Goal: Task Accomplishment & Management: Use online tool/utility

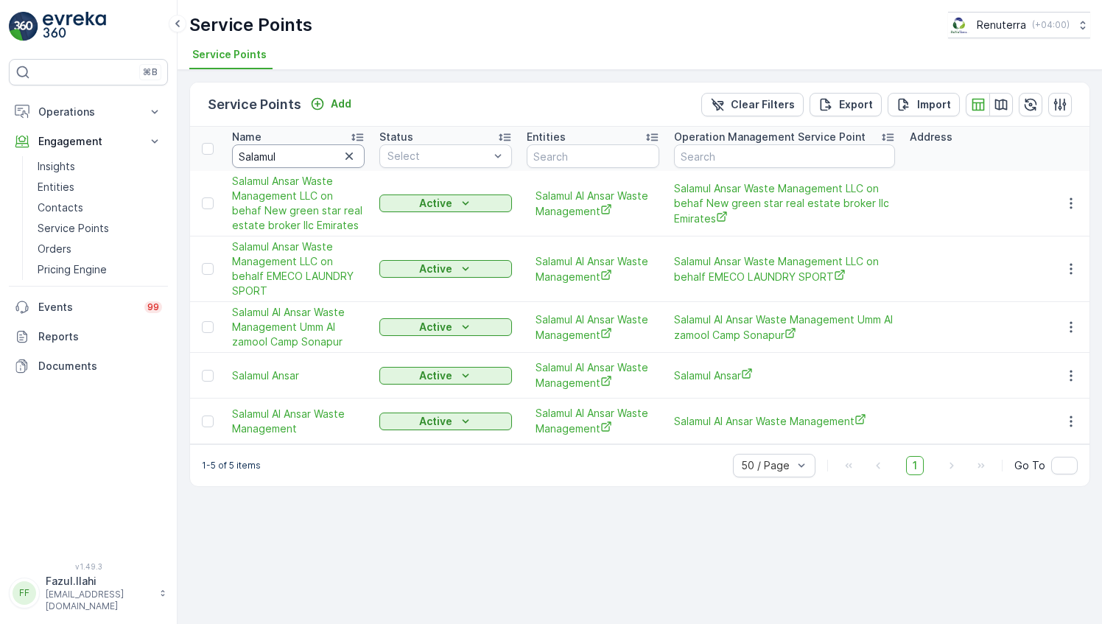
click at [291, 160] on input "Salamul" at bounding box center [298, 156] width 133 height 24
type input "M"
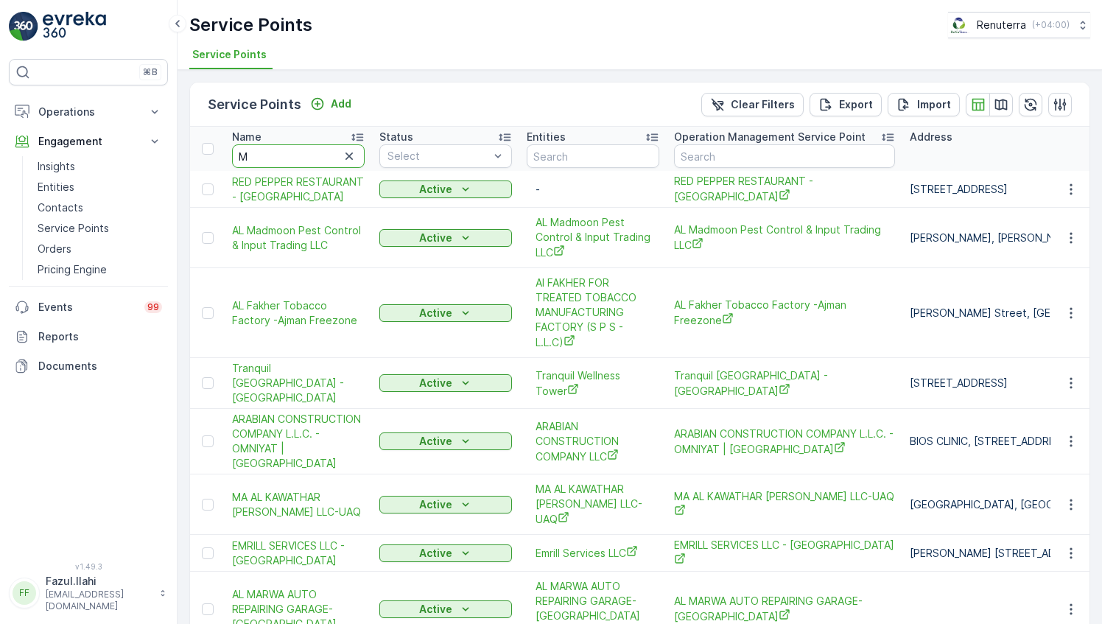
click at [291, 160] on input "M" at bounding box center [298, 156] width 133 height 24
type input "Mi"
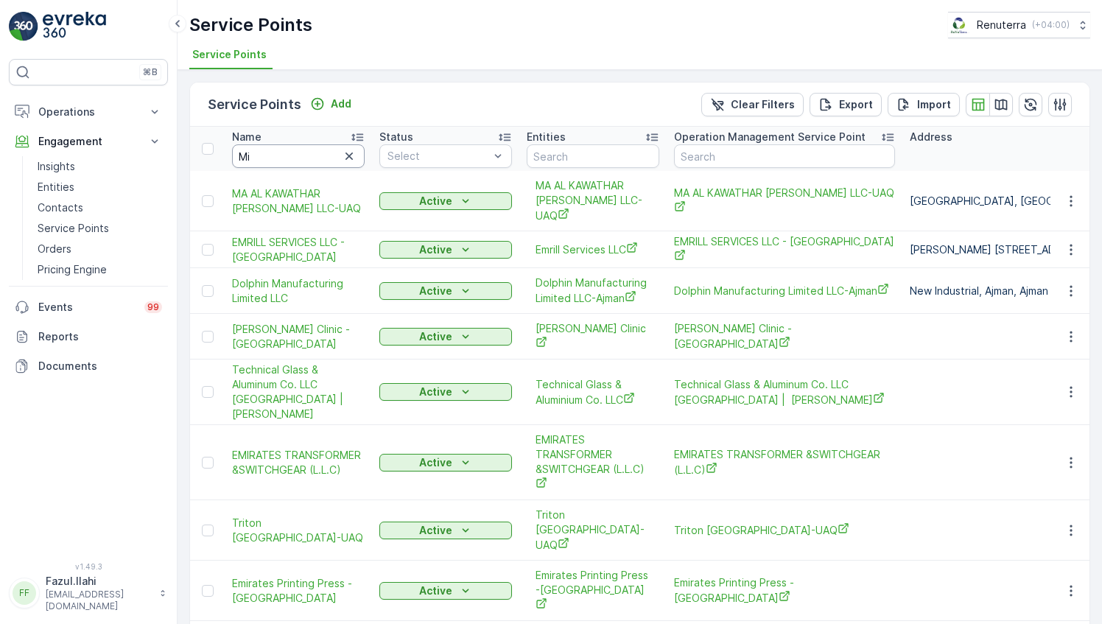
click at [291, 160] on input "Mi" at bounding box center [298, 156] width 133 height 24
type input "Mitera"
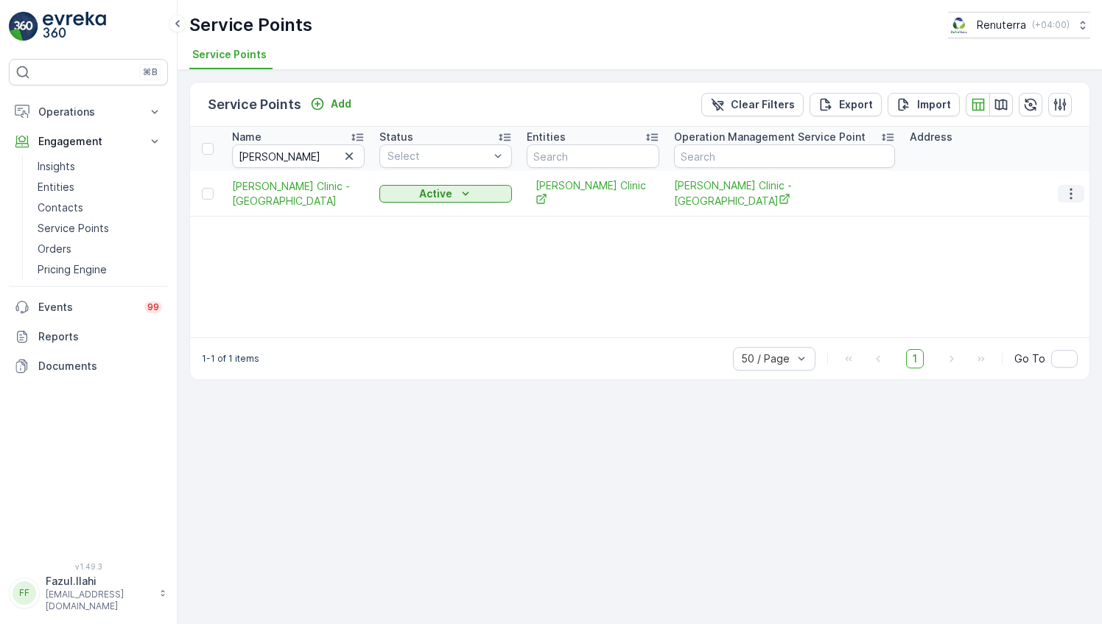
click at [1065, 189] on icon "button" at bounding box center [1070, 193] width 15 height 15
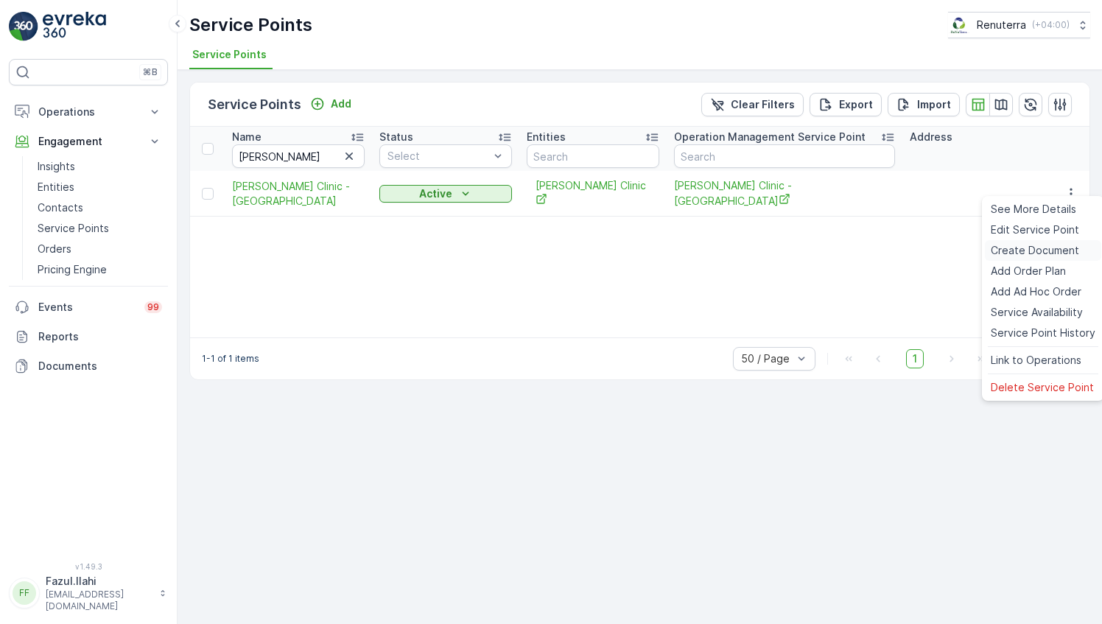
click at [1031, 244] on span "Create Document" at bounding box center [1034, 250] width 88 height 15
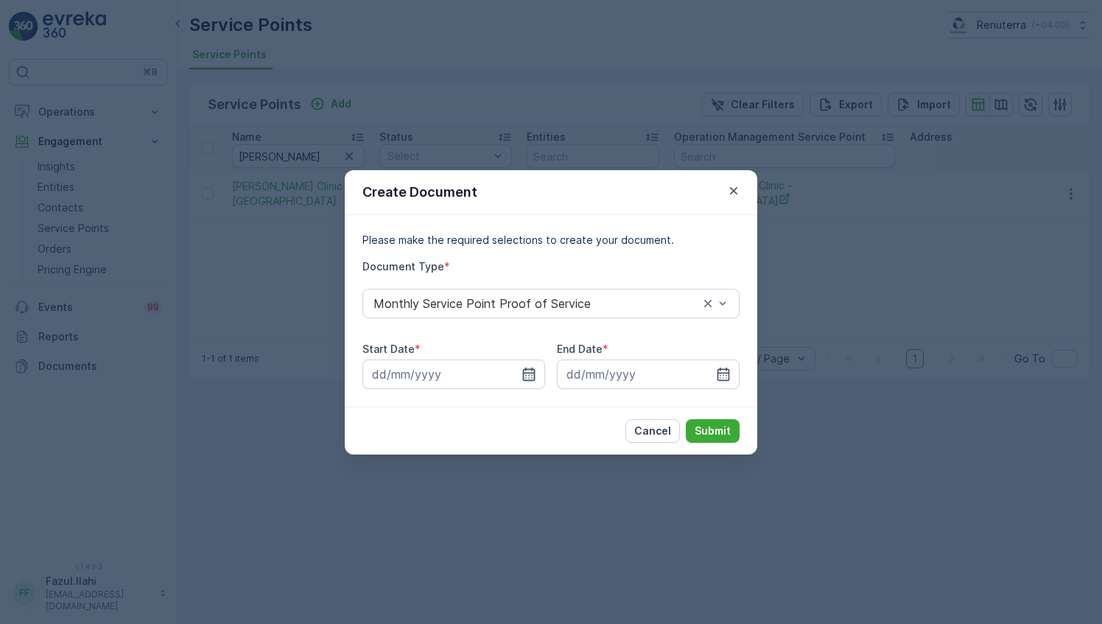
click at [532, 377] on icon "button" at bounding box center [529, 373] width 13 height 13
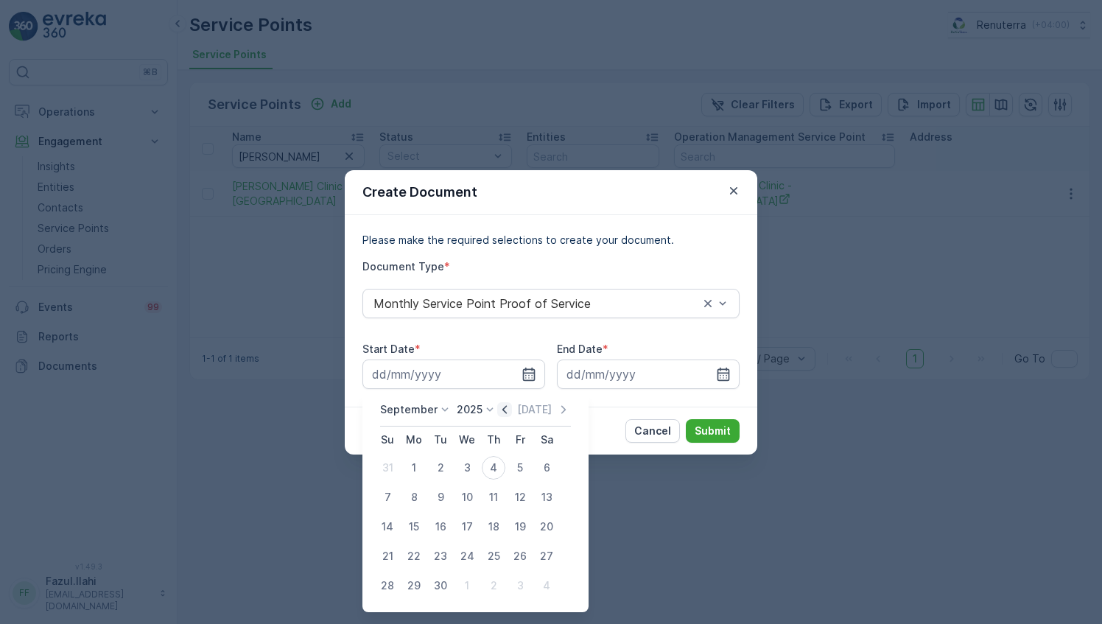
click at [500, 406] on icon "button" at bounding box center [504, 409] width 15 height 15
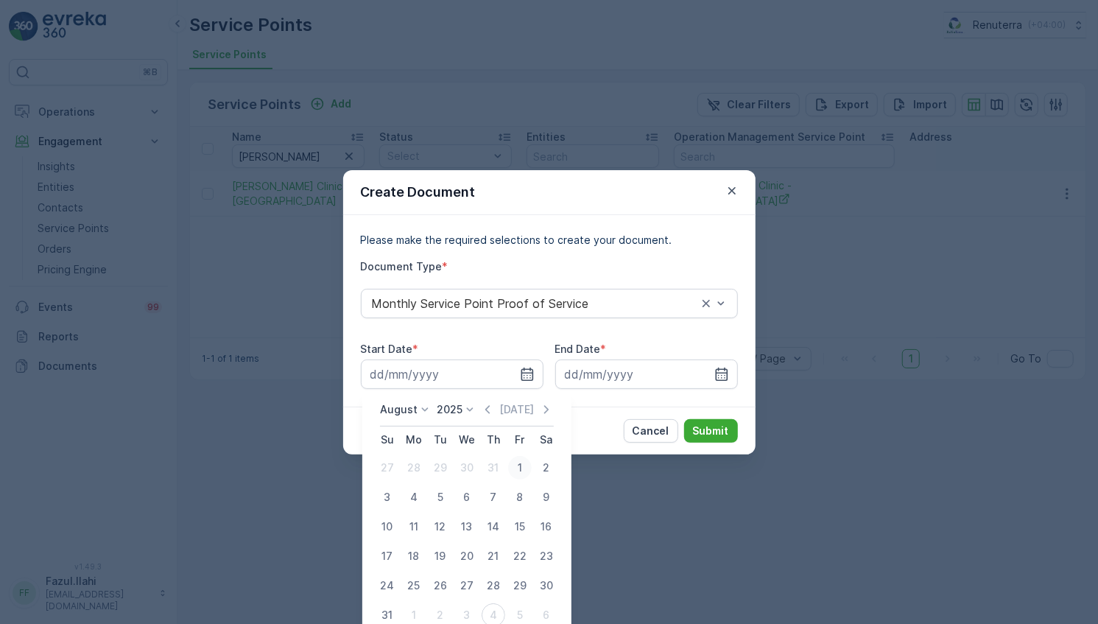
click at [515, 468] on div "1" at bounding box center [520, 468] width 24 height 24
type input "01.08.2025"
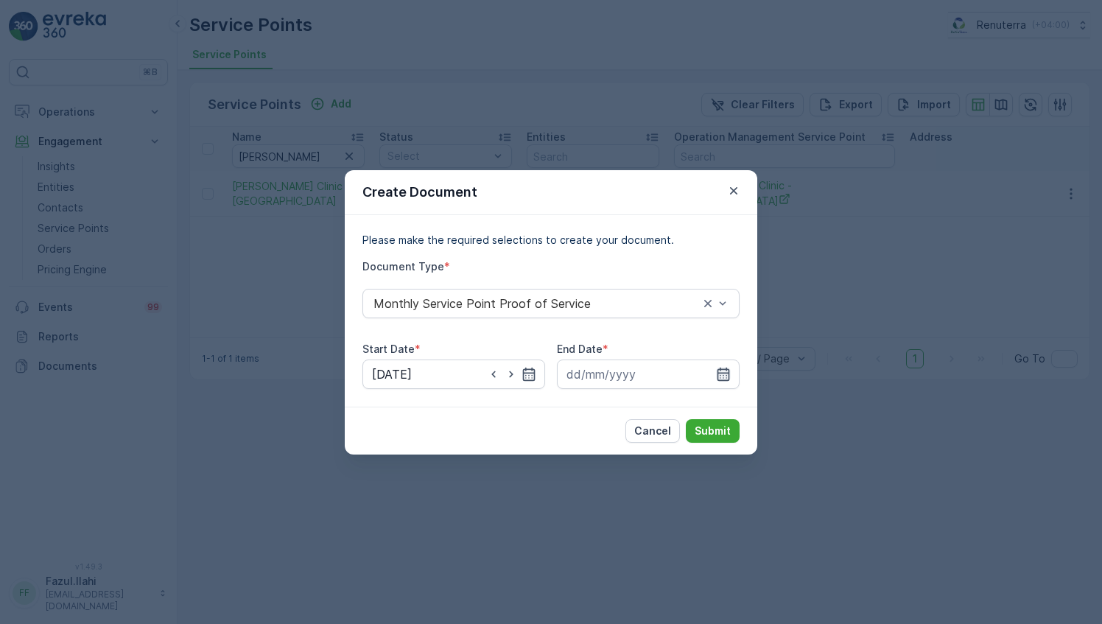
click at [729, 370] on icon "button" at bounding box center [723, 373] width 13 height 13
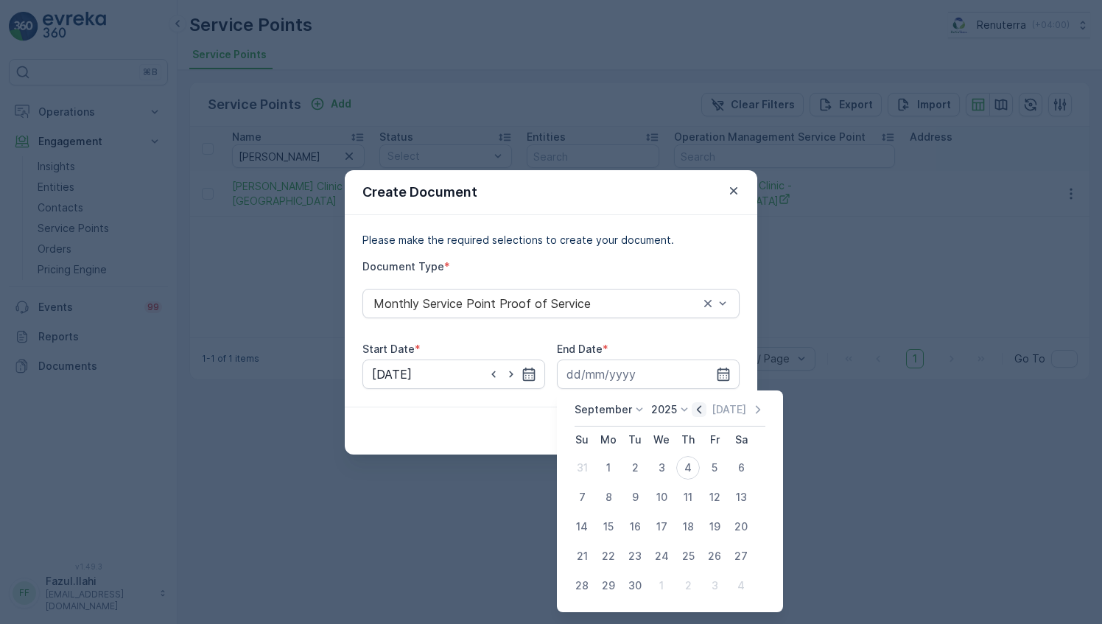
click at [697, 411] on icon "button" at bounding box center [699, 409] width 4 height 8
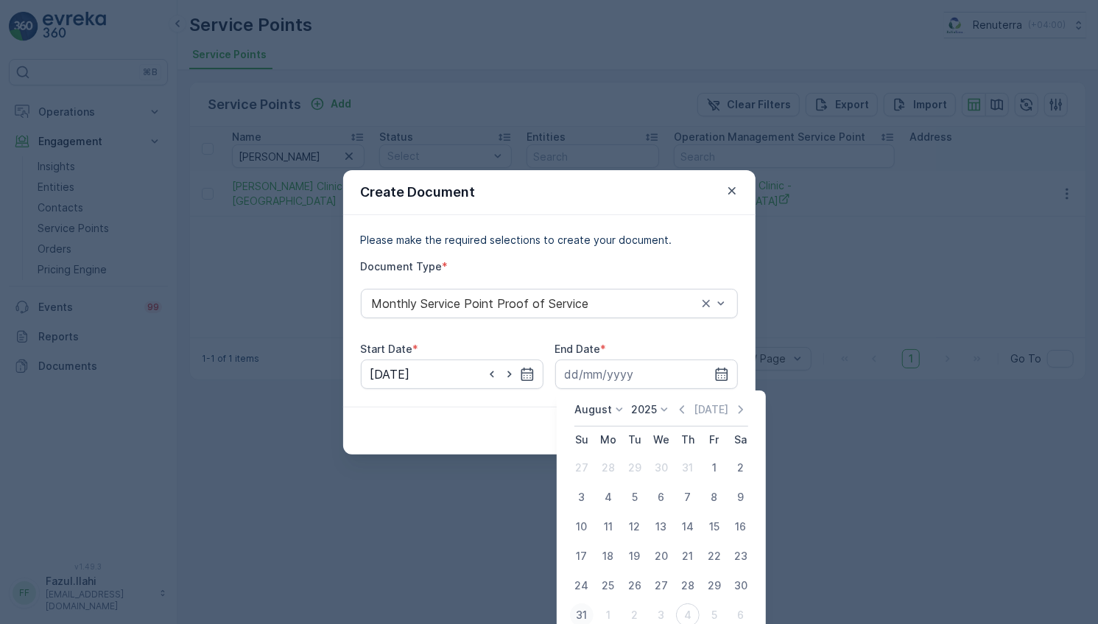
drag, startPoint x: 579, startPoint y: 619, endPoint x: 635, endPoint y: 549, distance: 88.5
click at [577, 614] on div "31" at bounding box center [582, 615] width 24 height 24
type input "31.08.2025"
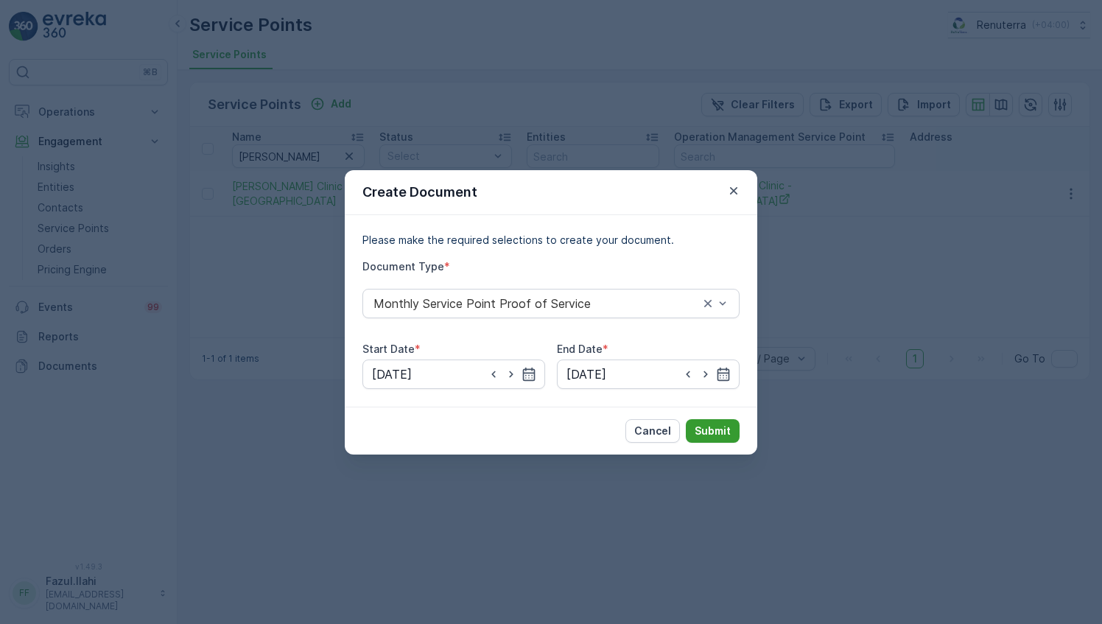
click at [710, 437] on p "Submit" at bounding box center [712, 430] width 36 height 15
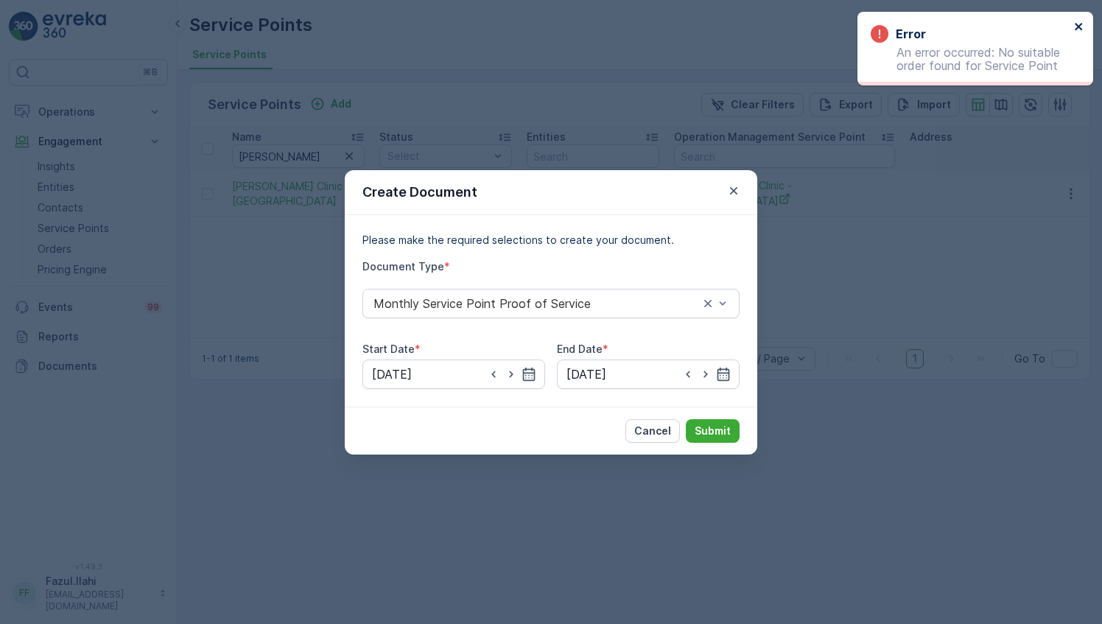
click at [1083, 24] on icon "close" at bounding box center [1079, 27] width 10 height 12
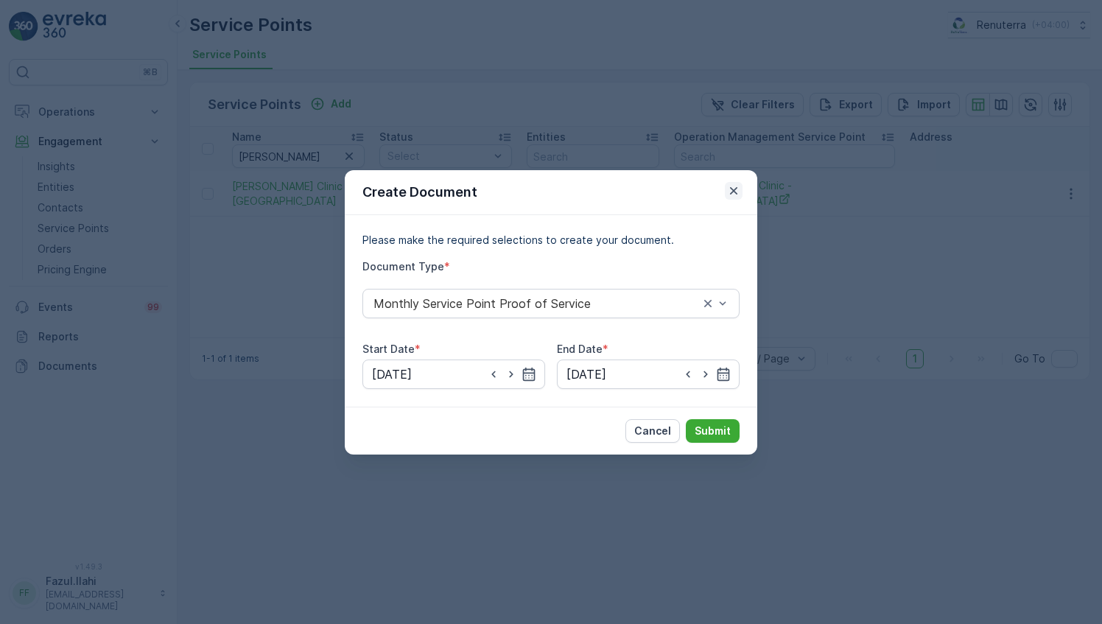
click at [738, 189] on icon "button" at bounding box center [733, 190] width 15 height 15
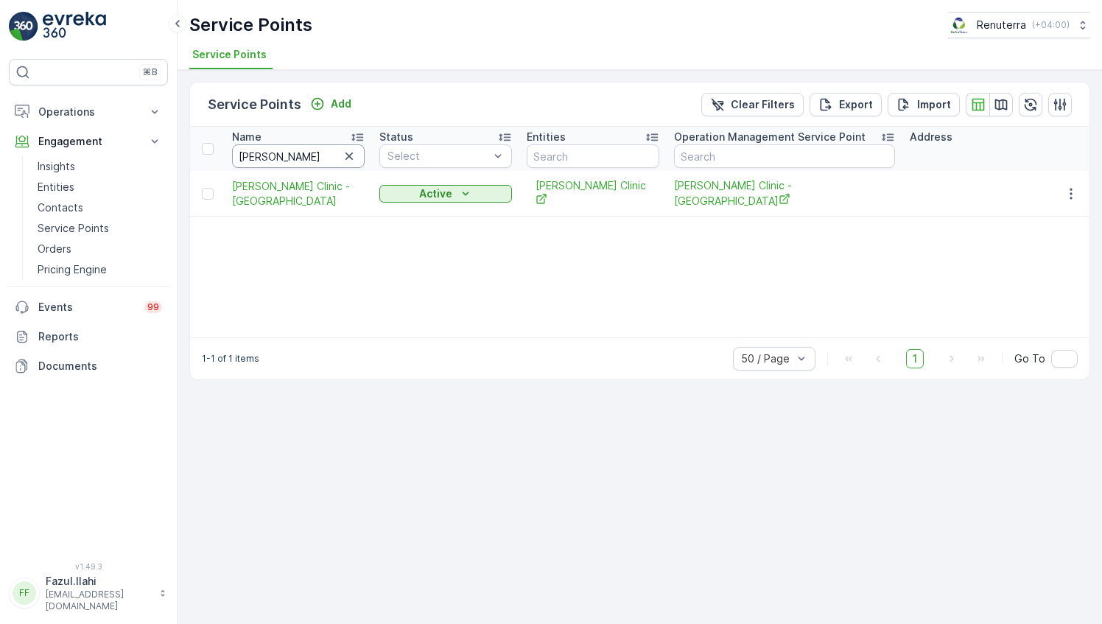
click at [277, 152] on input "Mitera" at bounding box center [298, 156] width 133 height 24
type input "med"
click at [277, 152] on input "med" at bounding box center [298, 156] width 133 height 24
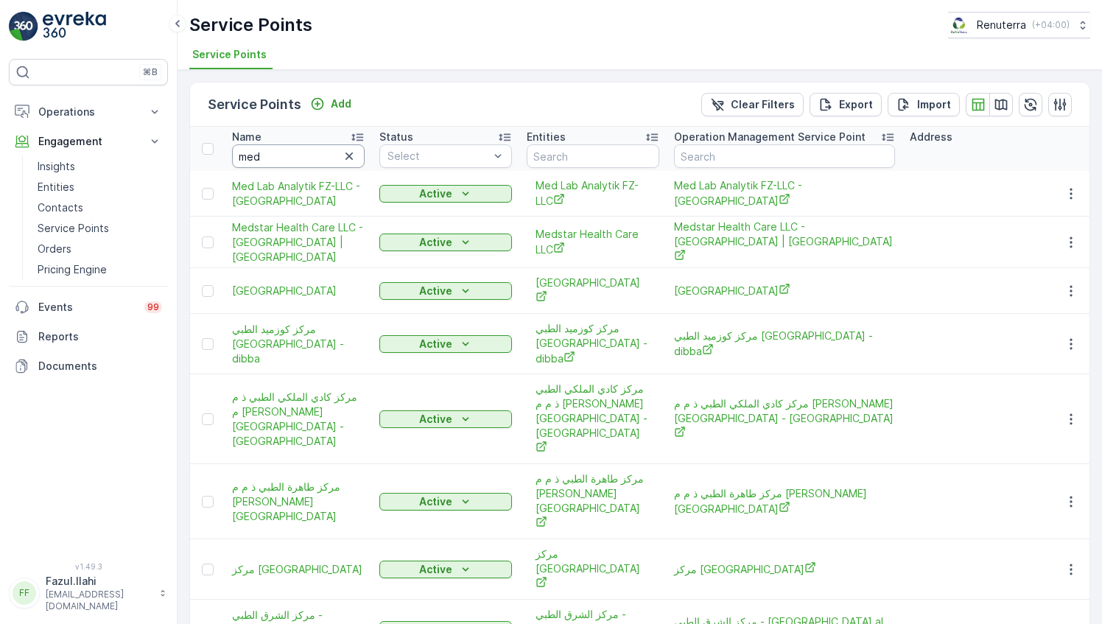
click at [303, 149] on input "med" at bounding box center [298, 156] width 133 height 24
click at [289, 155] on input "med" at bounding box center [298, 156] width 133 height 24
type input "med"
click at [289, 155] on input "med" at bounding box center [298, 156] width 133 height 24
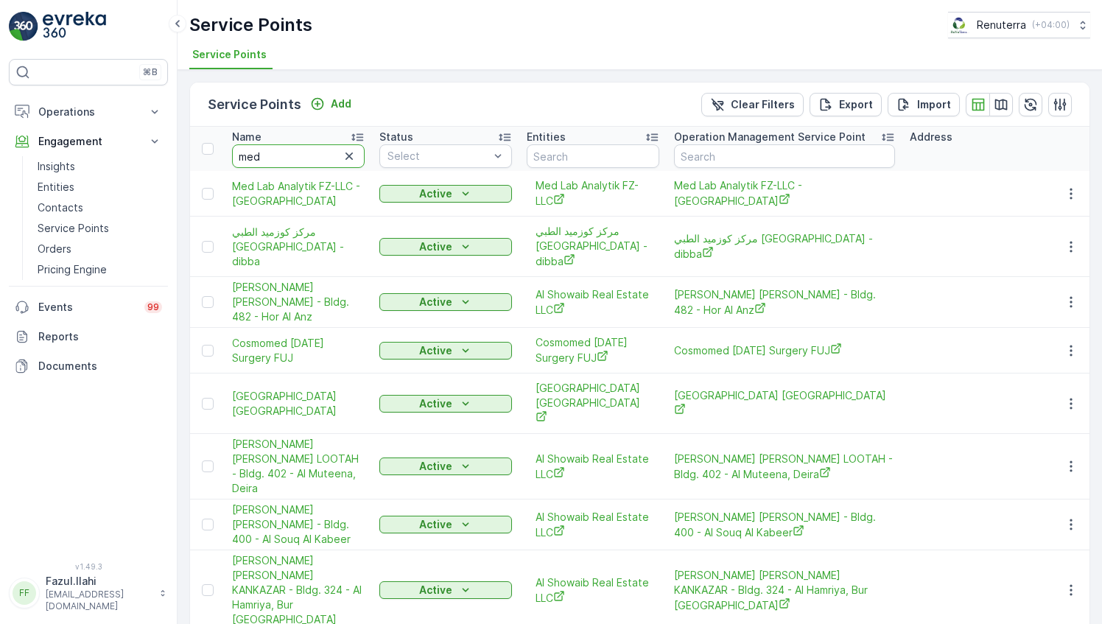
click at [287, 152] on input "med" at bounding box center [298, 156] width 133 height 24
type input "med lab"
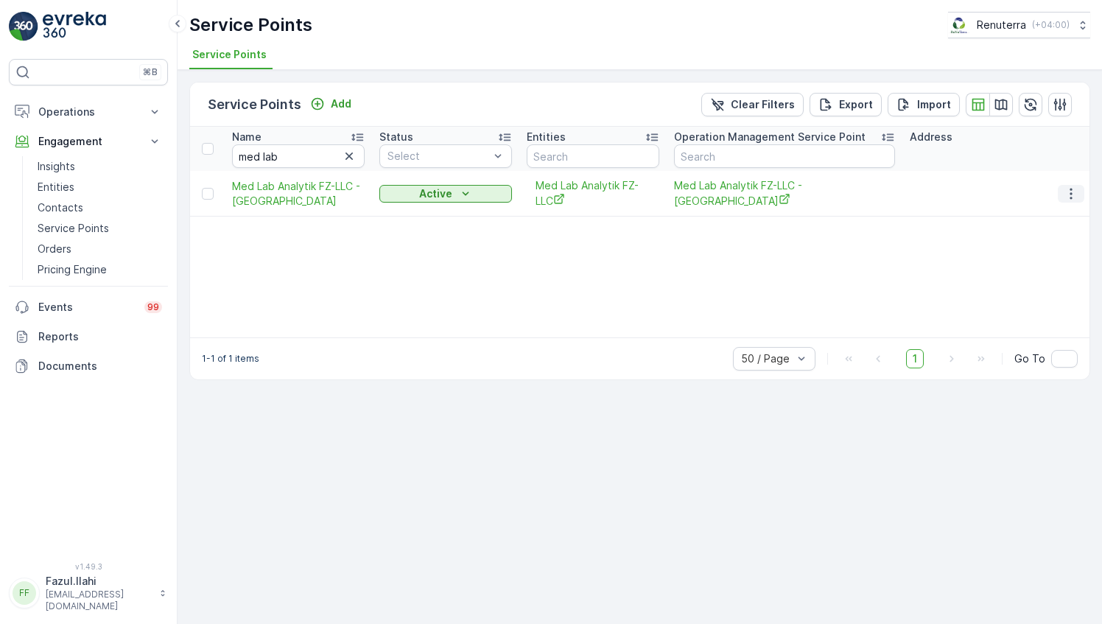
click at [1071, 190] on icon "button" at bounding box center [1070, 193] width 15 height 15
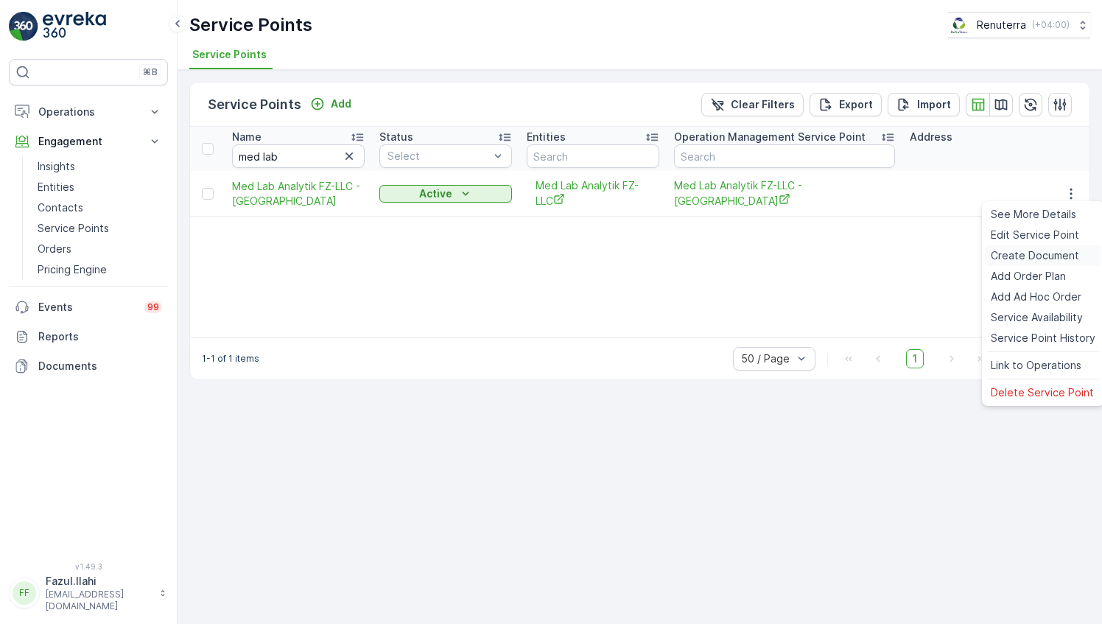
click at [1020, 253] on span "Create Document" at bounding box center [1034, 255] width 88 height 15
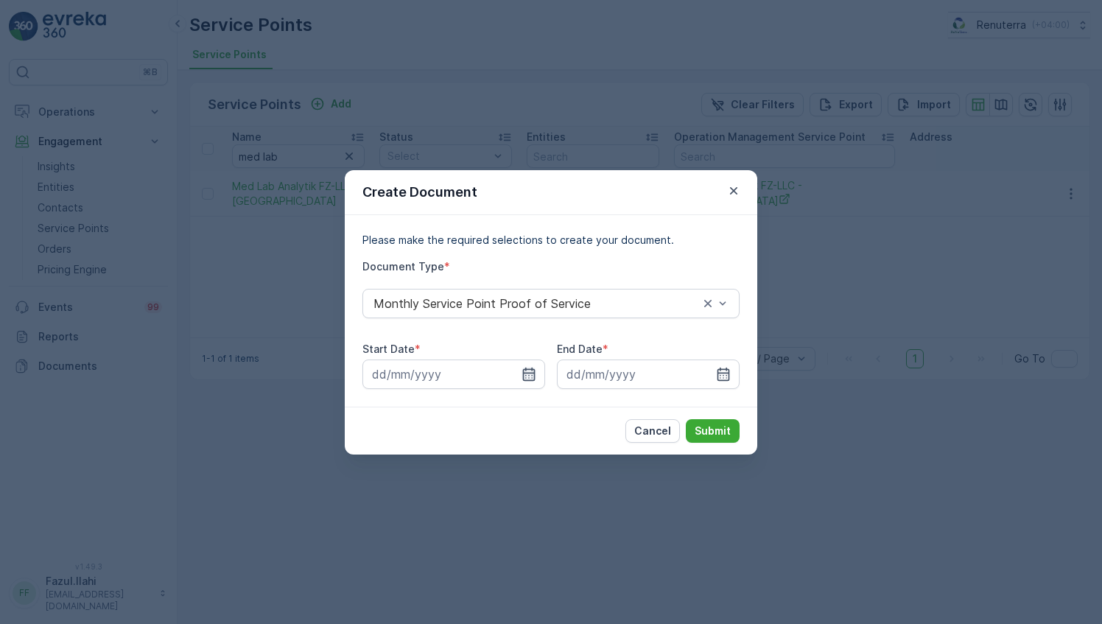
click at [532, 374] on icon "button" at bounding box center [528, 374] width 15 height 15
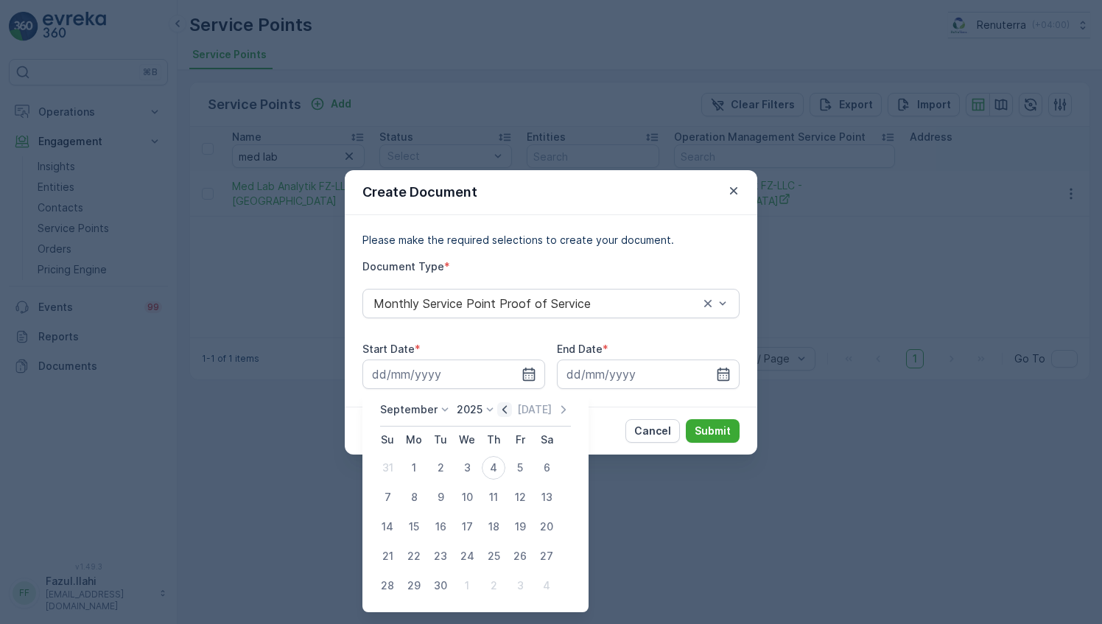
click at [503, 408] on icon "button" at bounding box center [504, 409] width 15 height 15
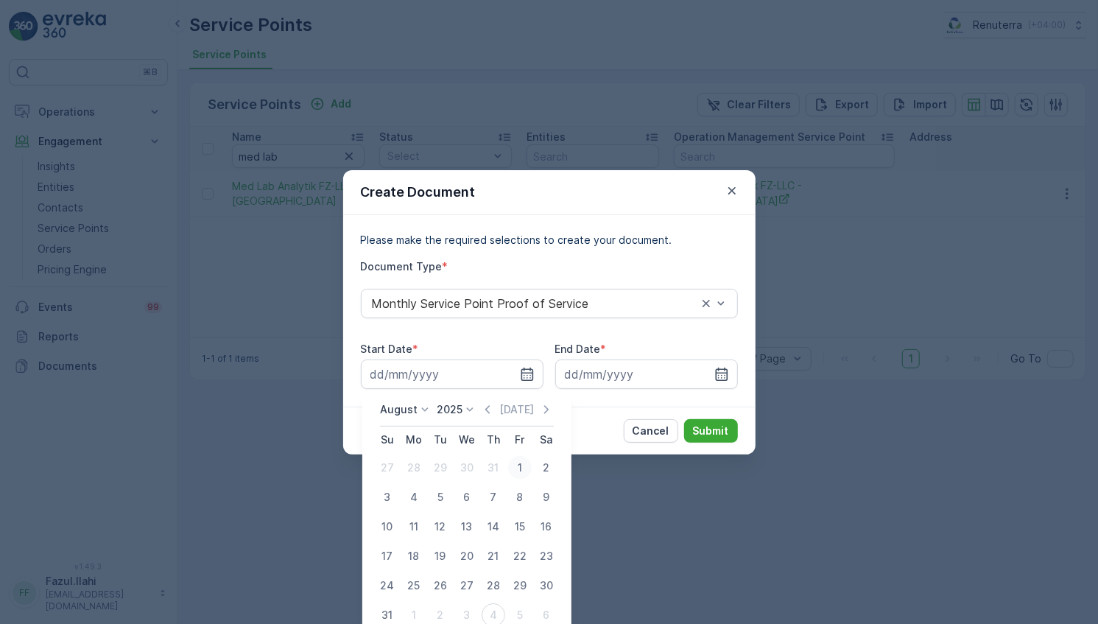
click at [521, 463] on div "1" at bounding box center [520, 468] width 24 height 24
type input "01.08.2025"
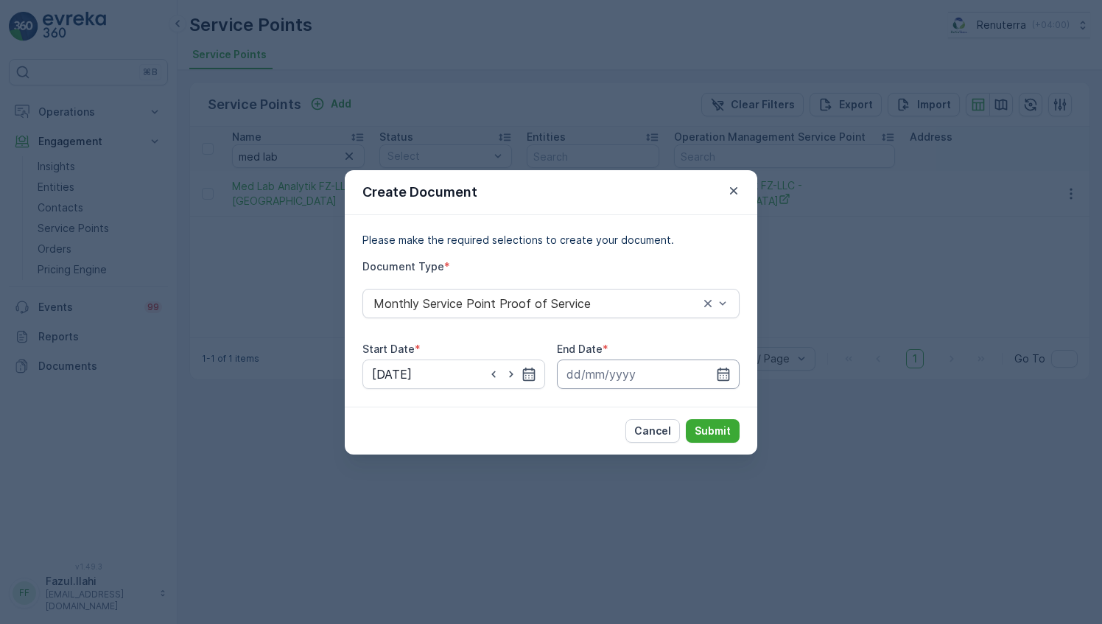
click at [720, 364] on input at bounding box center [648, 373] width 183 height 29
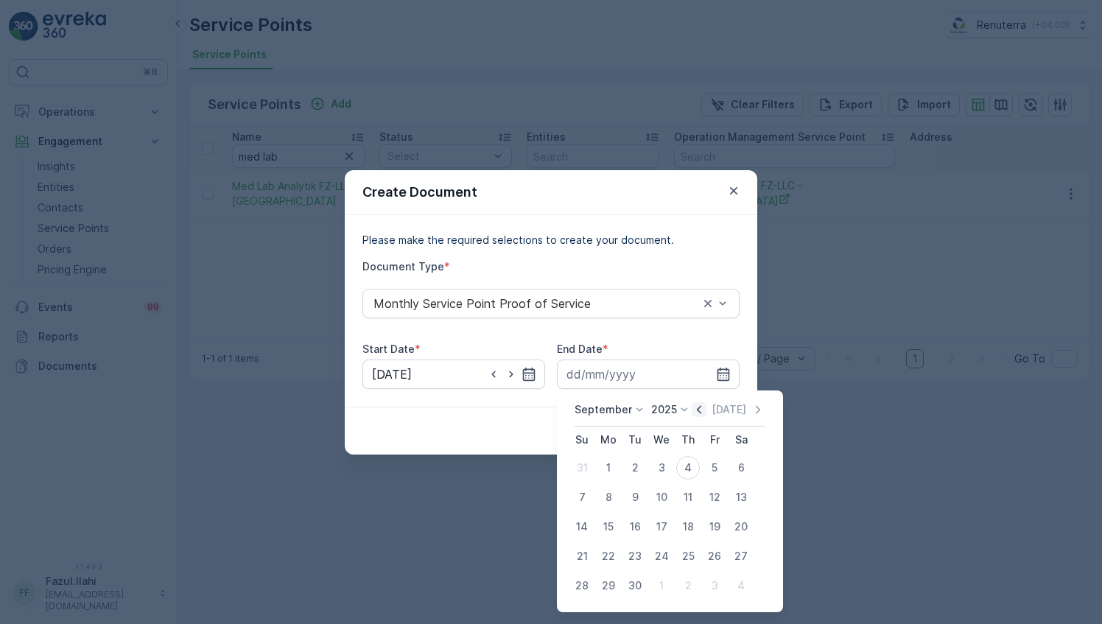
click at [691, 412] on icon "button" at bounding box center [698, 409] width 15 height 15
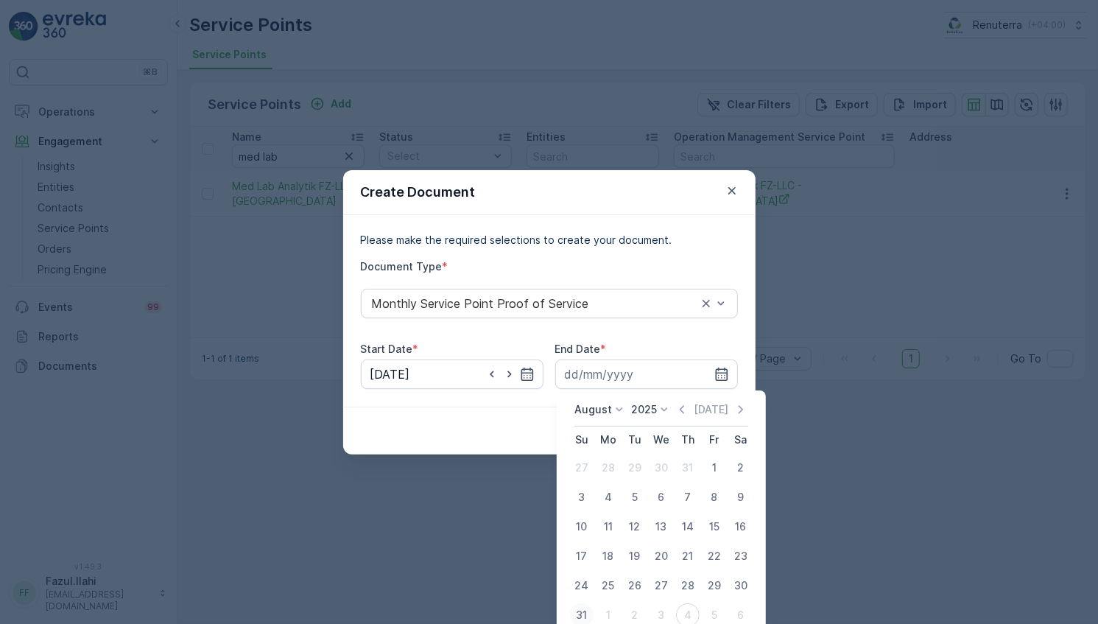
click at [586, 619] on div "31" at bounding box center [582, 615] width 24 height 24
type input "31.08.2025"
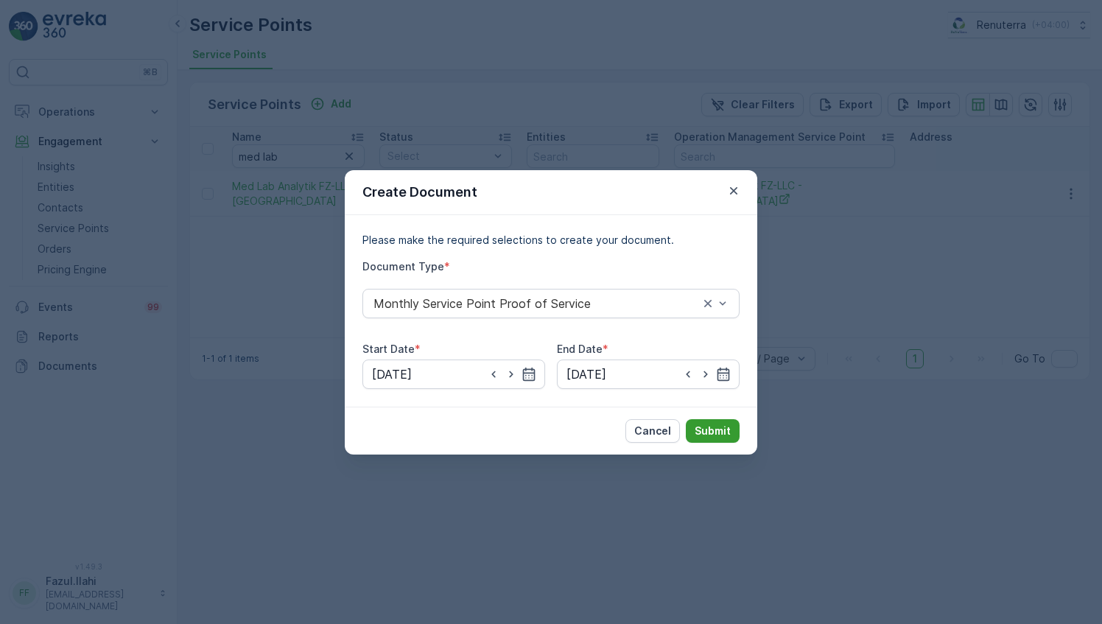
click at [707, 432] on p "Submit" at bounding box center [712, 430] width 36 height 15
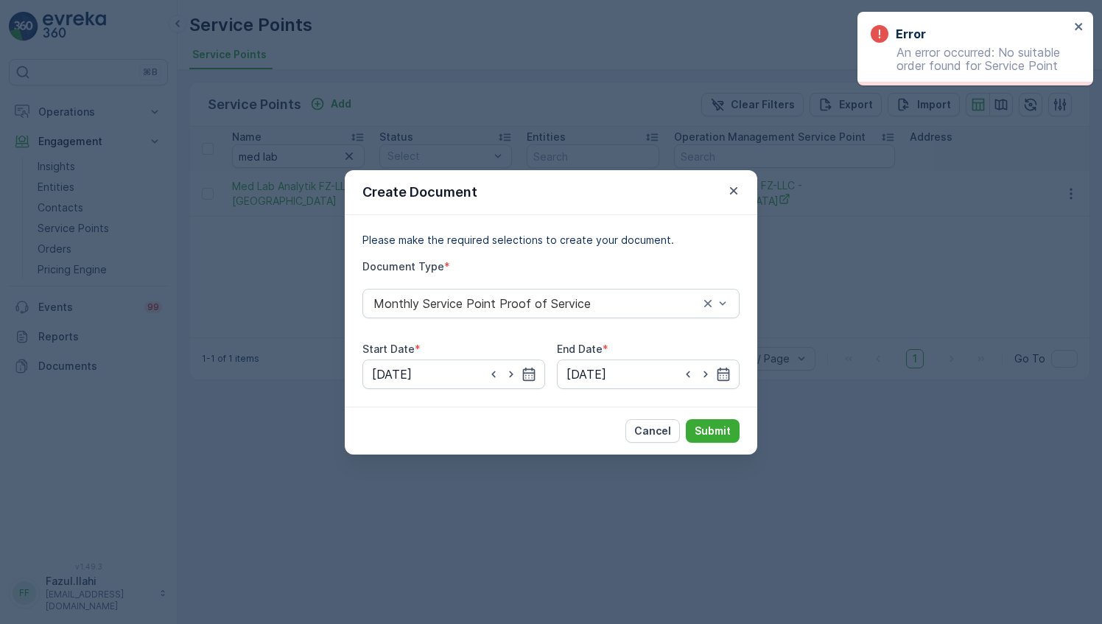
click at [1078, 19] on div "Error An error occurred: No suitable order found for Service Point" at bounding box center [975, 49] width 236 height 74
click at [1077, 27] on icon "close" at bounding box center [1077, 26] width 7 height 7
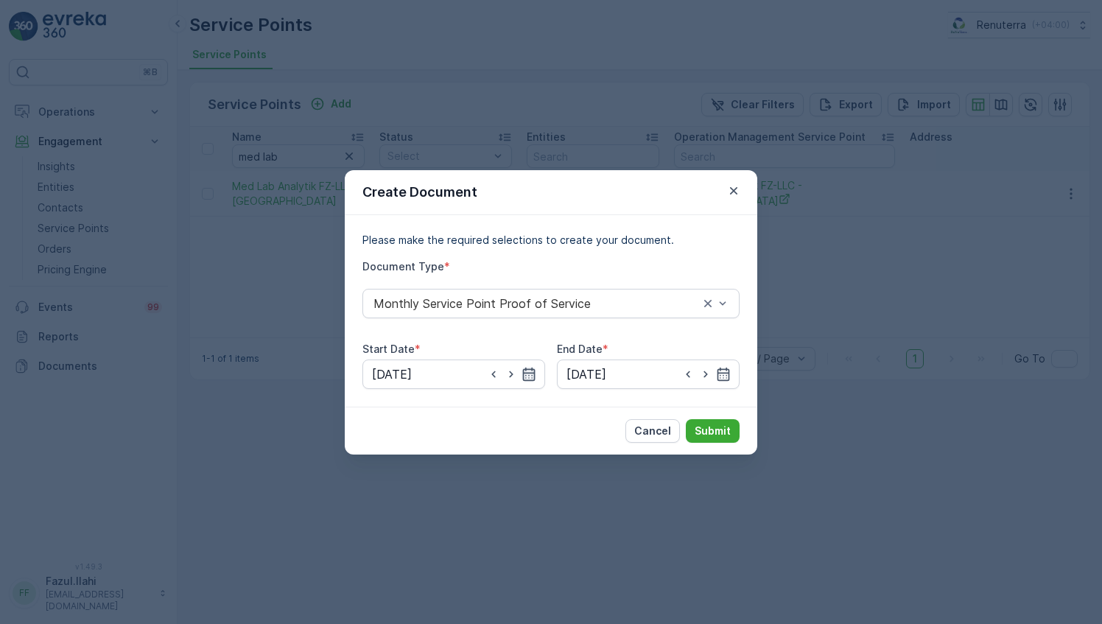
click at [532, 376] on icon "button" at bounding box center [528, 374] width 15 height 15
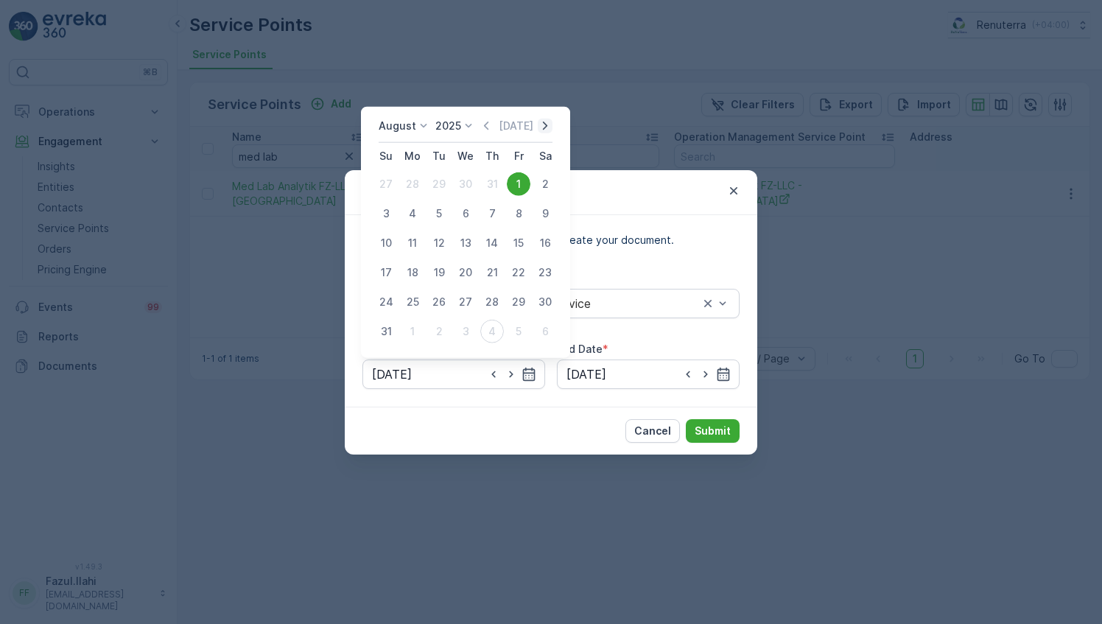
click at [551, 131] on icon "button" at bounding box center [545, 126] width 15 height 15
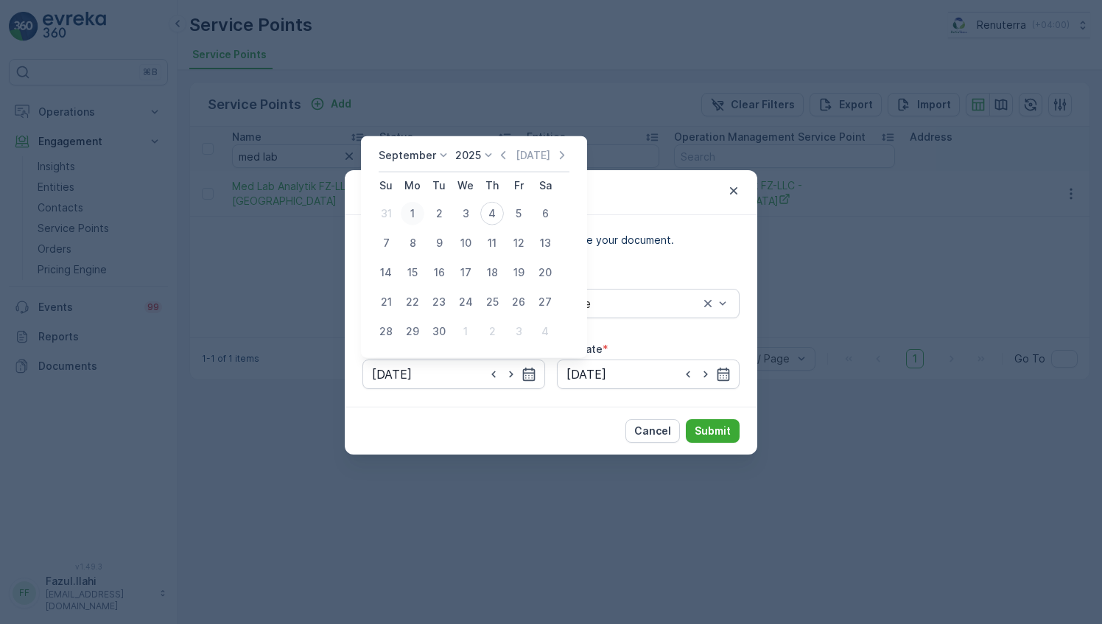
click at [412, 210] on div "1" at bounding box center [413, 214] width 24 height 24
type input "01.09.2025"
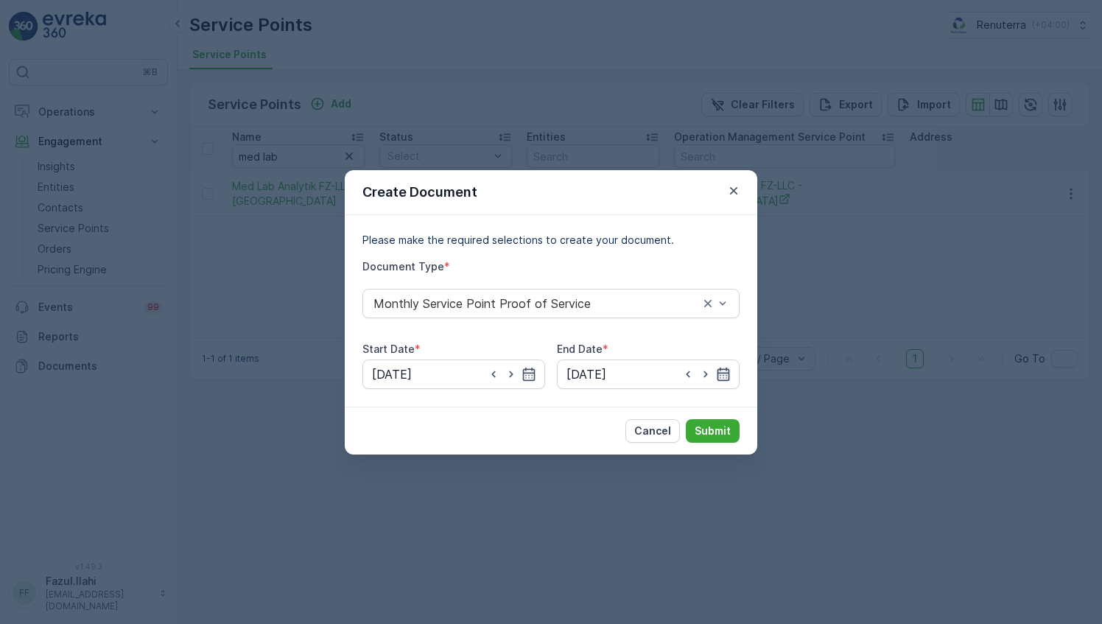
click at [717, 380] on icon "button" at bounding box center [723, 374] width 15 height 15
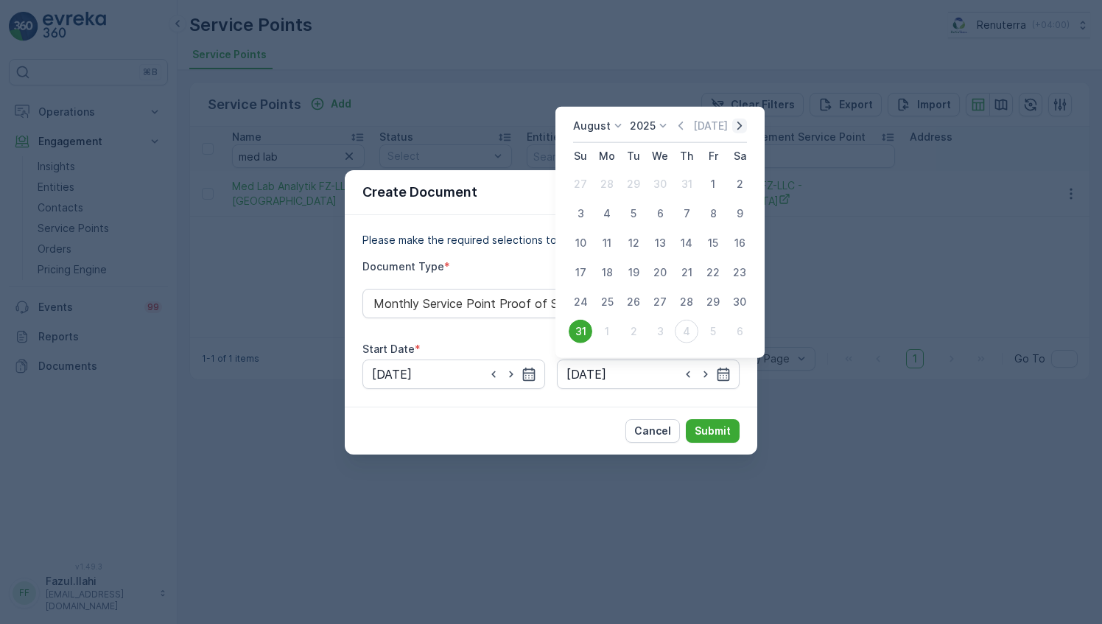
click at [732, 129] on icon "button" at bounding box center [739, 126] width 15 height 15
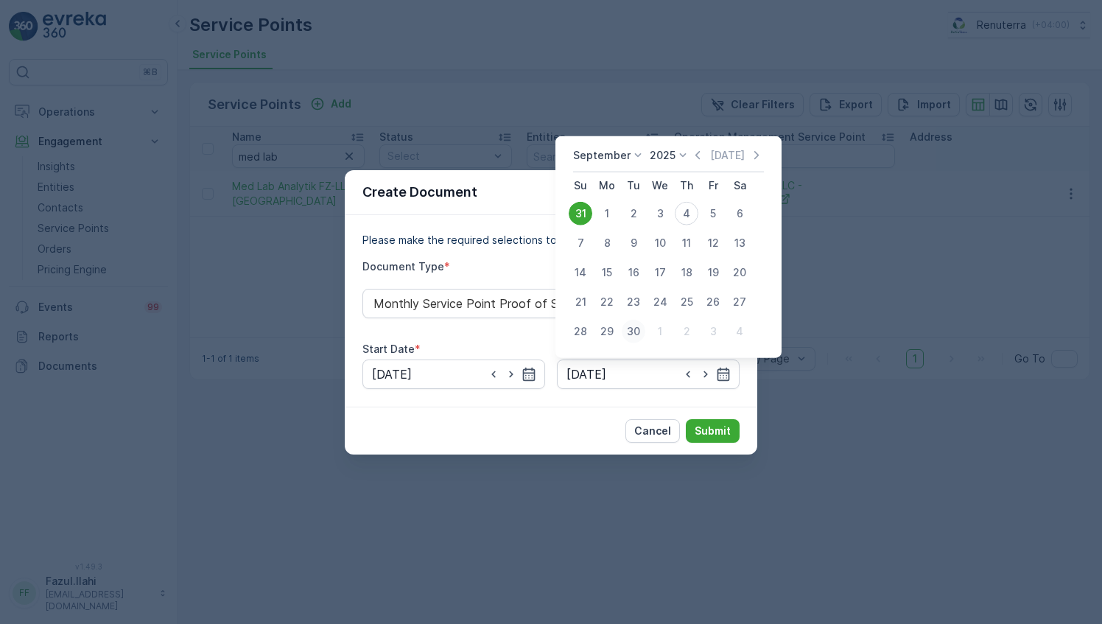
click at [630, 328] on div "30" at bounding box center [633, 332] width 24 height 24
type input "30.09.2025"
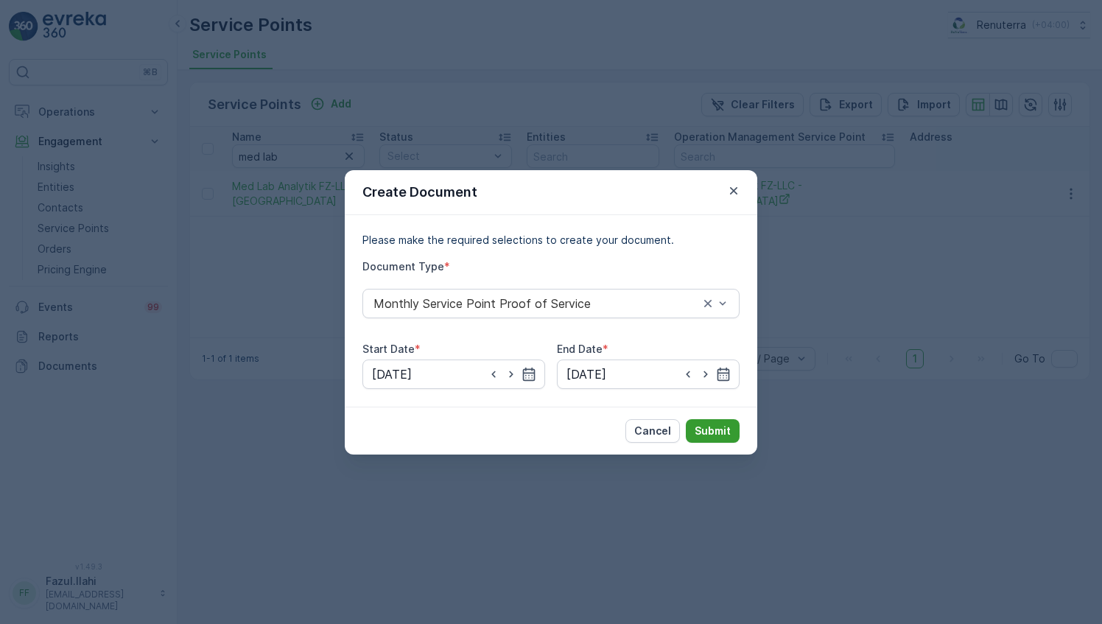
click at [711, 426] on p "Submit" at bounding box center [712, 430] width 36 height 15
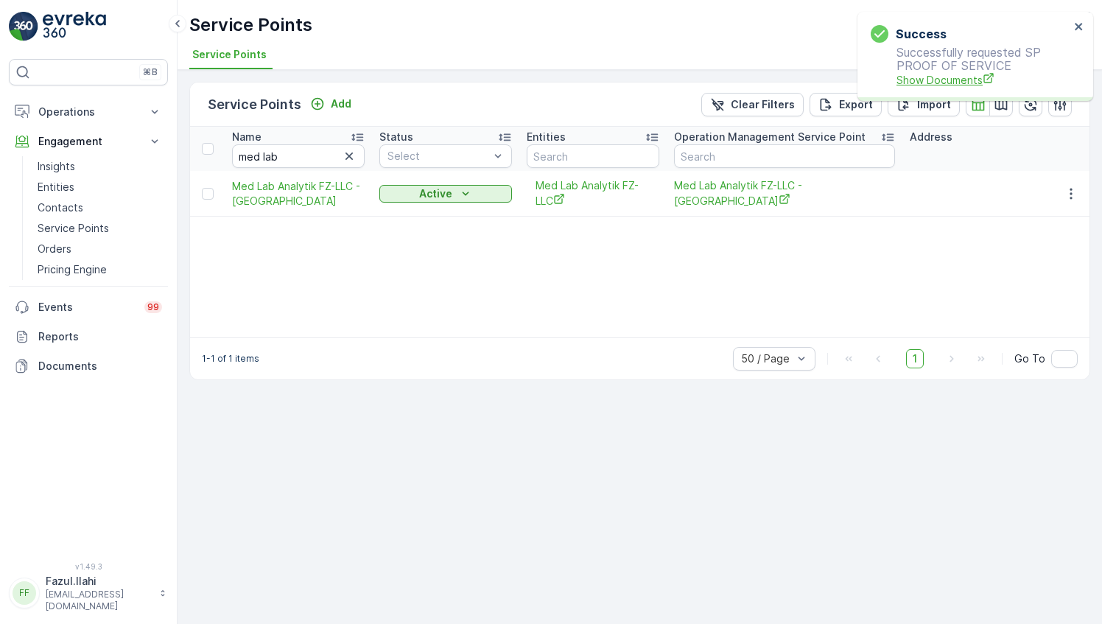
click at [922, 78] on span "Show Documents" at bounding box center [982, 79] width 173 height 15
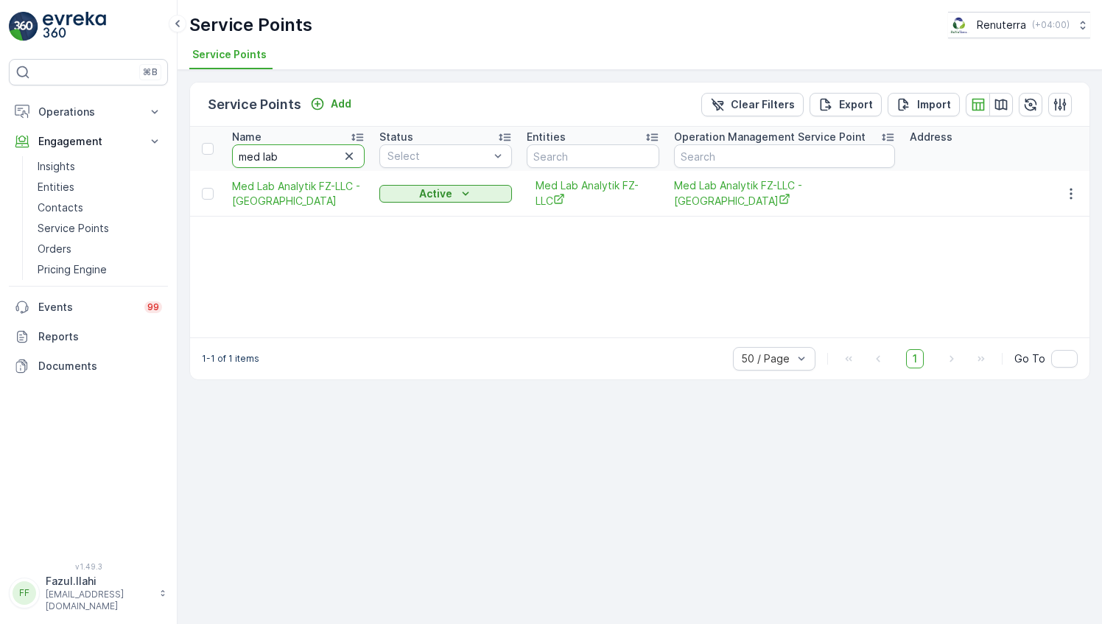
click at [289, 155] on input "med lab" at bounding box center [298, 156] width 133 height 24
type input "A"
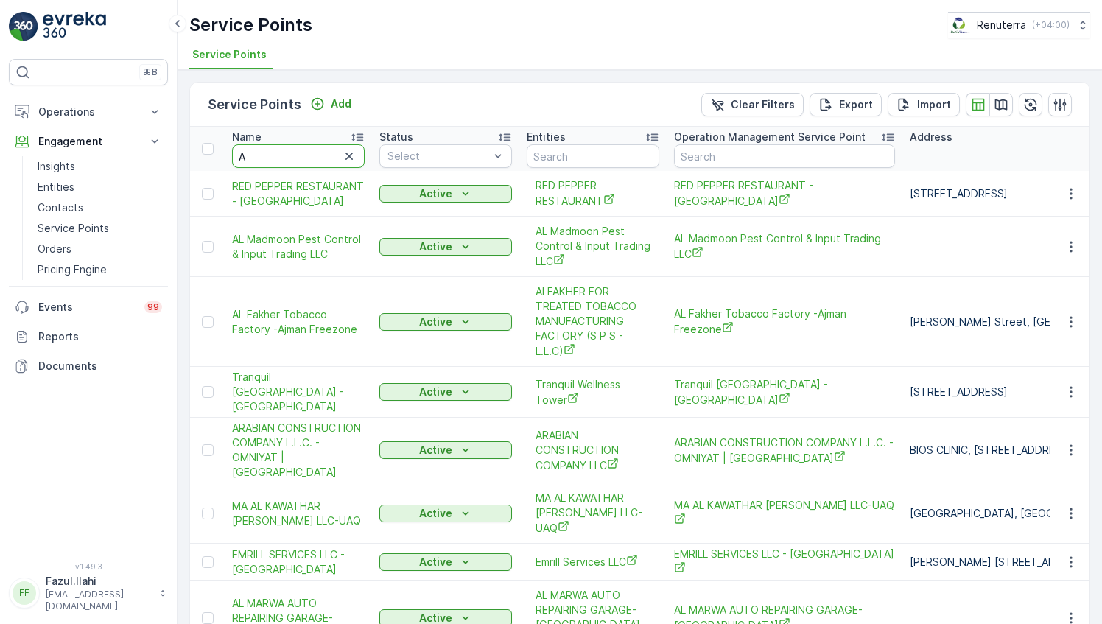
click at [289, 155] on input "A" at bounding box center [298, 156] width 133 height 24
type input "Af"
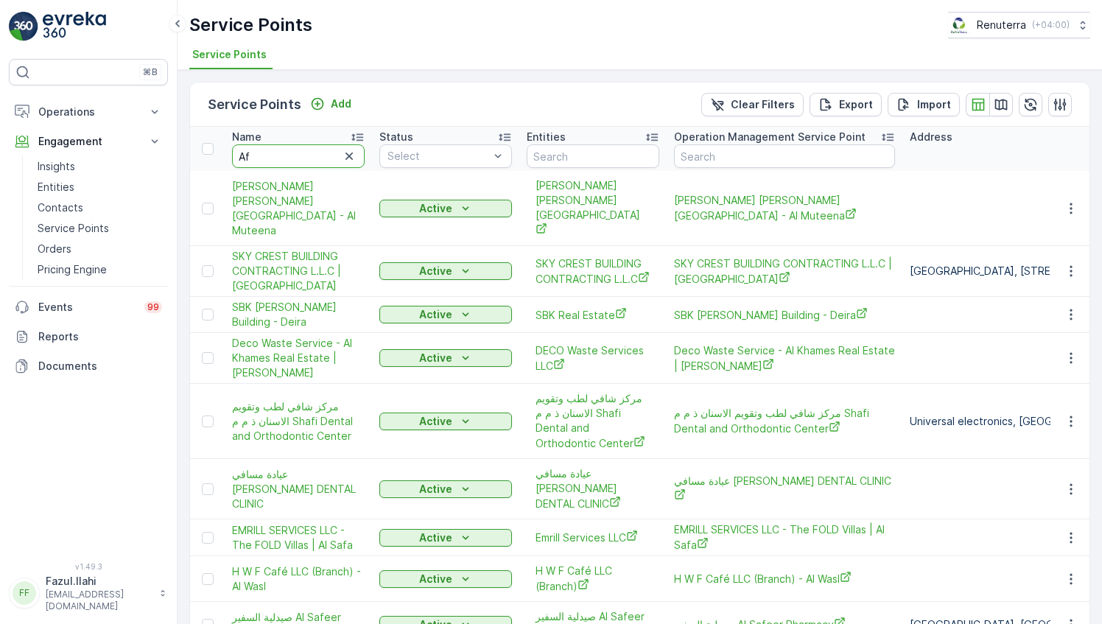
click at [289, 155] on input "Af" at bounding box center [298, 156] width 133 height 24
type input "Afg"
click at [289, 155] on input "Afg" at bounding box center [298, 156] width 133 height 24
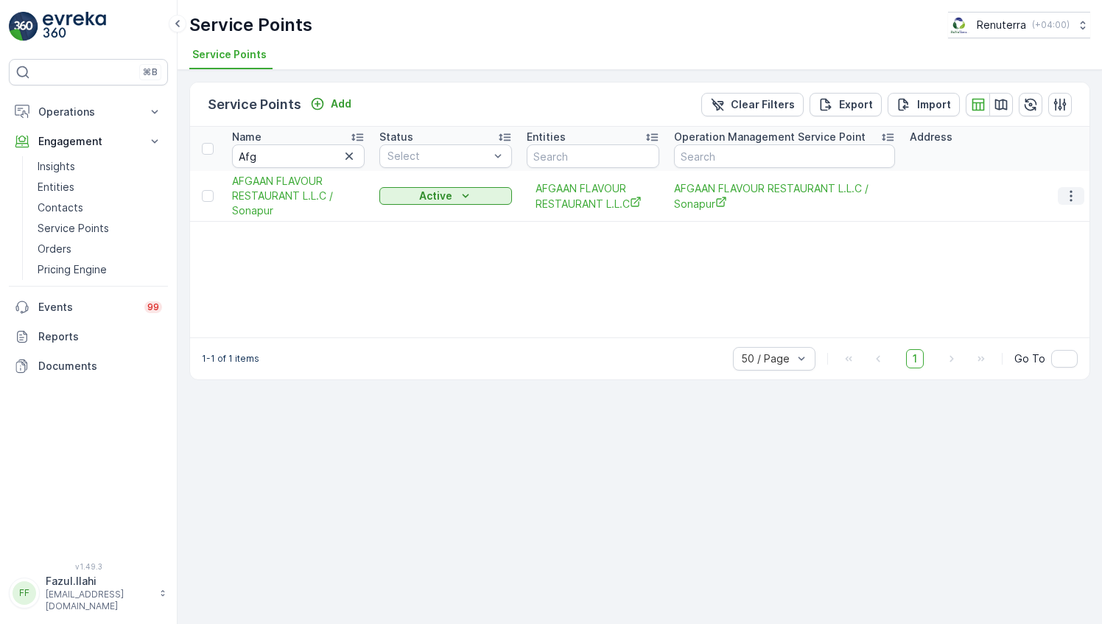
click at [1071, 194] on icon "button" at bounding box center [1070, 196] width 2 height 11
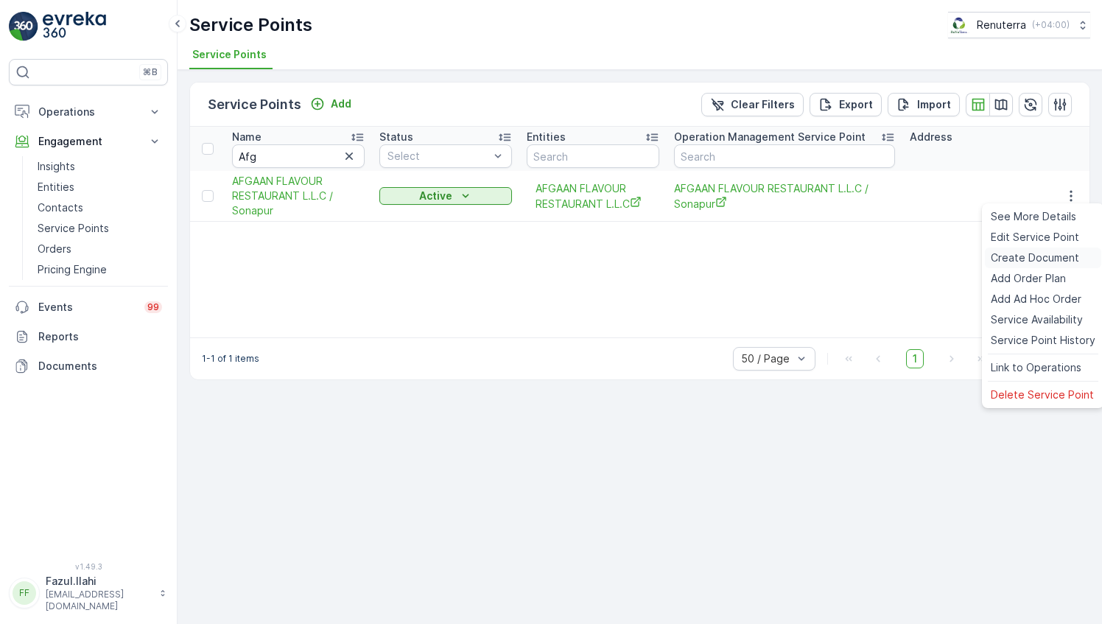
click at [1024, 261] on span "Create Document" at bounding box center [1034, 257] width 88 height 15
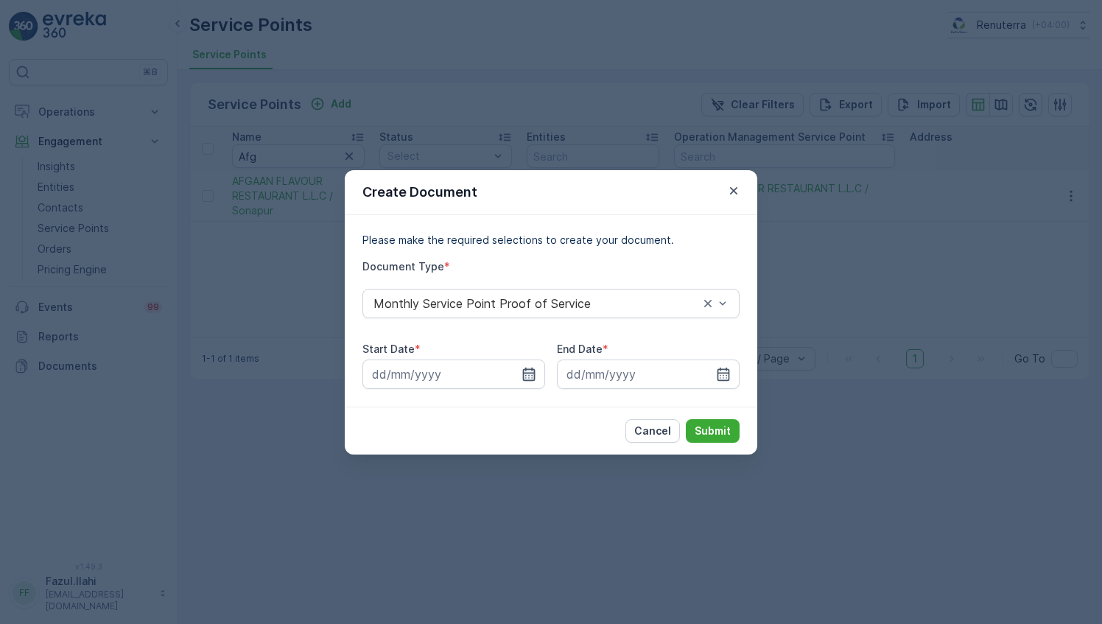
click at [535, 376] on icon "button" at bounding box center [528, 374] width 15 height 15
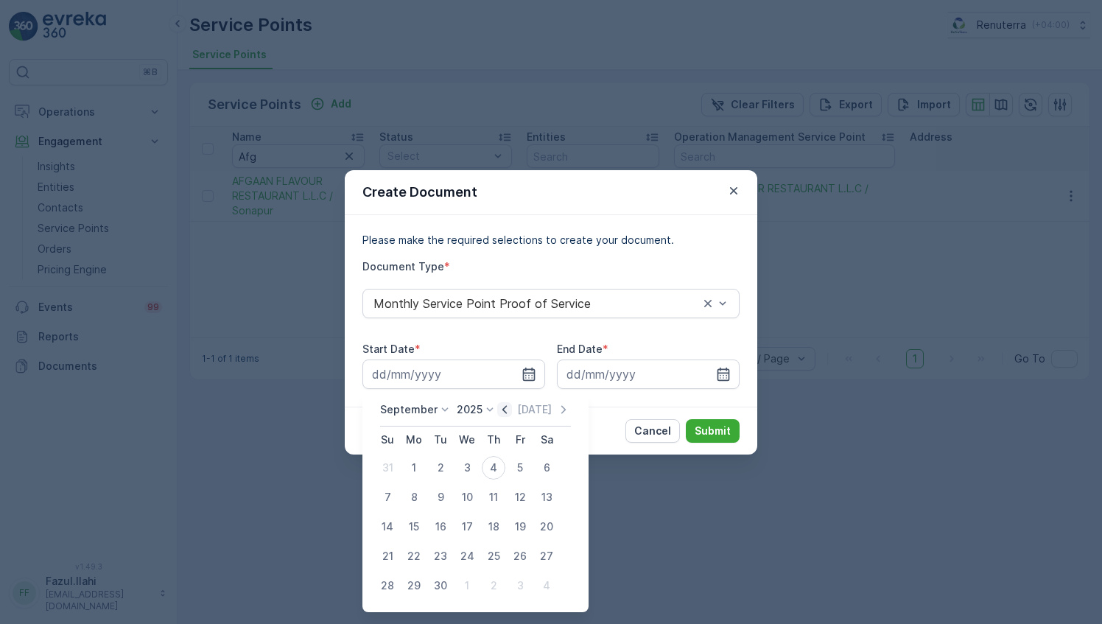
click at [503, 412] on icon "button" at bounding box center [504, 409] width 4 height 8
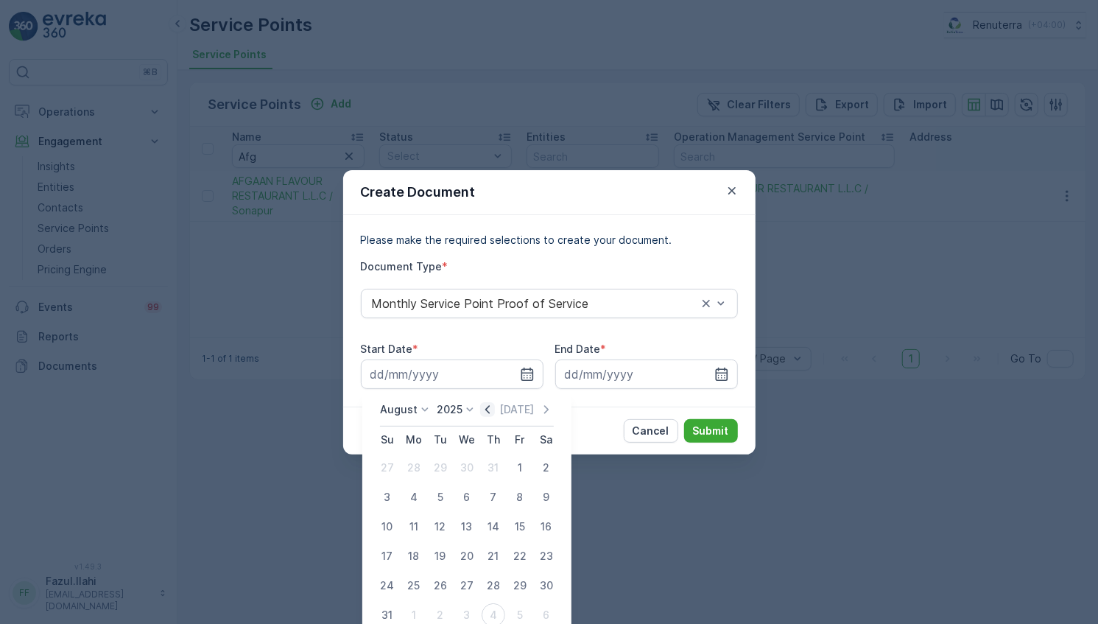
click at [494, 408] on icon "button" at bounding box center [487, 409] width 15 height 15
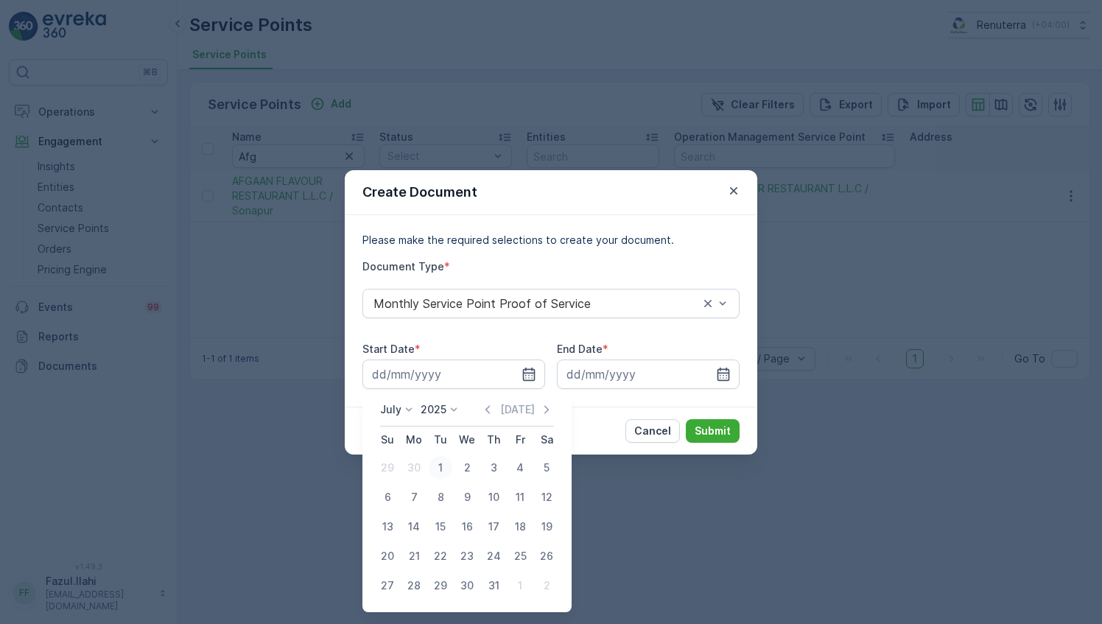
click at [442, 464] on div "1" at bounding box center [441, 468] width 24 height 24
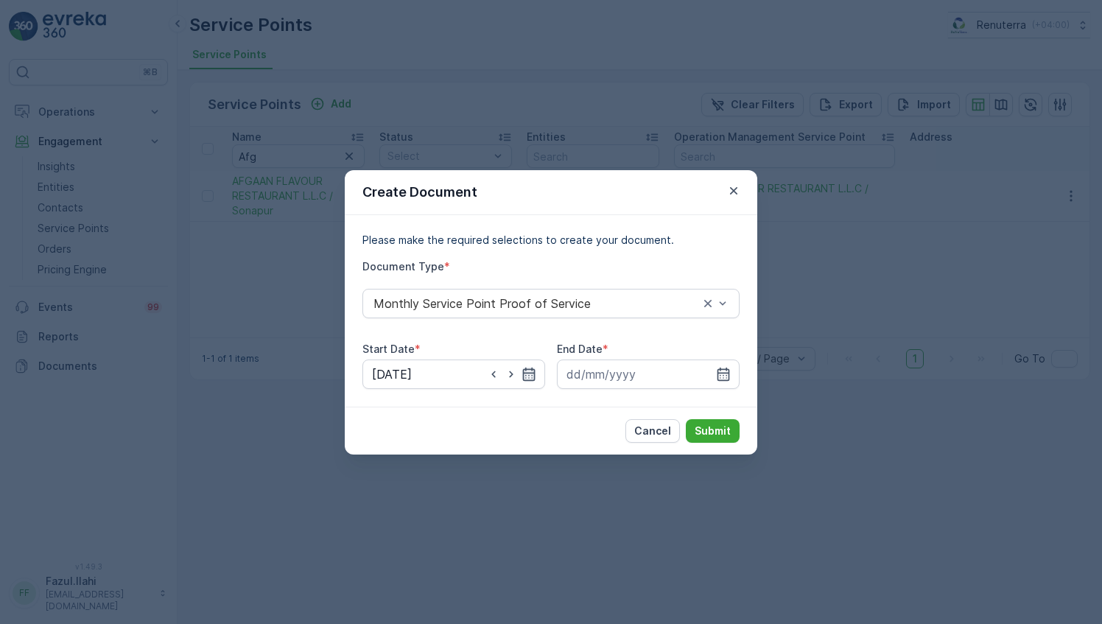
click at [527, 375] on icon "button" at bounding box center [528, 374] width 15 height 15
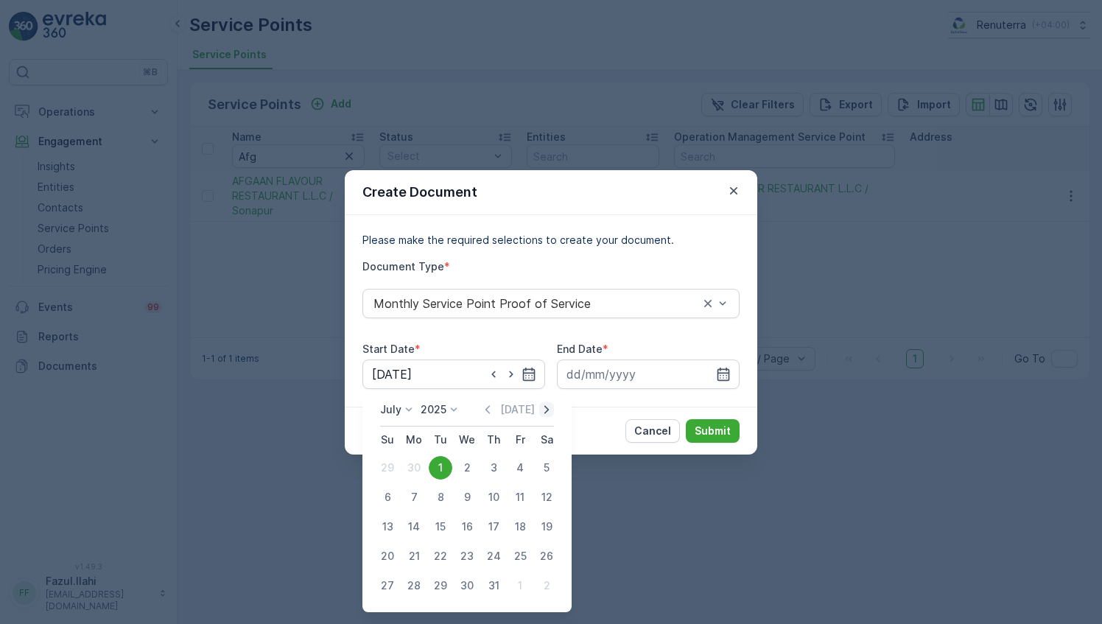
click at [543, 407] on icon "button" at bounding box center [546, 409] width 15 height 15
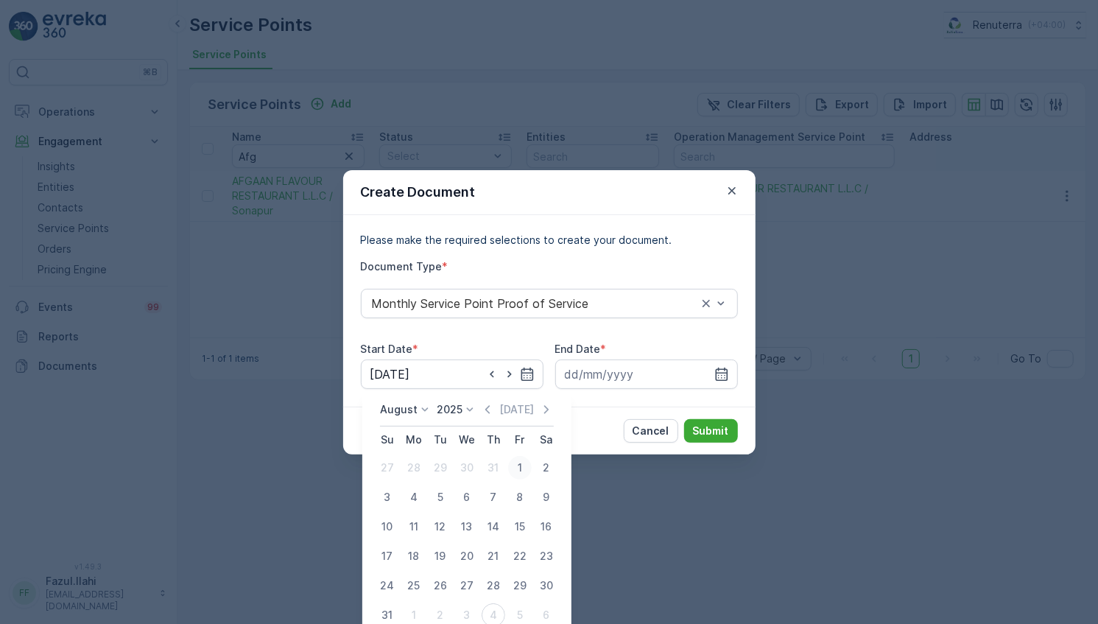
click at [521, 470] on div "1" at bounding box center [520, 468] width 24 height 24
type input "01.08.2025"
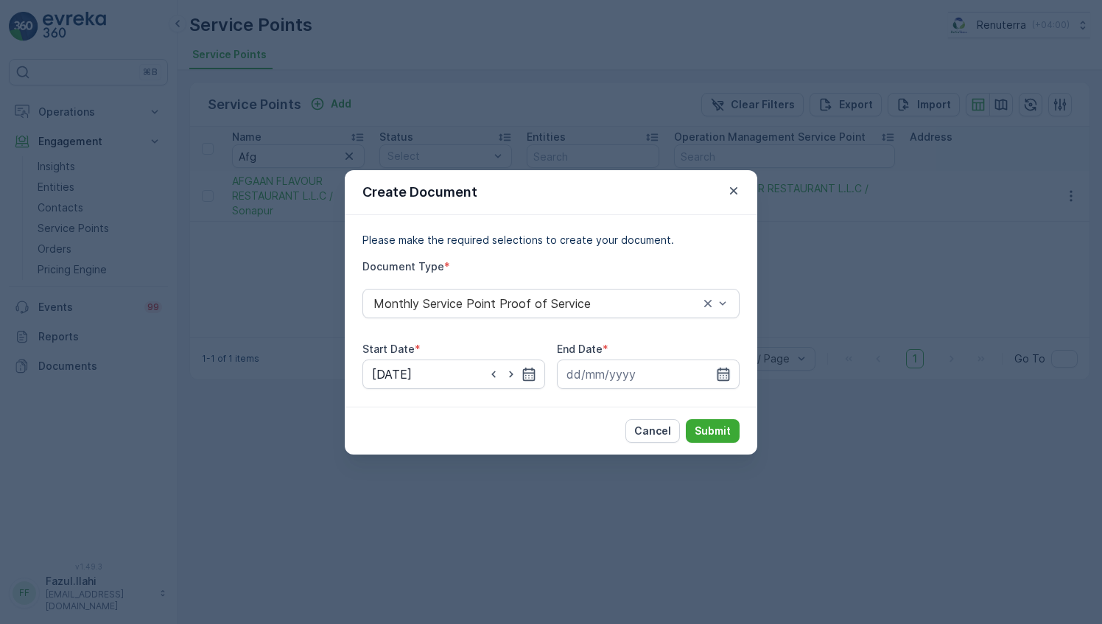
click at [720, 367] on icon "button" at bounding box center [723, 374] width 15 height 15
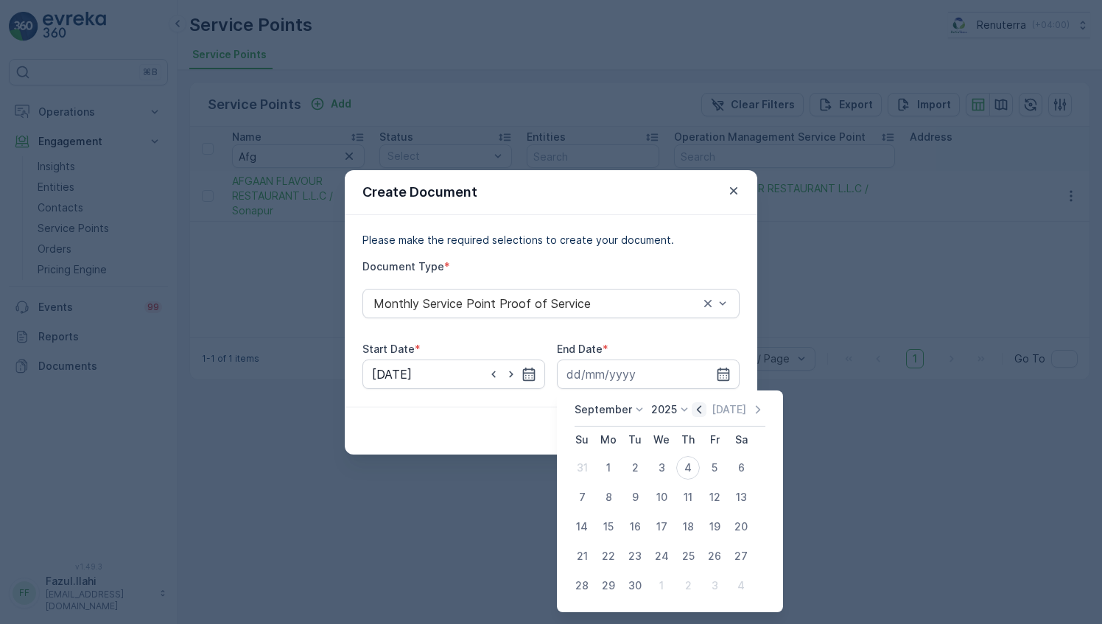
click at [700, 406] on icon "button" at bounding box center [698, 409] width 15 height 15
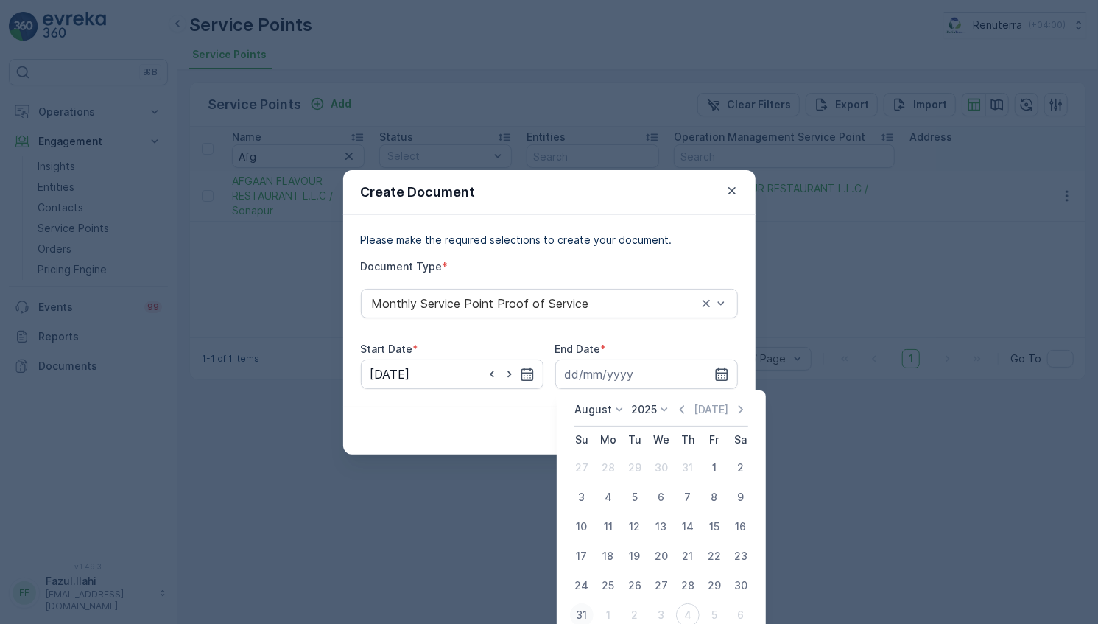
click at [588, 610] on div "31" at bounding box center [582, 615] width 24 height 24
type input "31.08.2025"
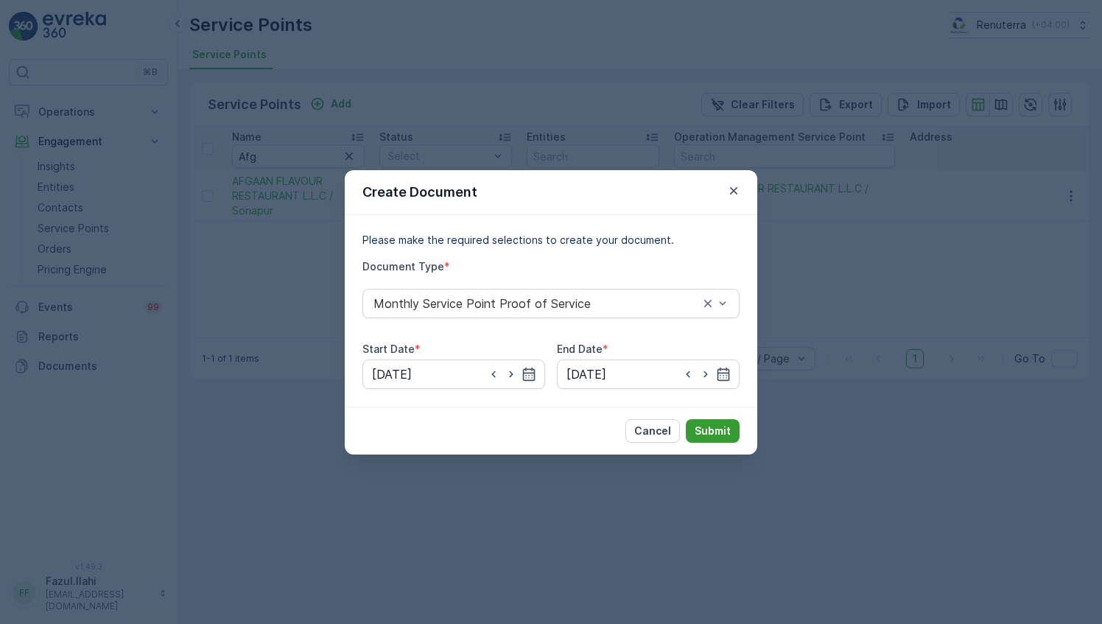
click at [729, 434] on p "Submit" at bounding box center [712, 430] width 36 height 15
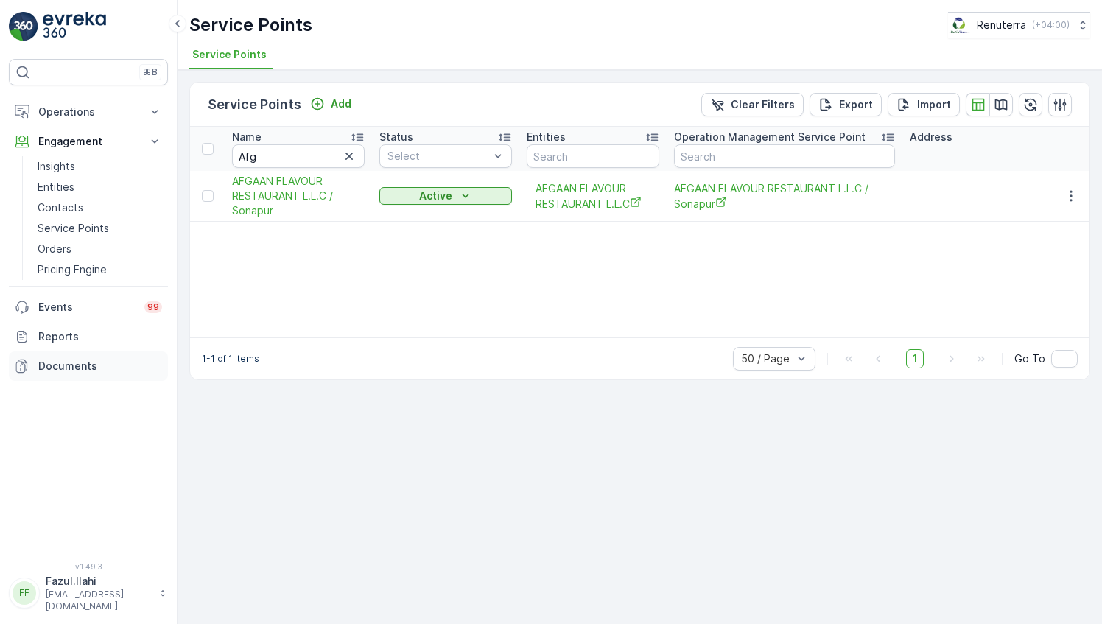
click at [62, 363] on p "Documents" at bounding box center [100, 366] width 124 height 15
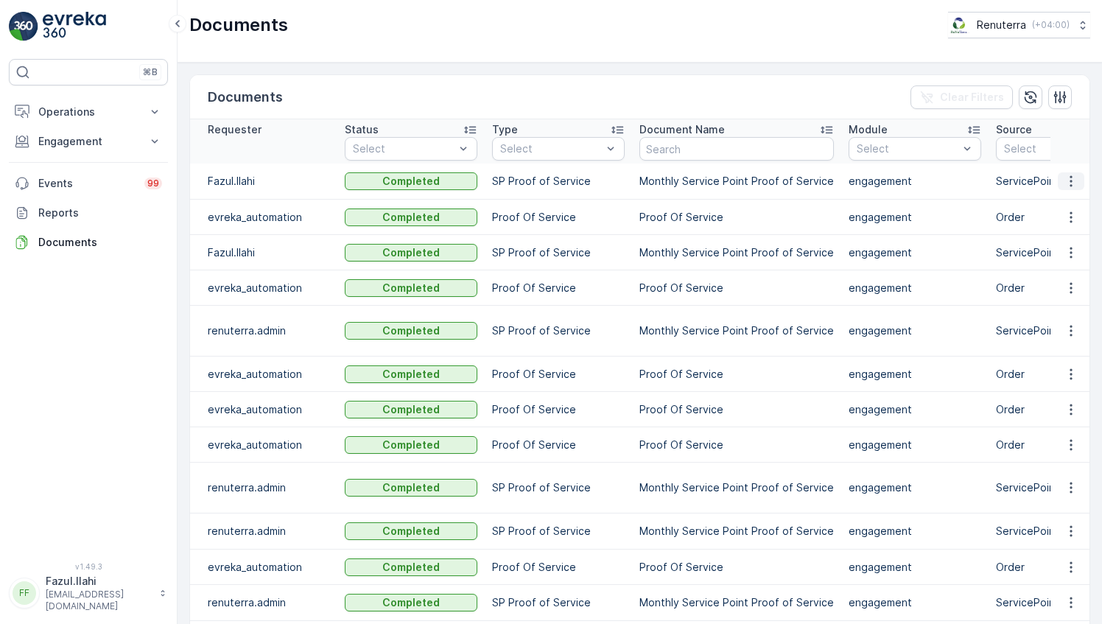
click at [1064, 179] on icon "button" at bounding box center [1070, 181] width 15 height 15
click at [1040, 203] on span "See Details" at bounding box center [1066, 201] width 57 height 15
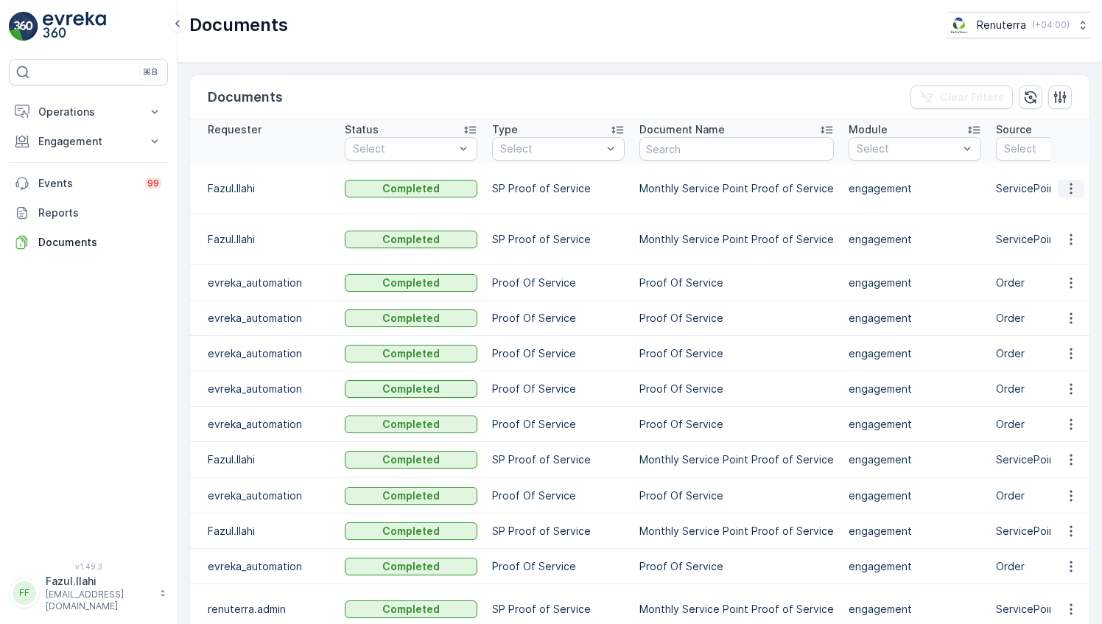
click at [1074, 186] on icon "button" at bounding box center [1070, 188] width 15 height 15
click at [1060, 208] on span "See Details" at bounding box center [1066, 209] width 57 height 15
click at [1068, 232] on icon "button" at bounding box center [1070, 239] width 15 height 15
click at [1054, 256] on span "See Details" at bounding box center [1066, 260] width 57 height 15
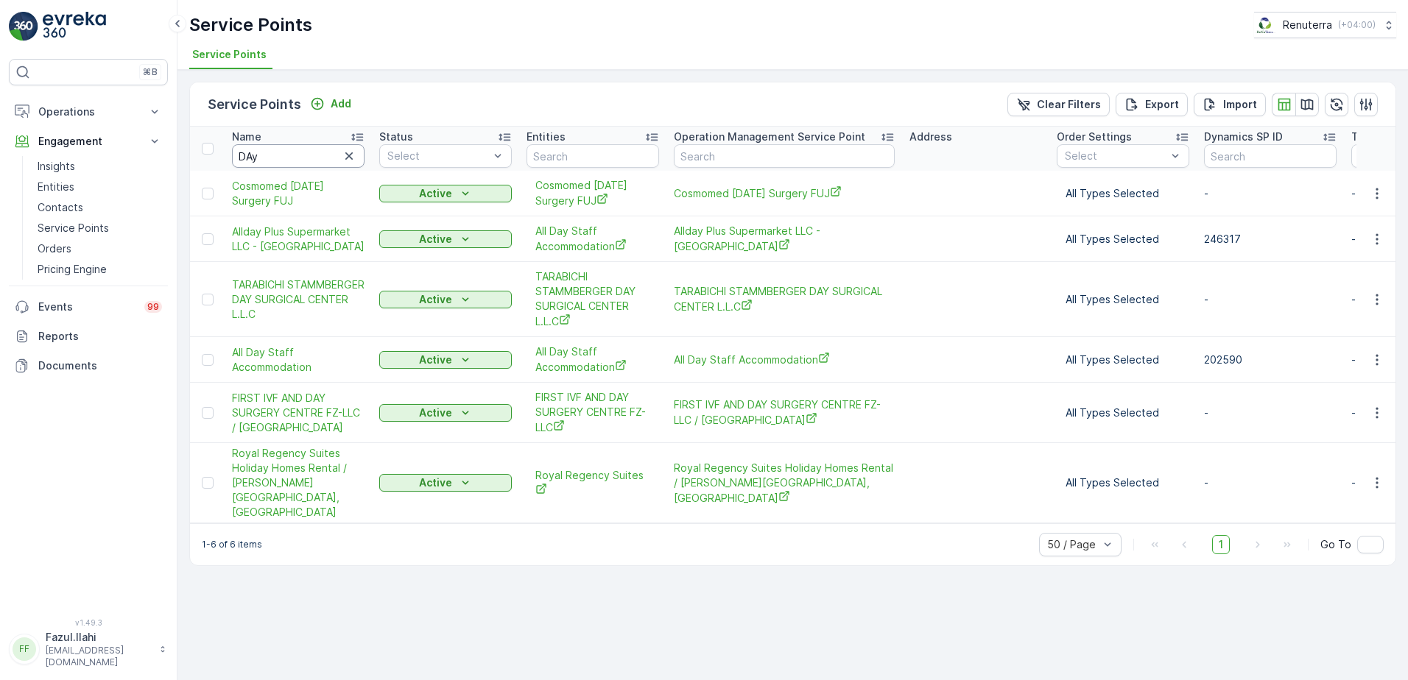
click at [292, 149] on input "DAy" at bounding box center [298, 156] width 133 height 24
drag, startPoint x: 292, startPoint y: 149, endPoint x: 292, endPoint y: 166, distance: 16.9
click at [292, 166] on input "DAy" at bounding box center [298, 156] width 133 height 24
type input "Al"
click at [292, 157] on input "Al" at bounding box center [298, 156] width 133 height 24
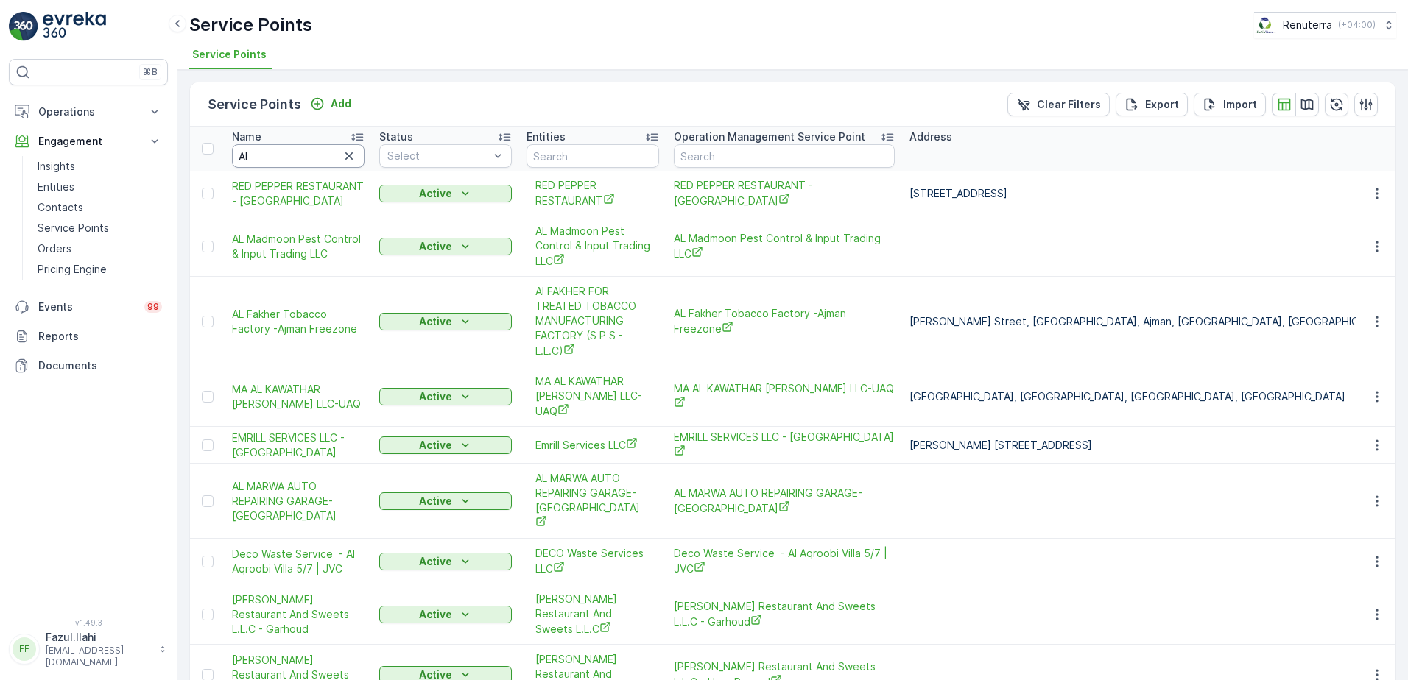
click at [281, 153] on input "Al" at bounding box center [298, 156] width 133 height 24
type input "Al Serh"
click at [296, 158] on input "Al Serh" at bounding box center [298, 156] width 133 height 24
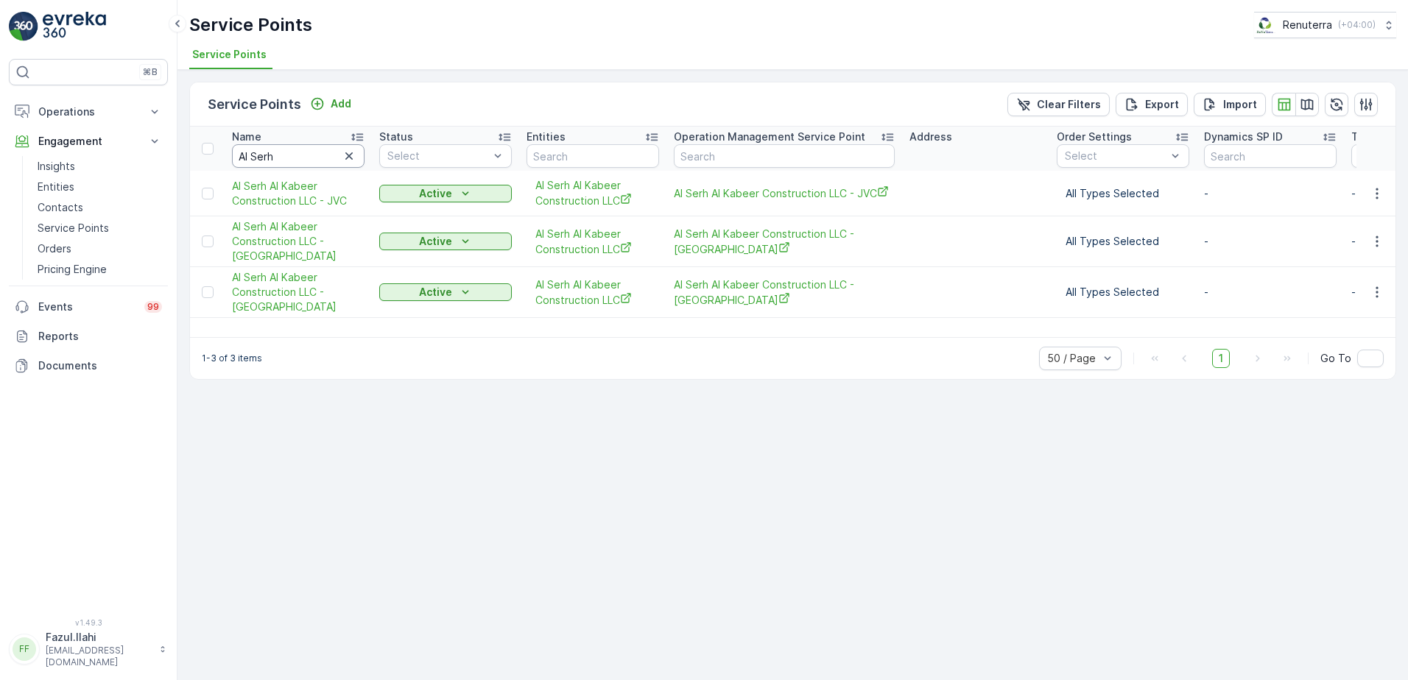
click at [318, 152] on input "Al Serh" at bounding box center [298, 156] width 133 height 24
type input "Al Serh"
click at [1382, 190] on icon "button" at bounding box center [1377, 193] width 15 height 15
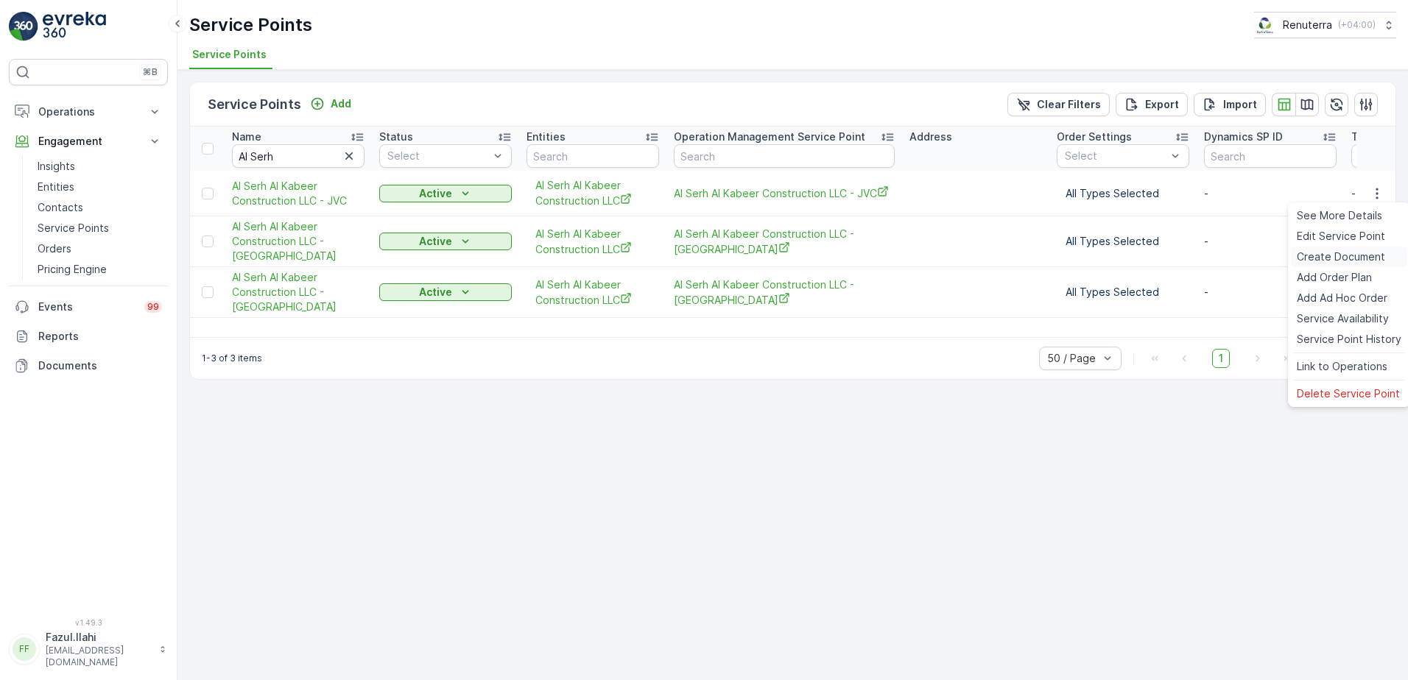
click at [1340, 258] on span "Create Document" at bounding box center [1341, 257] width 88 height 15
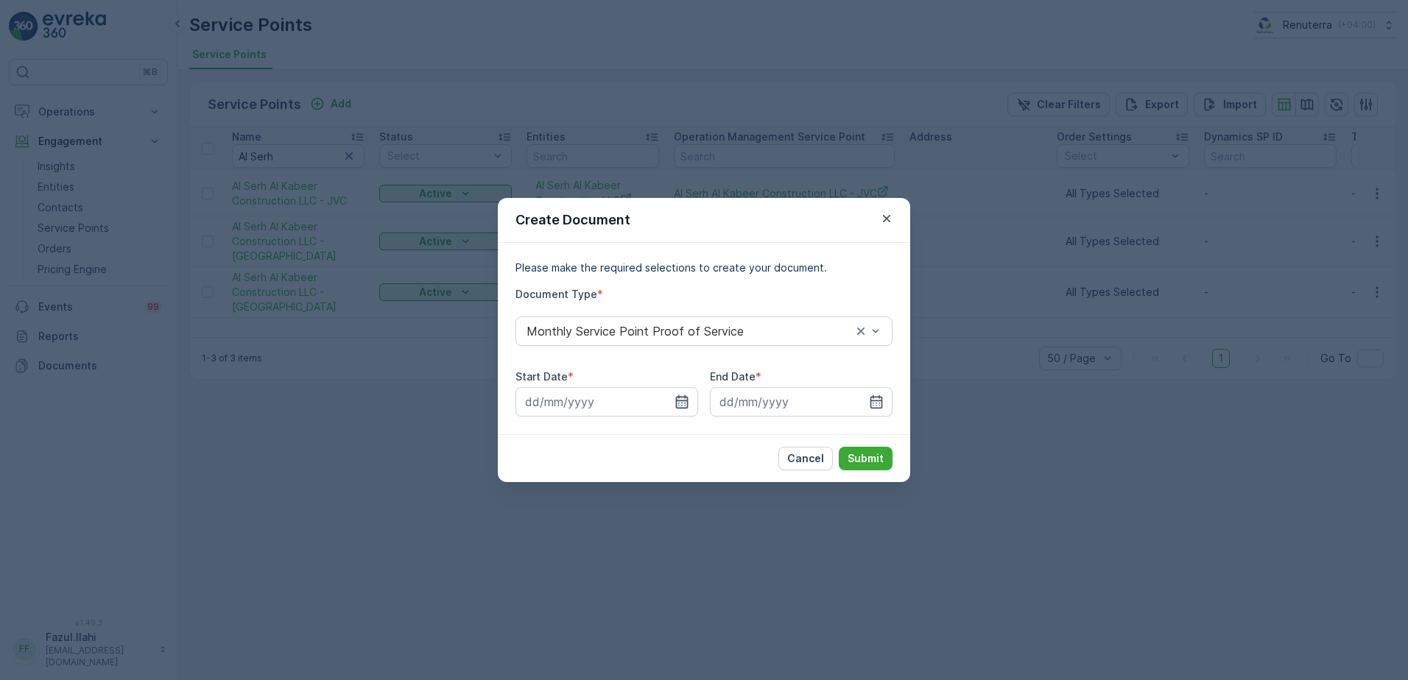
click at [683, 396] on icon "button" at bounding box center [681, 402] width 15 height 15
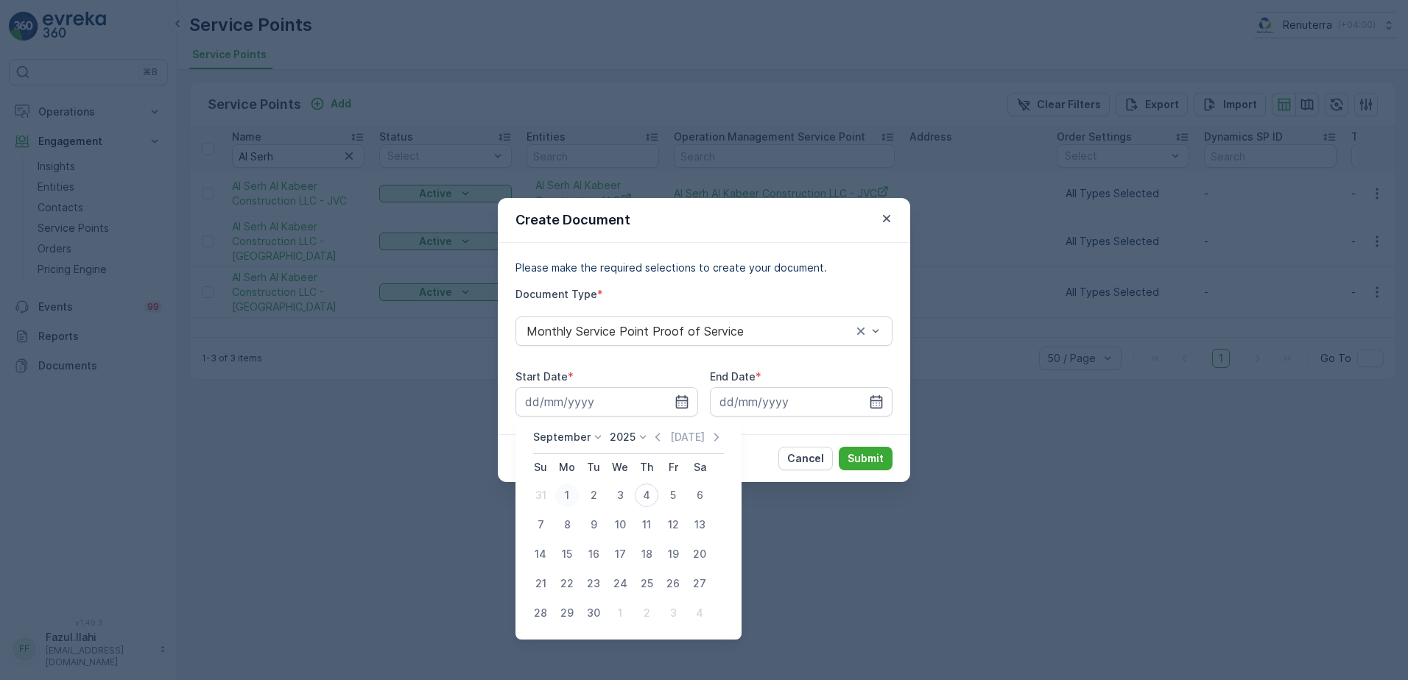
click at [568, 492] on div "1" at bounding box center [567, 496] width 24 height 24
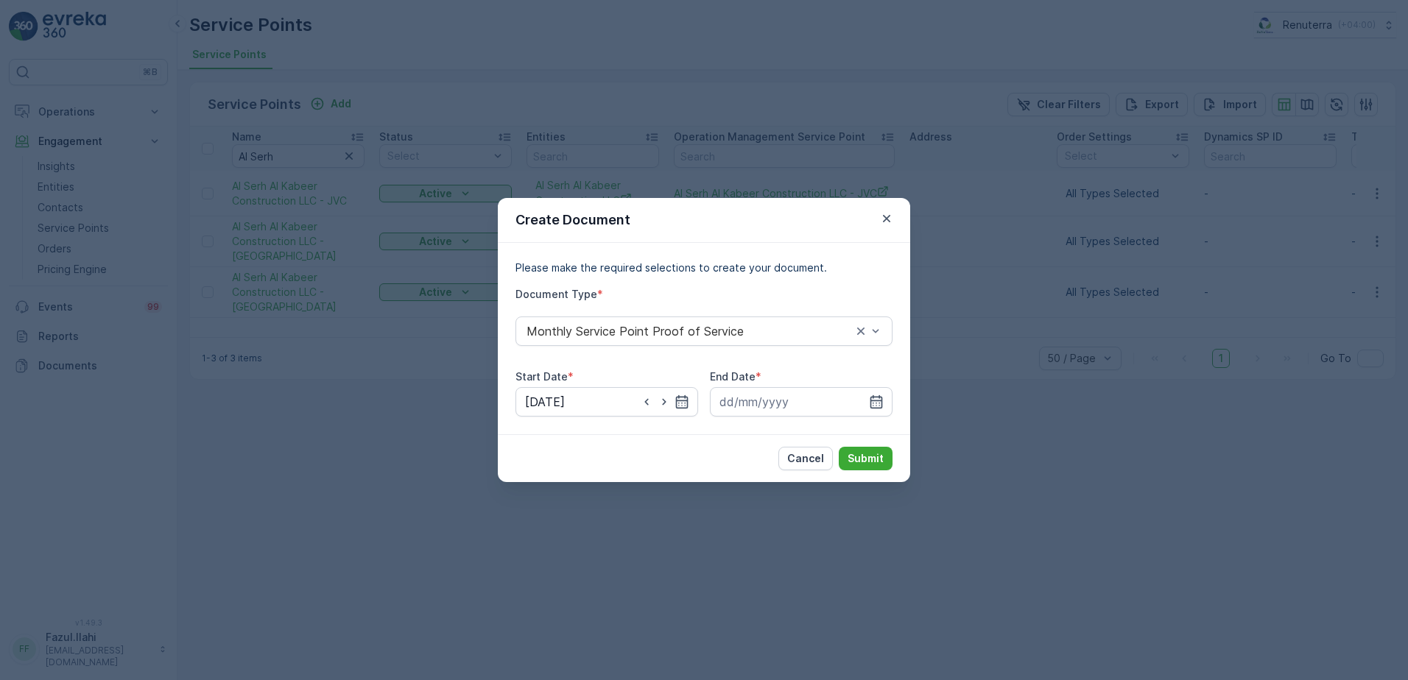
click at [673, 401] on div at bounding box center [664, 402] width 50 height 15
click at [685, 396] on icon "button" at bounding box center [682, 401] width 13 height 13
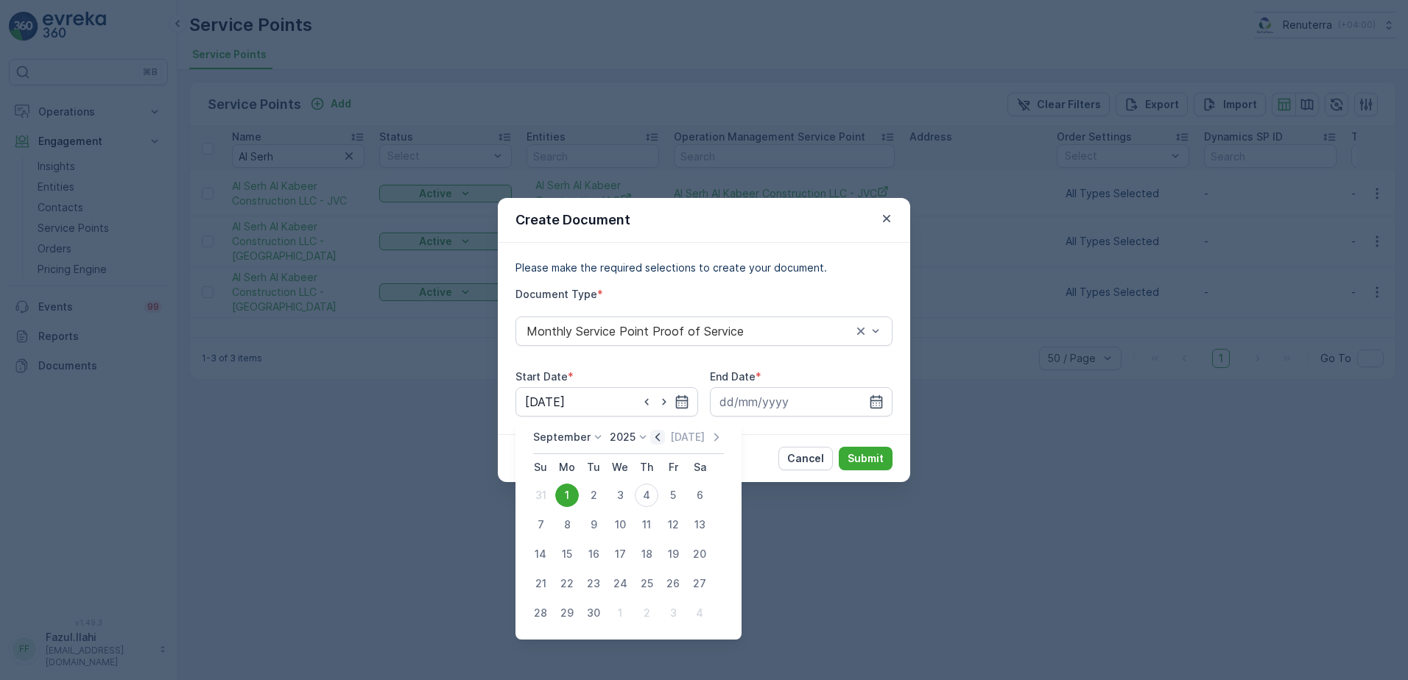
click at [652, 441] on icon "button" at bounding box center [657, 437] width 15 height 15
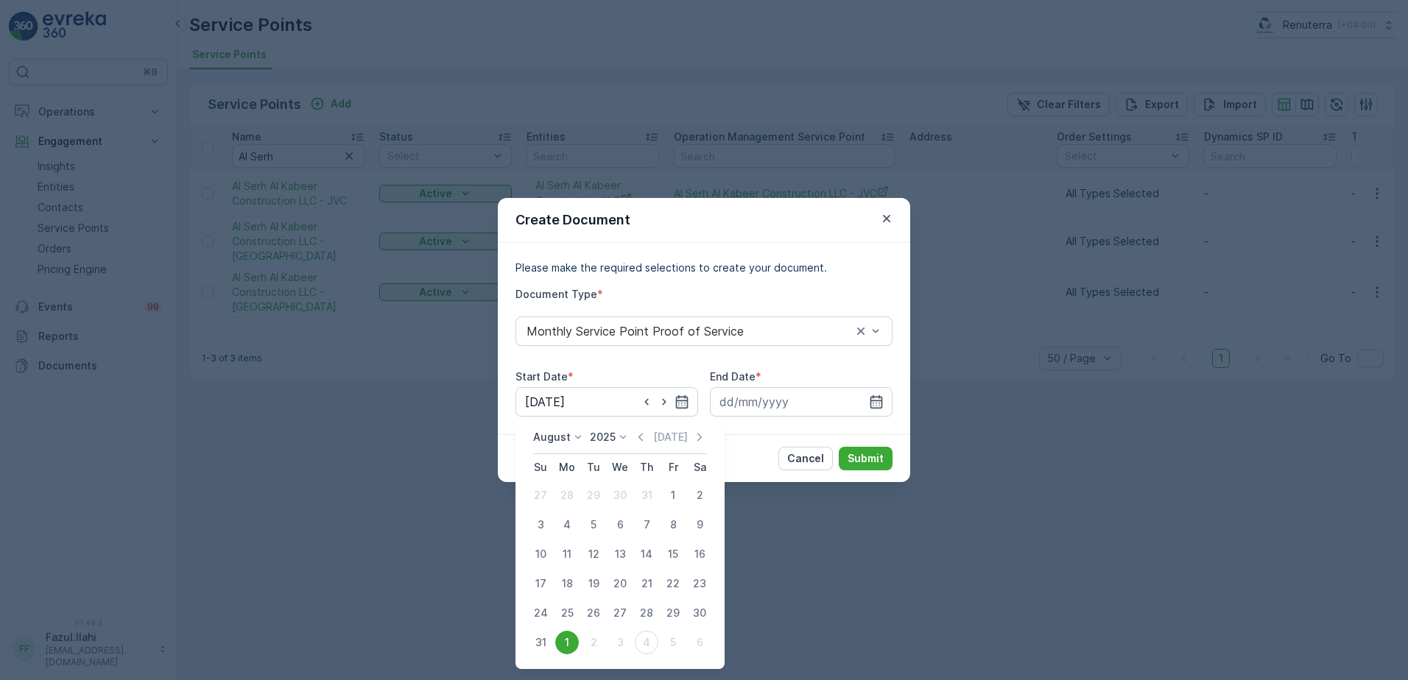
click at [670, 496] on div "1" at bounding box center [673, 496] width 24 height 24
type input "01.08.2025"
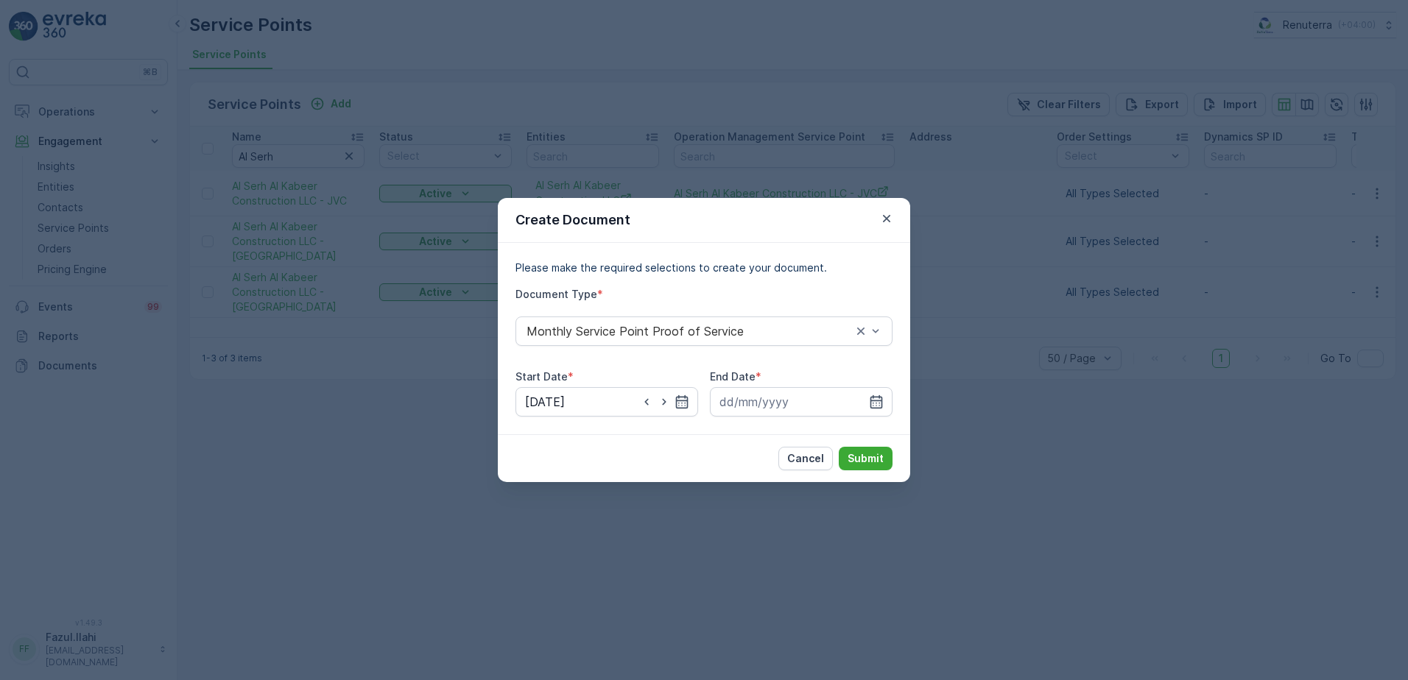
click at [895, 406] on div "Please make the required selections to create your document. Document Type * Mo…" at bounding box center [704, 338] width 412 height 191
click at [873, 402] on icon "button" at bounding box center [876, 402] width 15 height 15
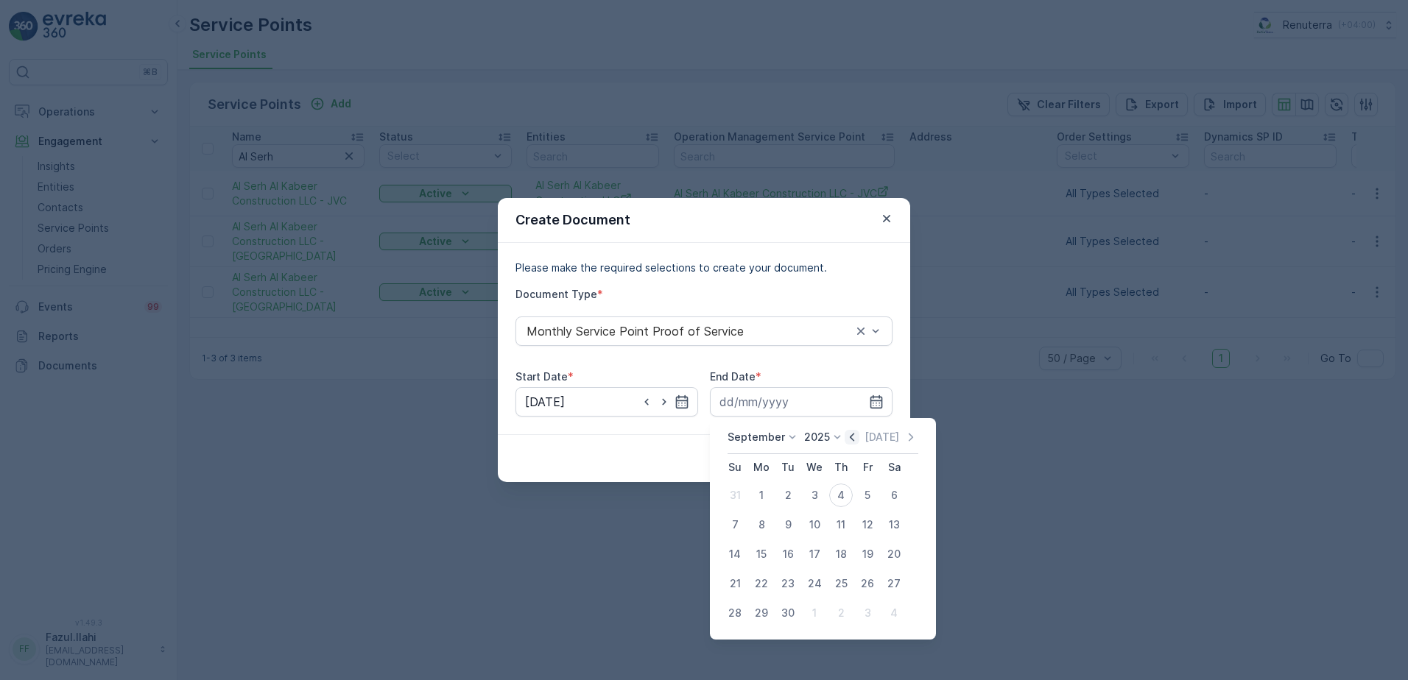
click at [851, 438] on icon "button" at bounding box center [852, 437] width 15 height 15
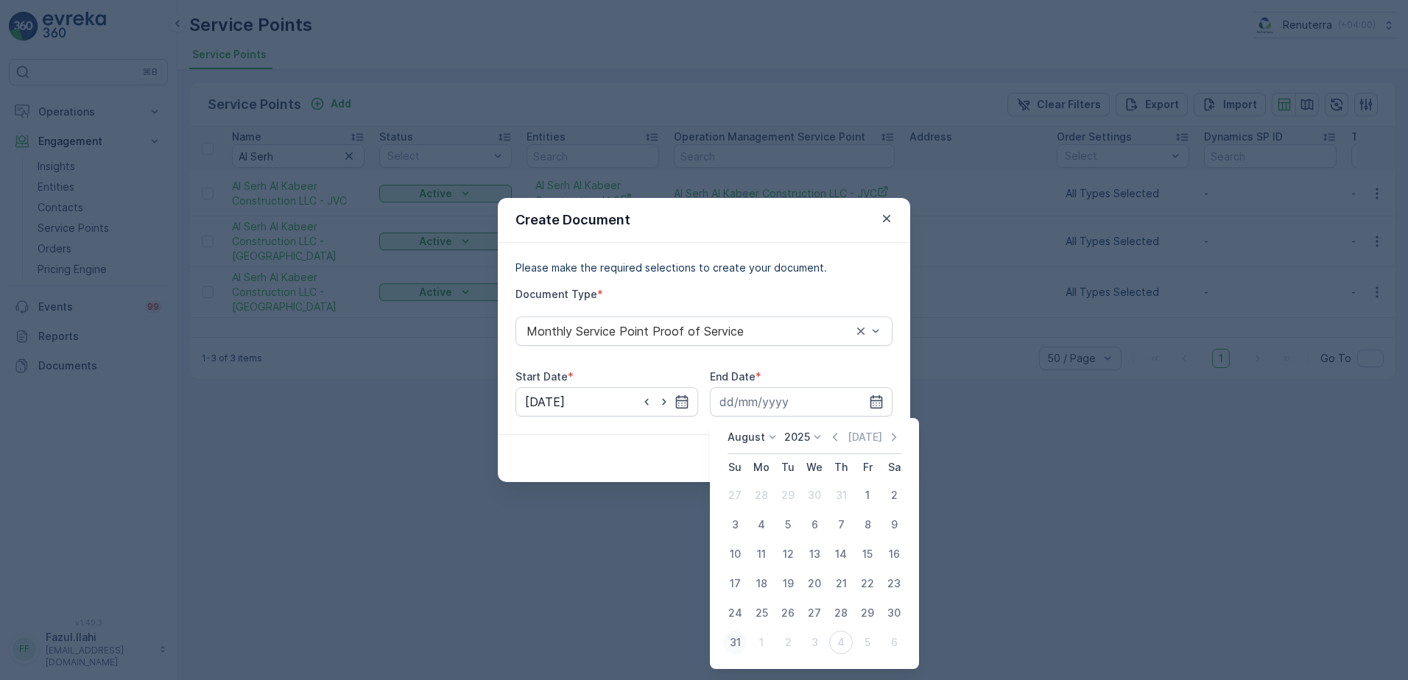
click at [736, 641] on div "31" at bounding box center [735, 643] width 24 height 24
type input "31.08.2025"
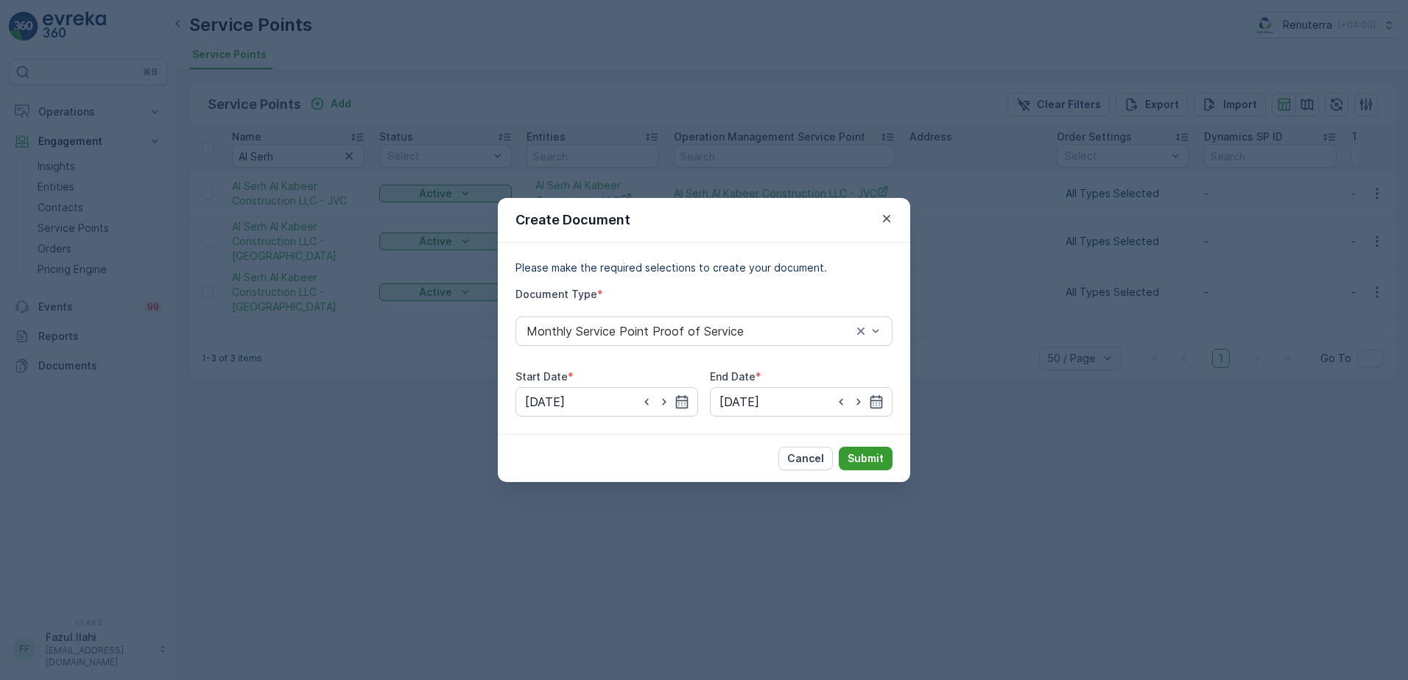
click at [864, 457] on p "Submit" at bounding box center [866, 458] width 36 height 15
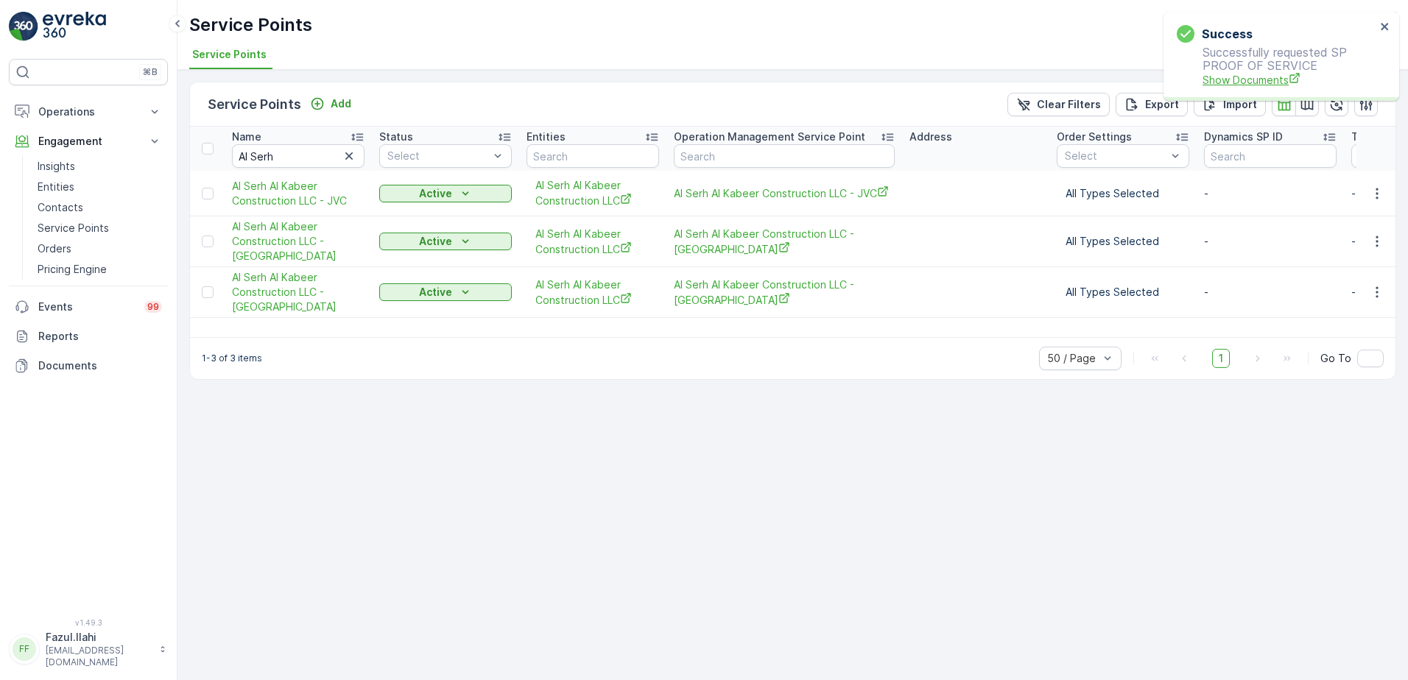
click at [1263, 78] on span "Show Documents" at bounding box center [1288, 79] width 173 height 15
click at [1371, 244] on icon "button" at bounding box center [1377, 241] width 15 height 15
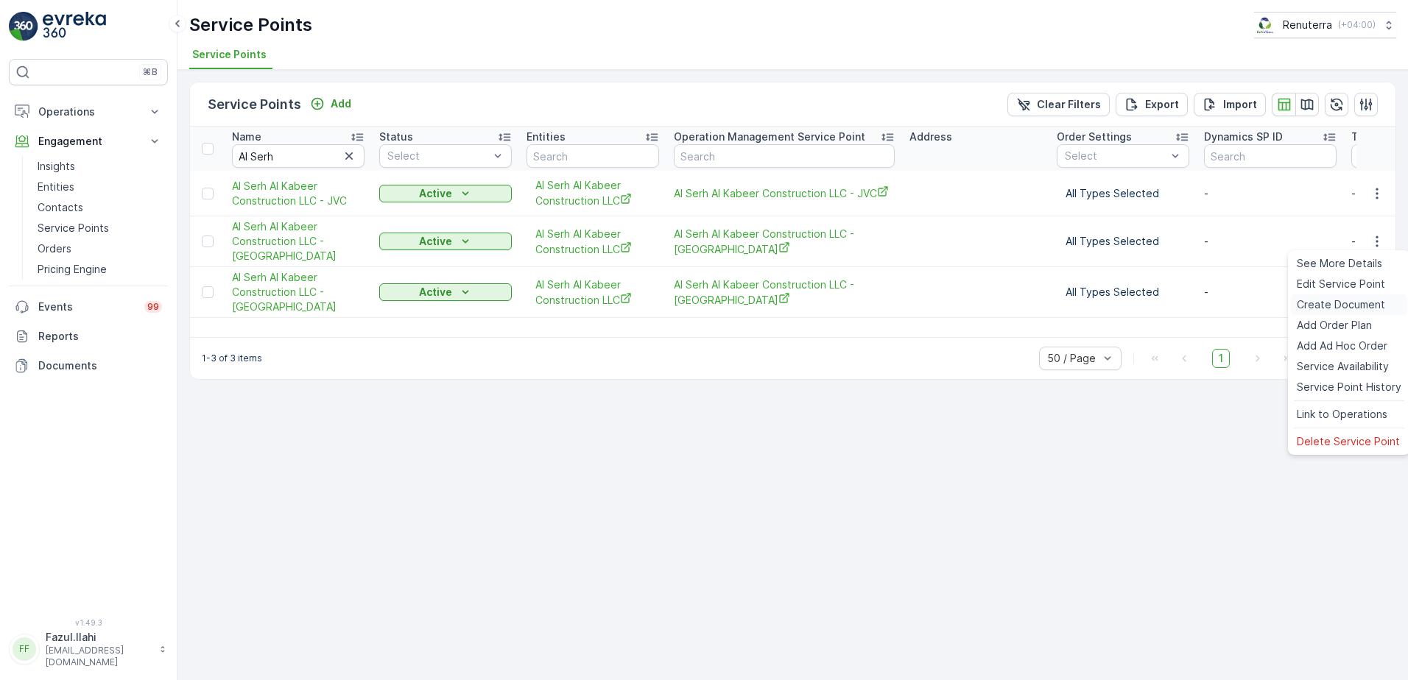
click at [1340, 303] on span "Create Document" at bounding box center [1341, 304] width 88 height 15
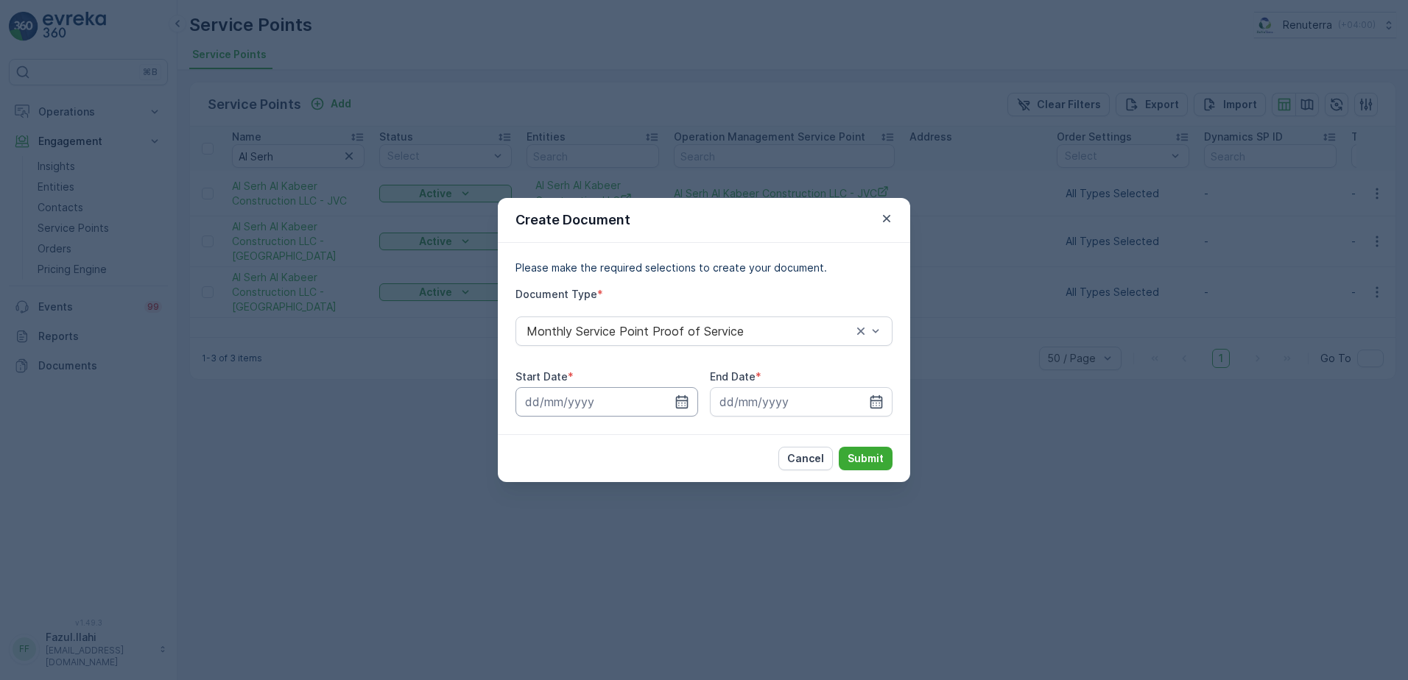
click at [672, 401] on input at bounding box center [606, 401] width 183 height 29
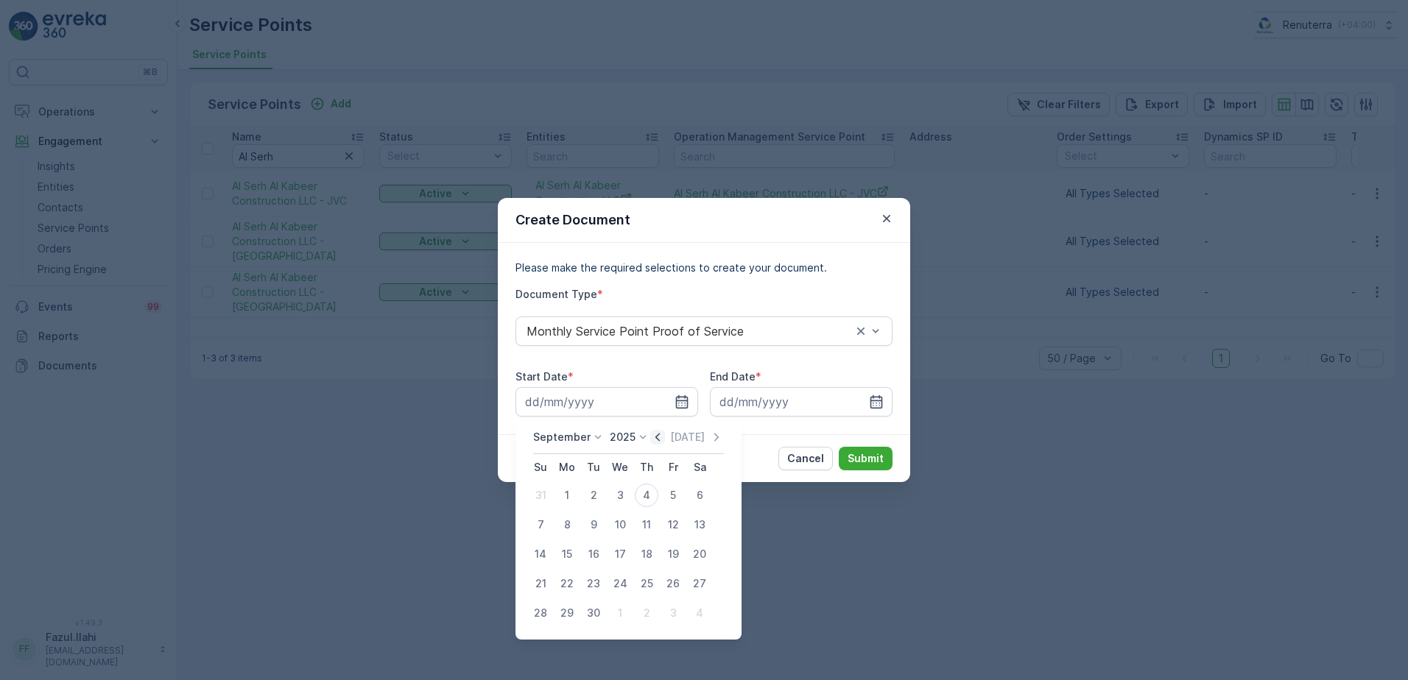
click at [652, 434] on icon "button" at bounding box center [657, 437] width 15 height 15
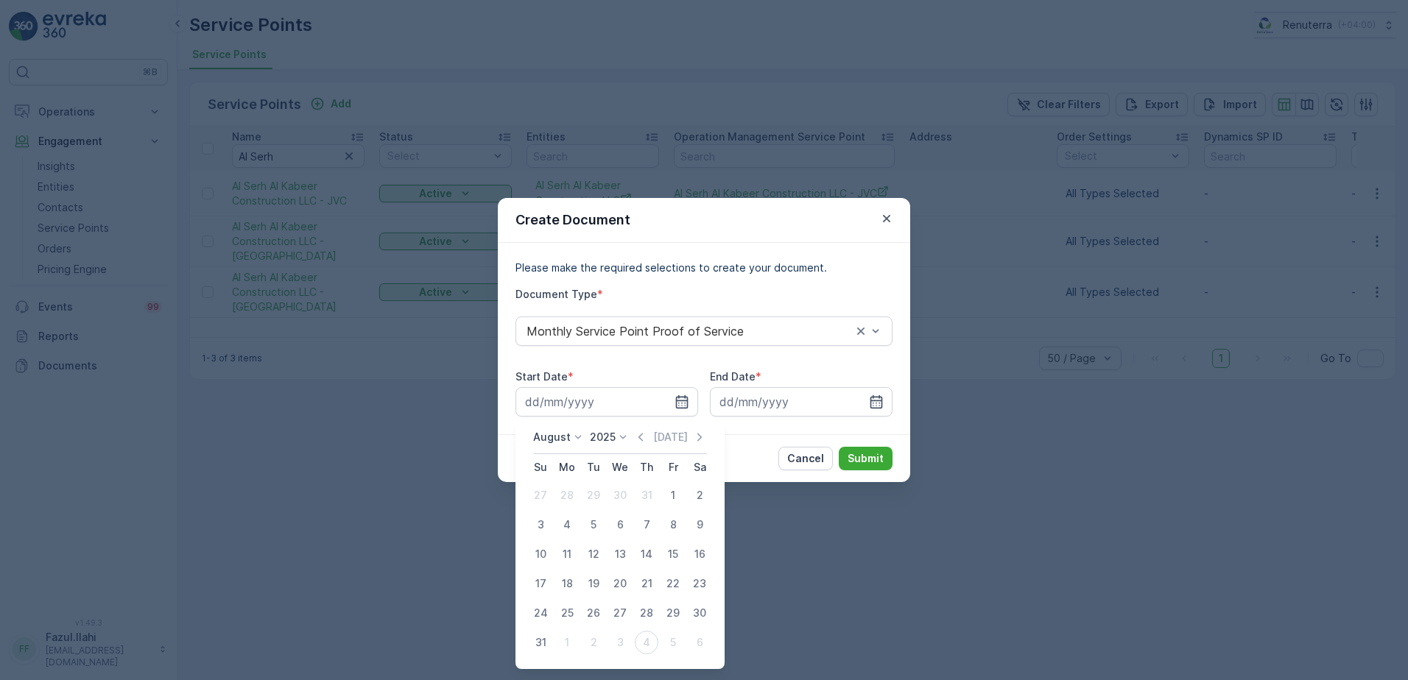
click at [677, 491] on div "1" at bounding box center [673, 496] width 24 height 24
type input "01.08.2025"
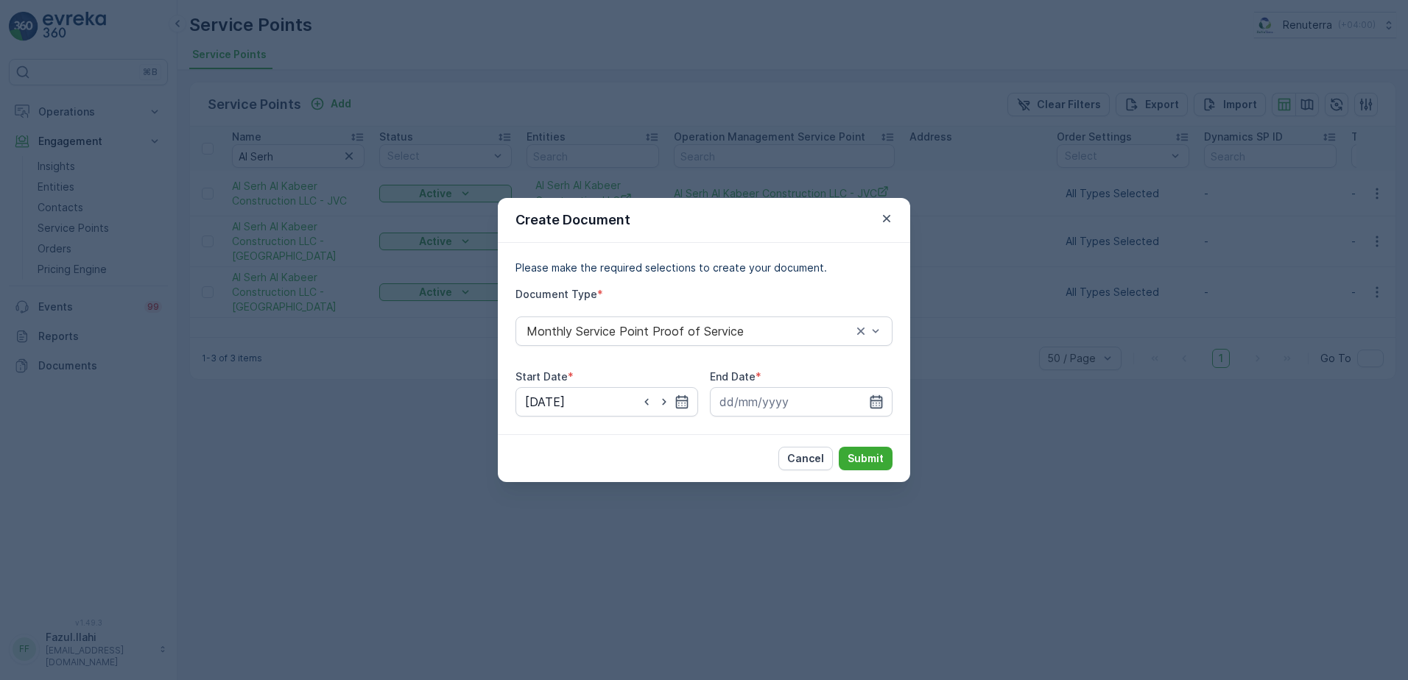
click at [870, 401] on icon "button" at bounding box center [876, 401] width 13 height 13
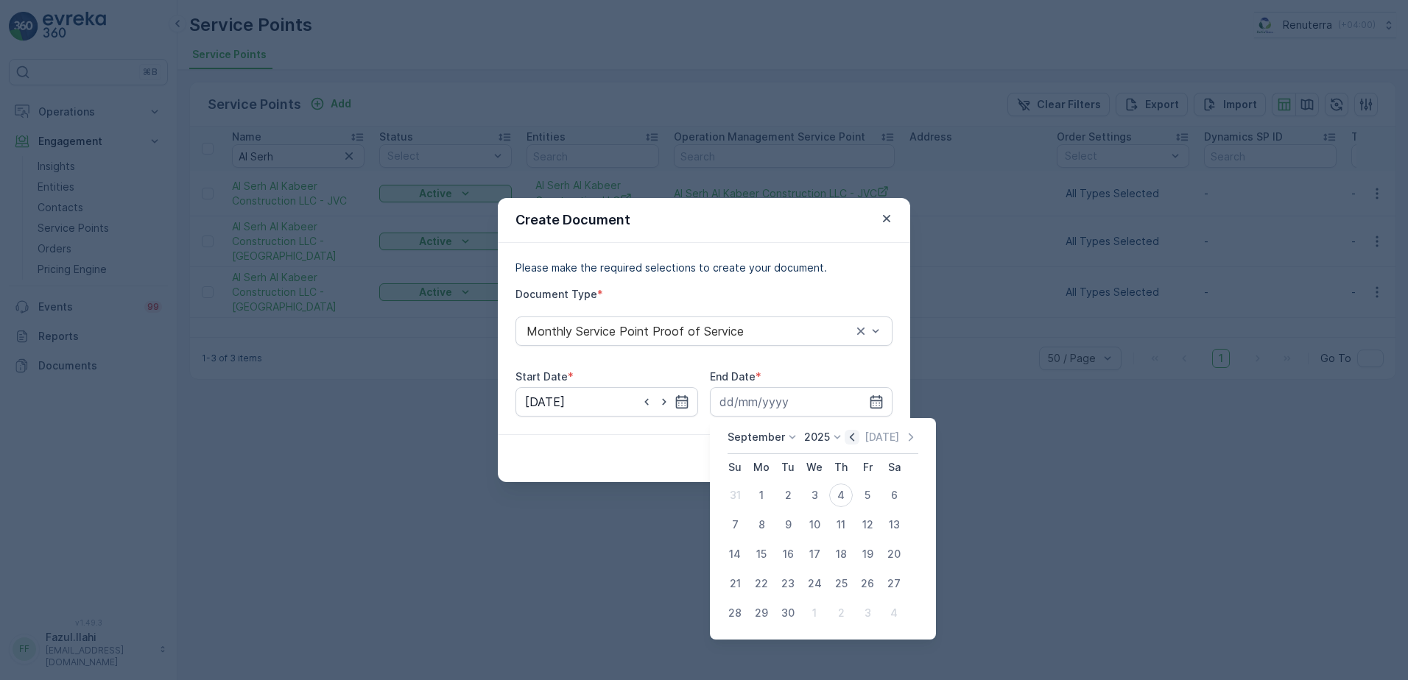
click at [851, 434] on icon "button" at bounding box center [852, 437] width 15 height 15
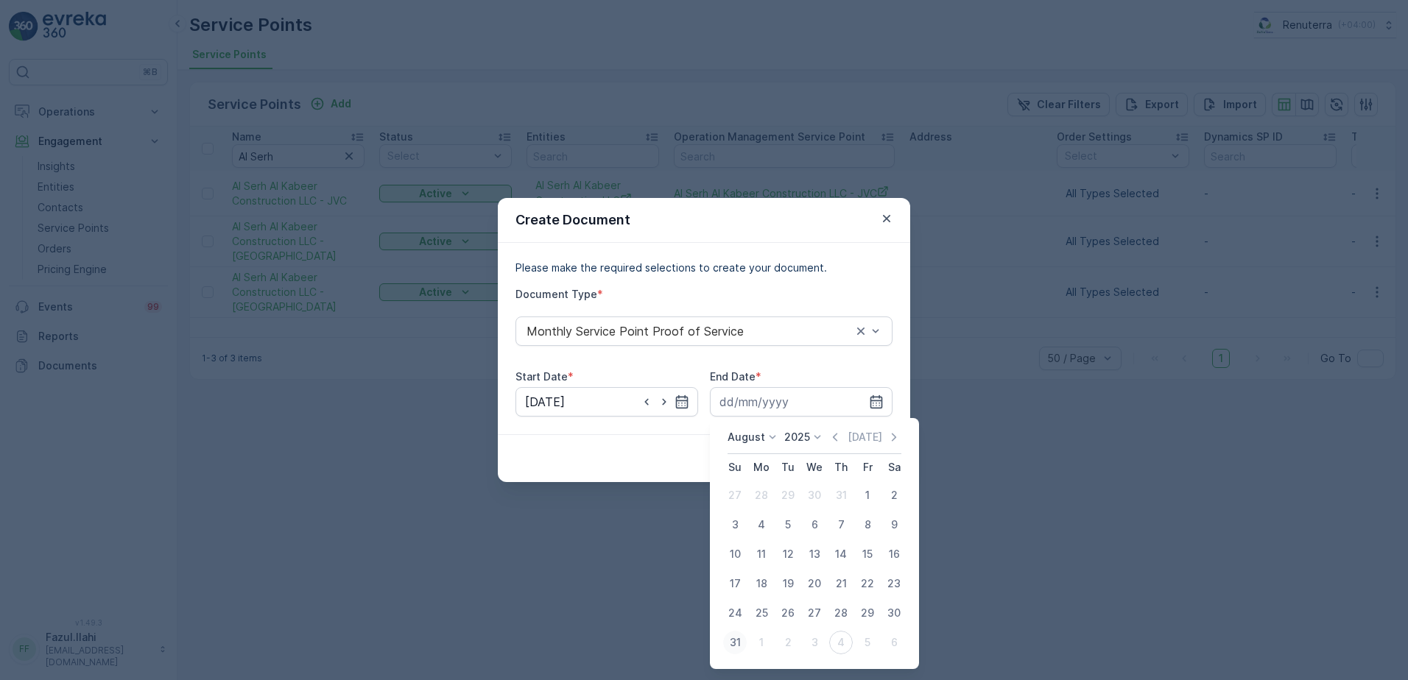
click at [735, 642] on div "31" at bounding box center [735, 643] width 24 height 24
type input "31.08.2025"
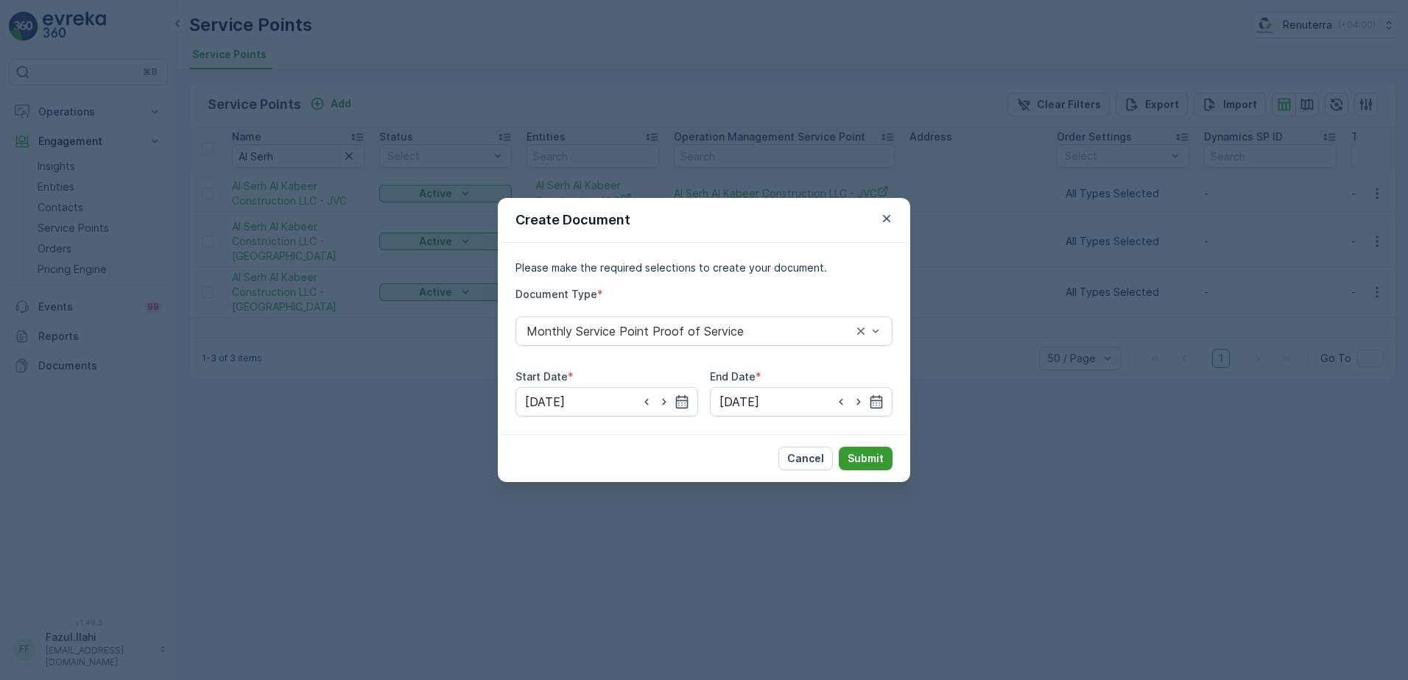
click at [869, 459] on p "Submit" at bounding box center [866, 458] width 36 height 15
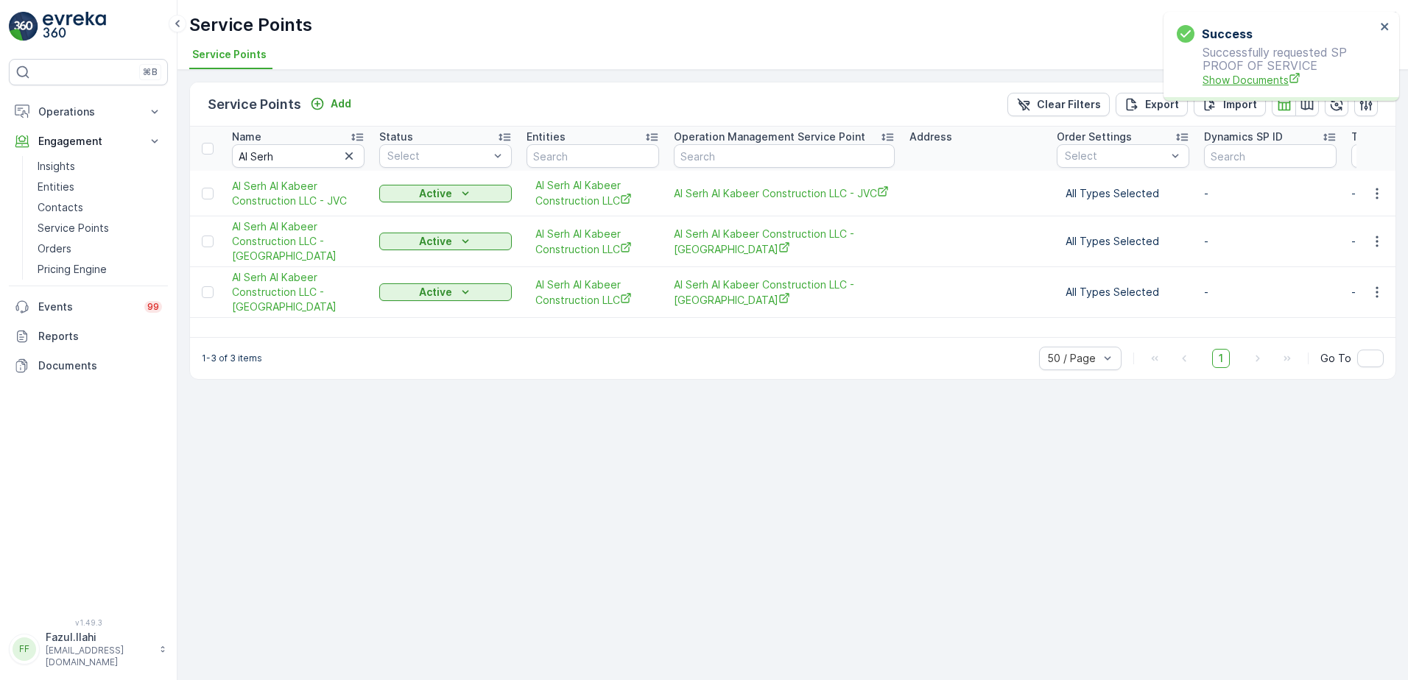
click at [1255, 82] on span "Show Documents" at bounding box center [1288, 79] width 173 height 15
click at [1380, 289] on icon "button" at bounding box center [1377, 292] width 15 height 15
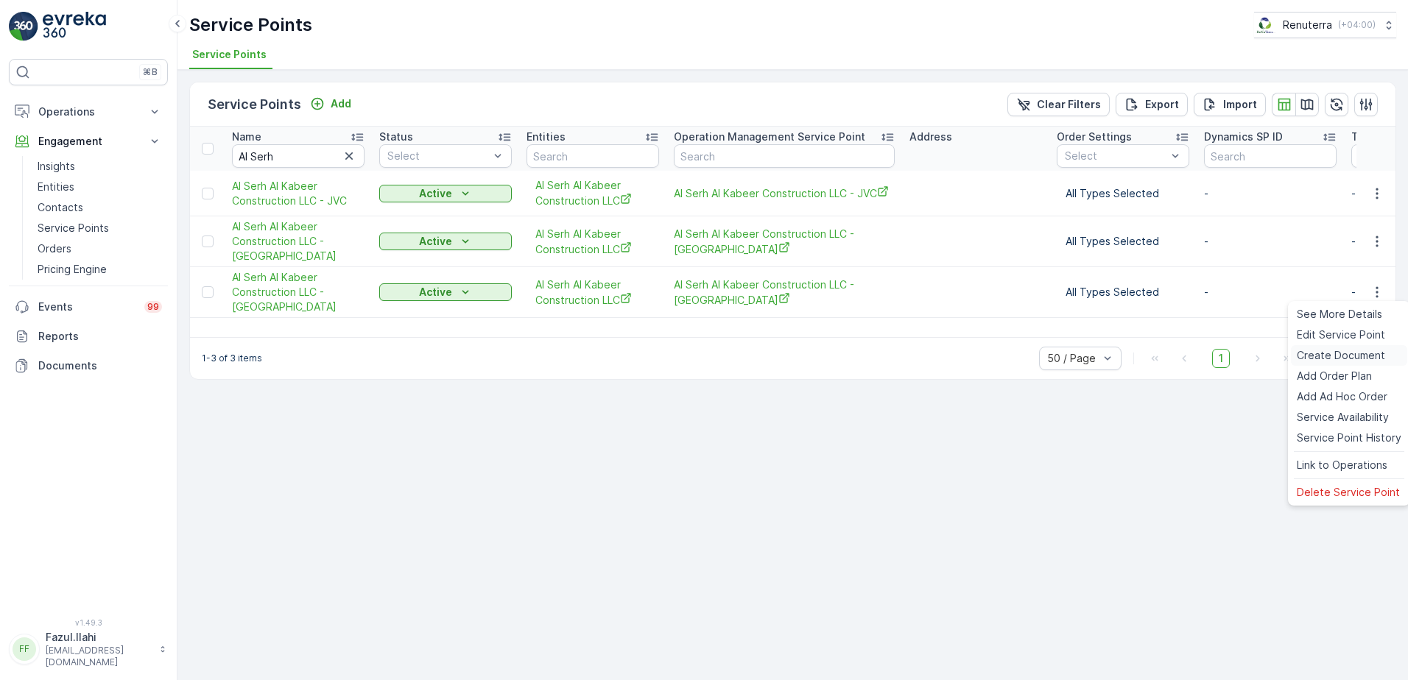
click at [1327, 356] on span "Create Document" at bounding box center [1341, 355] width 88 height 15
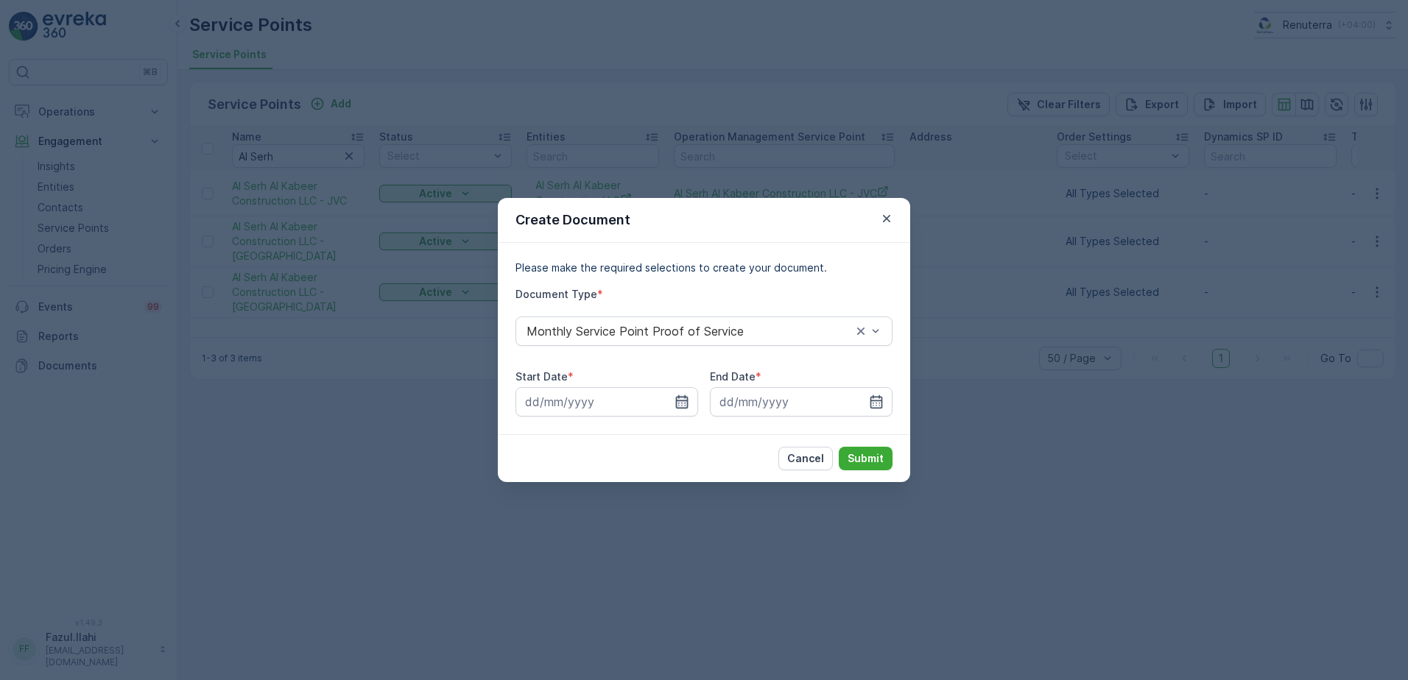
click at [686, 401] on icon "button" at bounding box center [682, 401] width 13 height 13
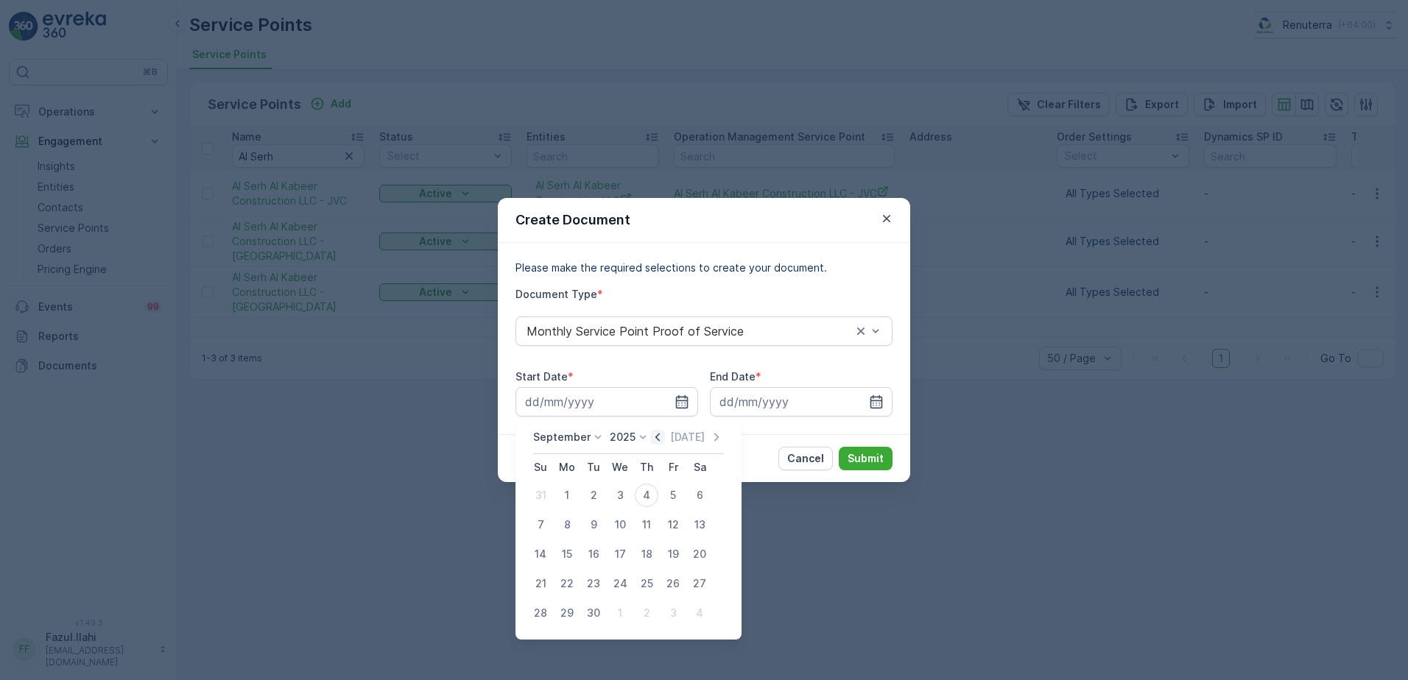
click at [652, 441] on icon "button" at bounding box center [657, 437] width 15 height 15
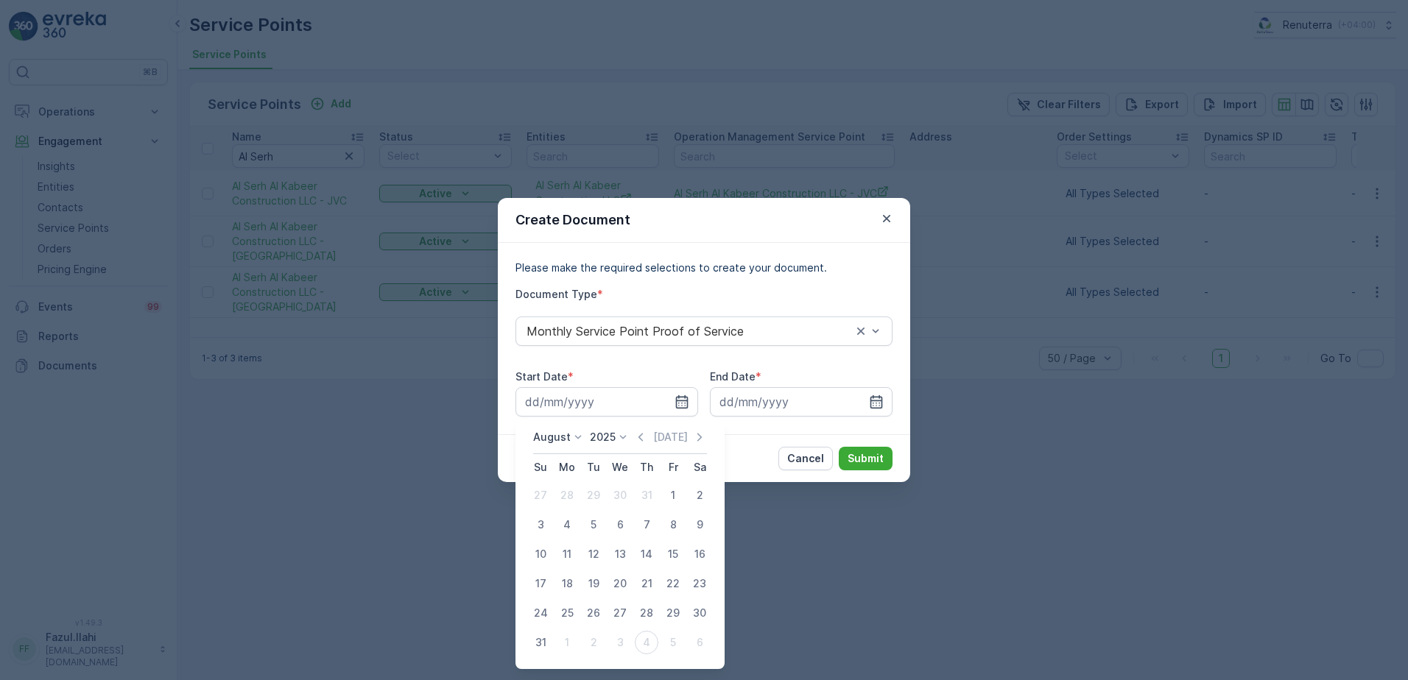
drag, startPoint x: 660, startPoint y: 499, endPoint x: 667, endPoint y: 493, distance: 9.4
click at [660, 499] on button "1" at bounding box center [673, 495] width 27 height 27
type input "01.08.2025"
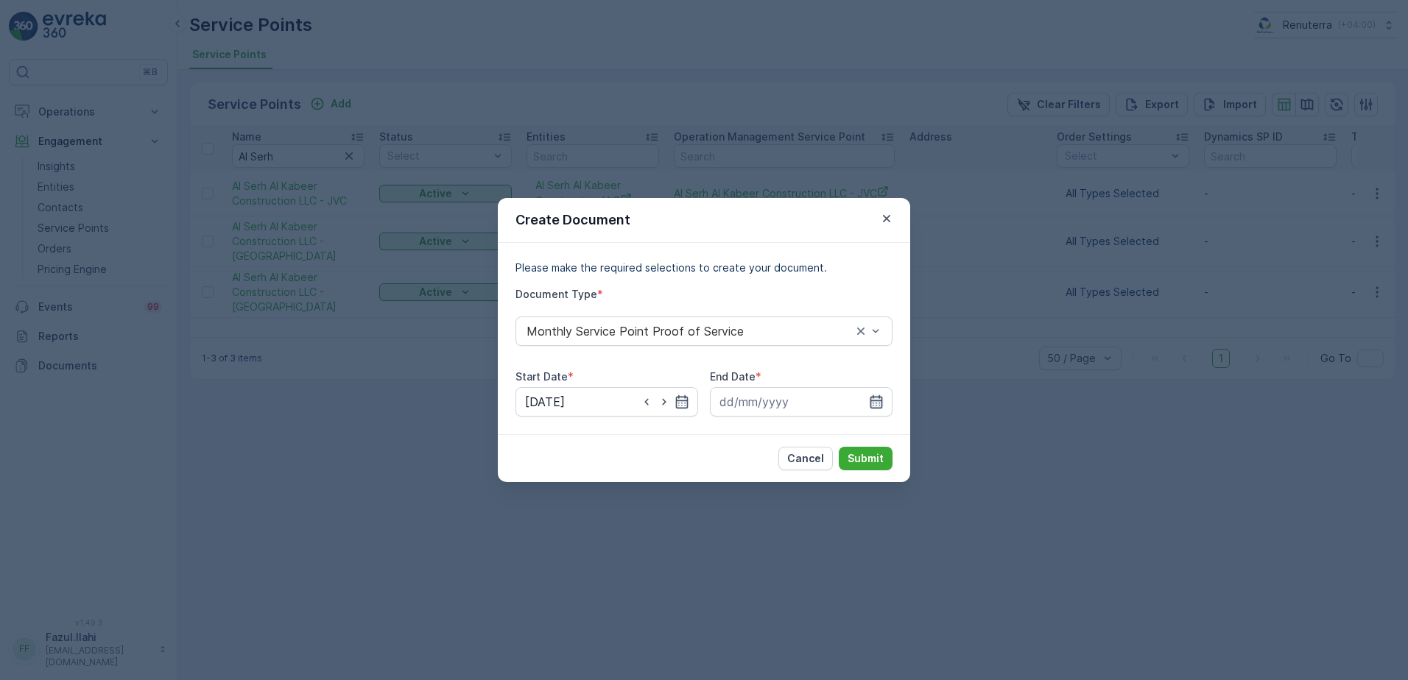
click at [872, 404] on icon "button" at bounding box center [876, 402] width 15 height 15
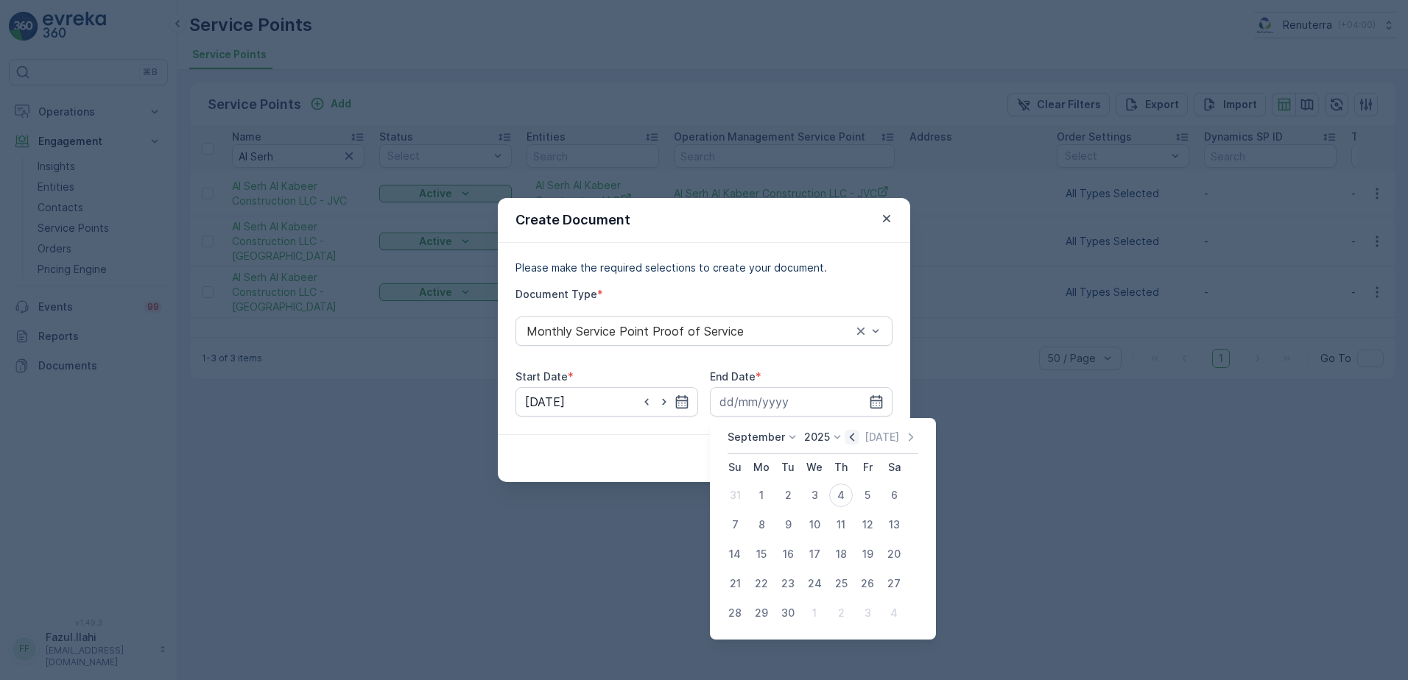
click at [850, 435] on icon "button" at bounding box center [852, 437] width 4 height 8
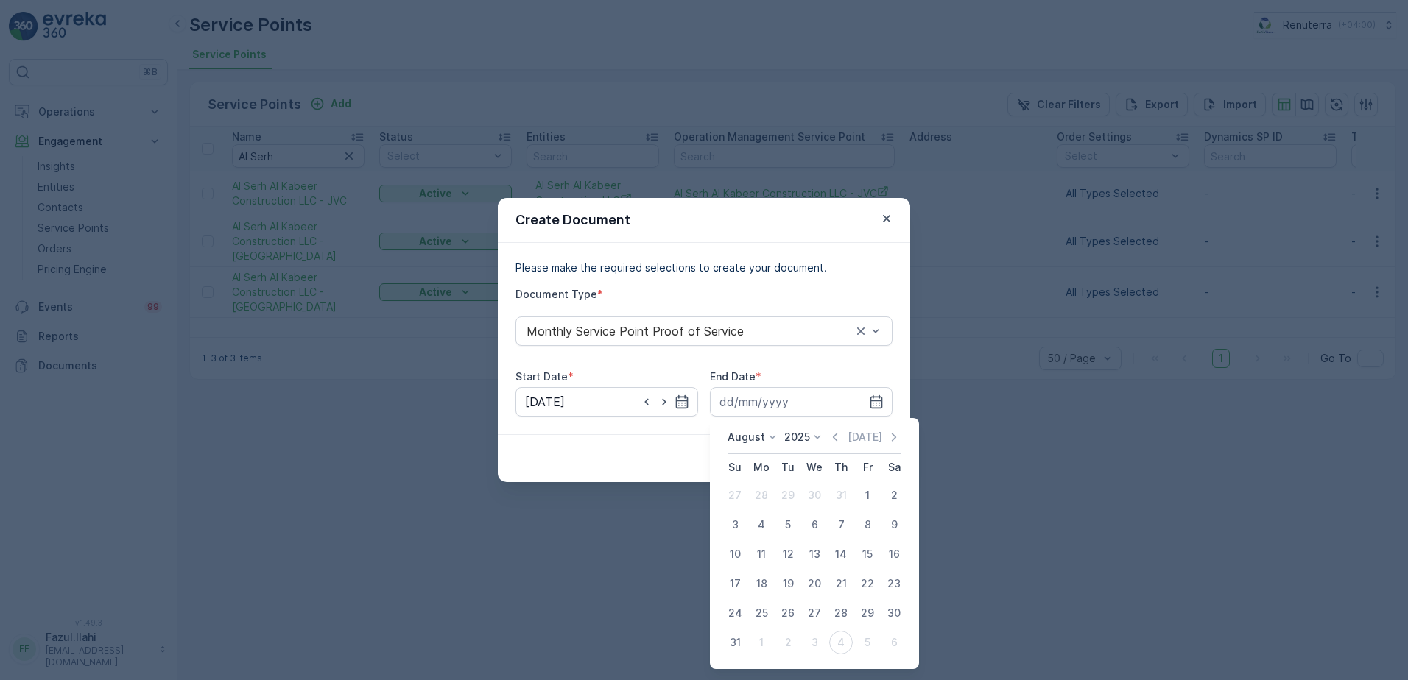
drag, startPoint x: 734, startPoint y: 638, endPoint x: 751, endPoint y: 615, distance: 29.0
click at [734, 637] on div "31" at bounding box center [735, 643] width 24 height 24
type input "31.08.2025"
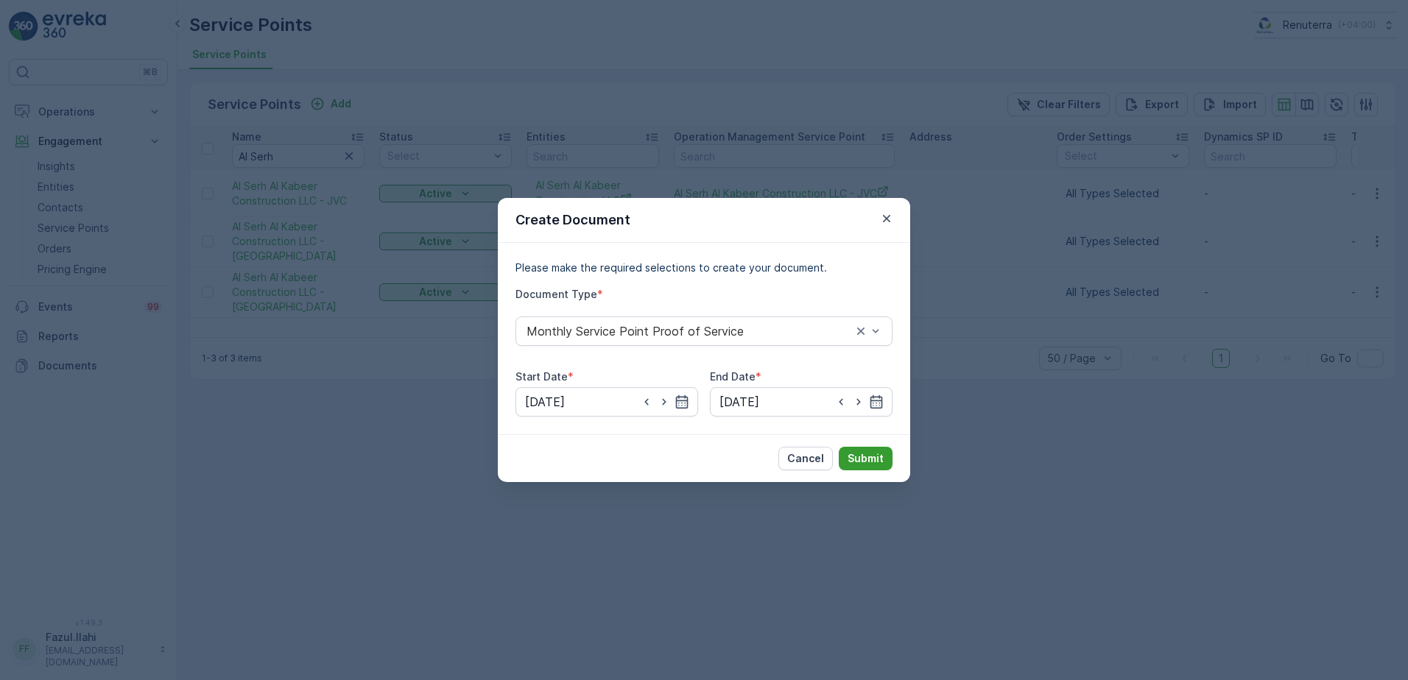
click at [867, 457] on p "Submit" at bounding box center [866, 458] width 36 height 15
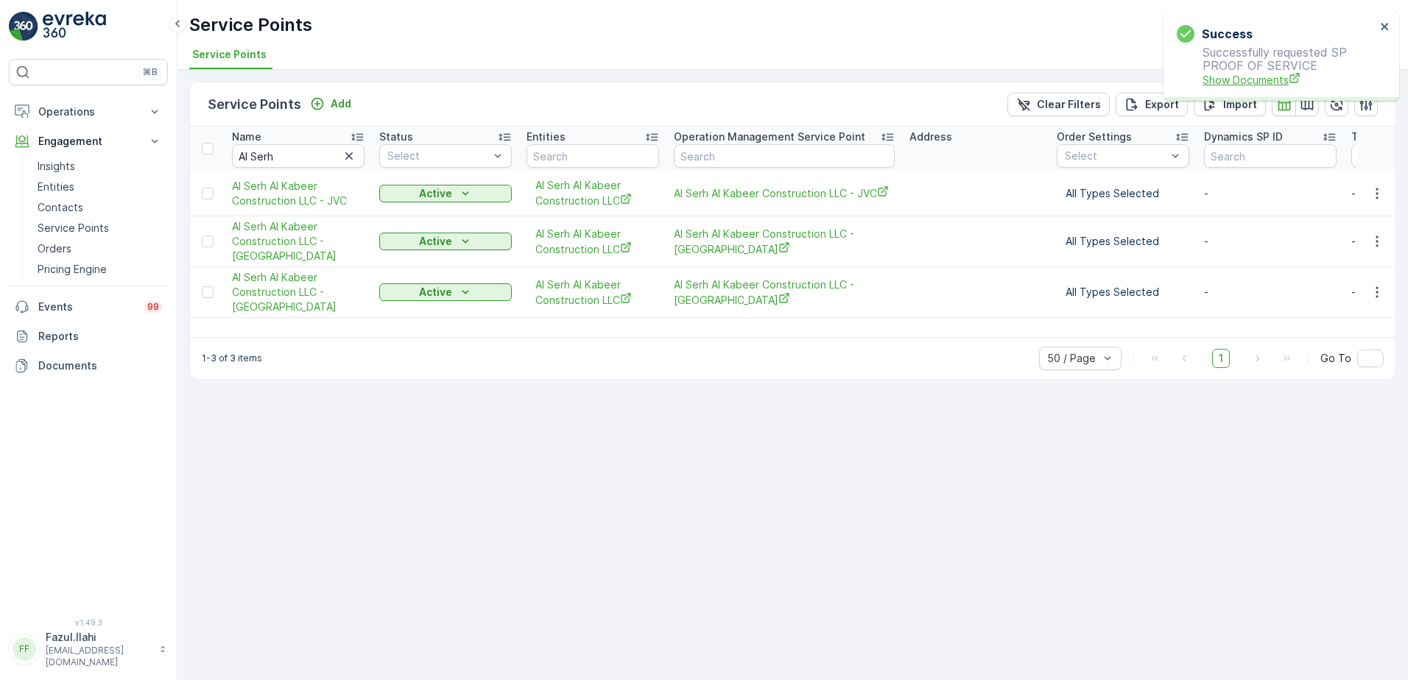
click at [1269, 78] on span "Show Documents" at bounding box center [1288, 79] width 173 height 15
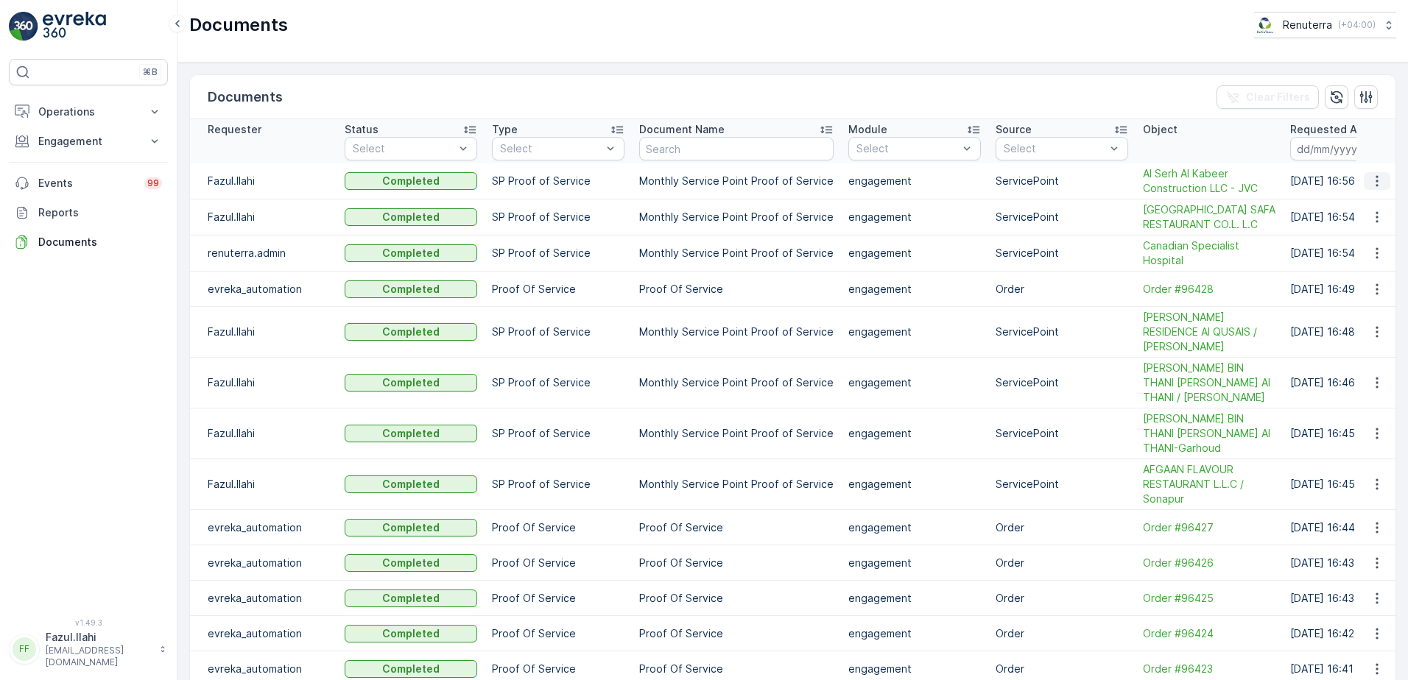
click at [1372, 181] on icon "button" at bounding box center [1377, 181] width 15 height 15
click at [1364, 202] on span "See Details" at bounding box center [1373, 203] width 57 height 15
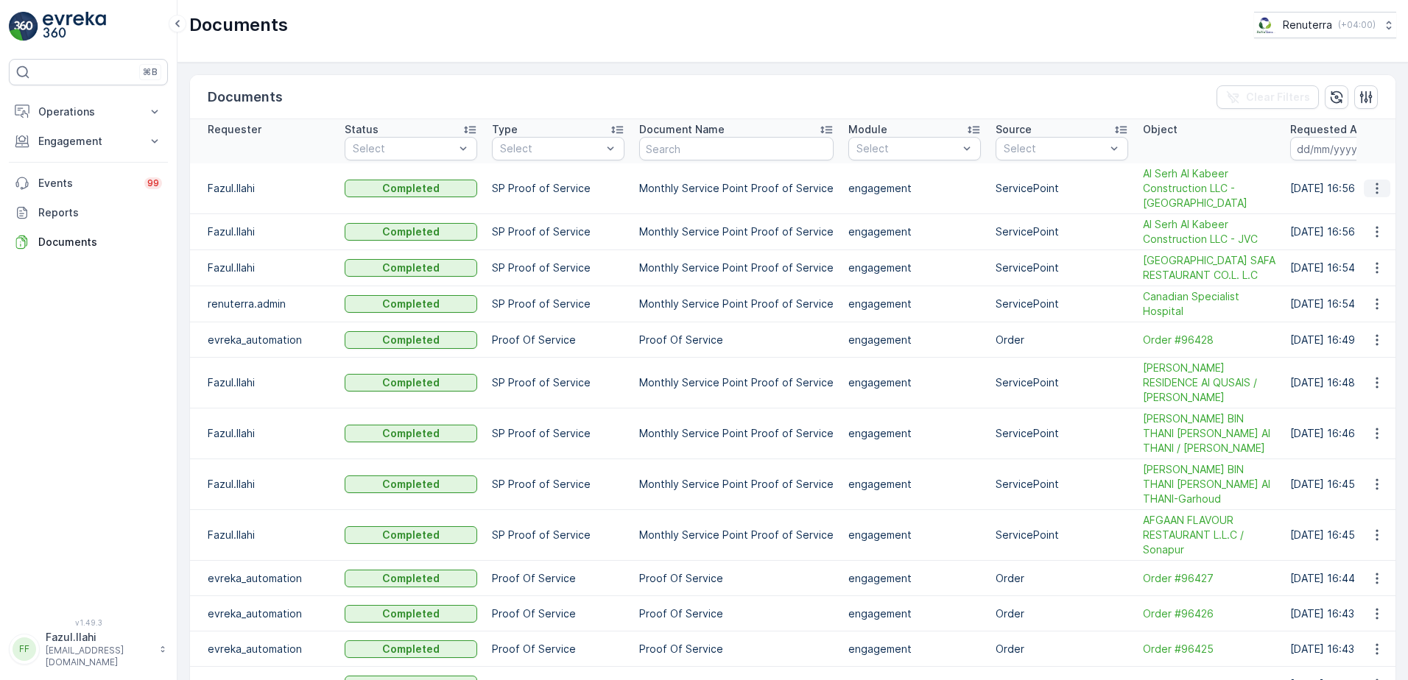
click at [1375, 184] on icon "button" at bounding box center [1377, 188] width 15 height 15
click at [1369, 211] on span "See Details" at bounding box center [1373, 210] width 57 height 15
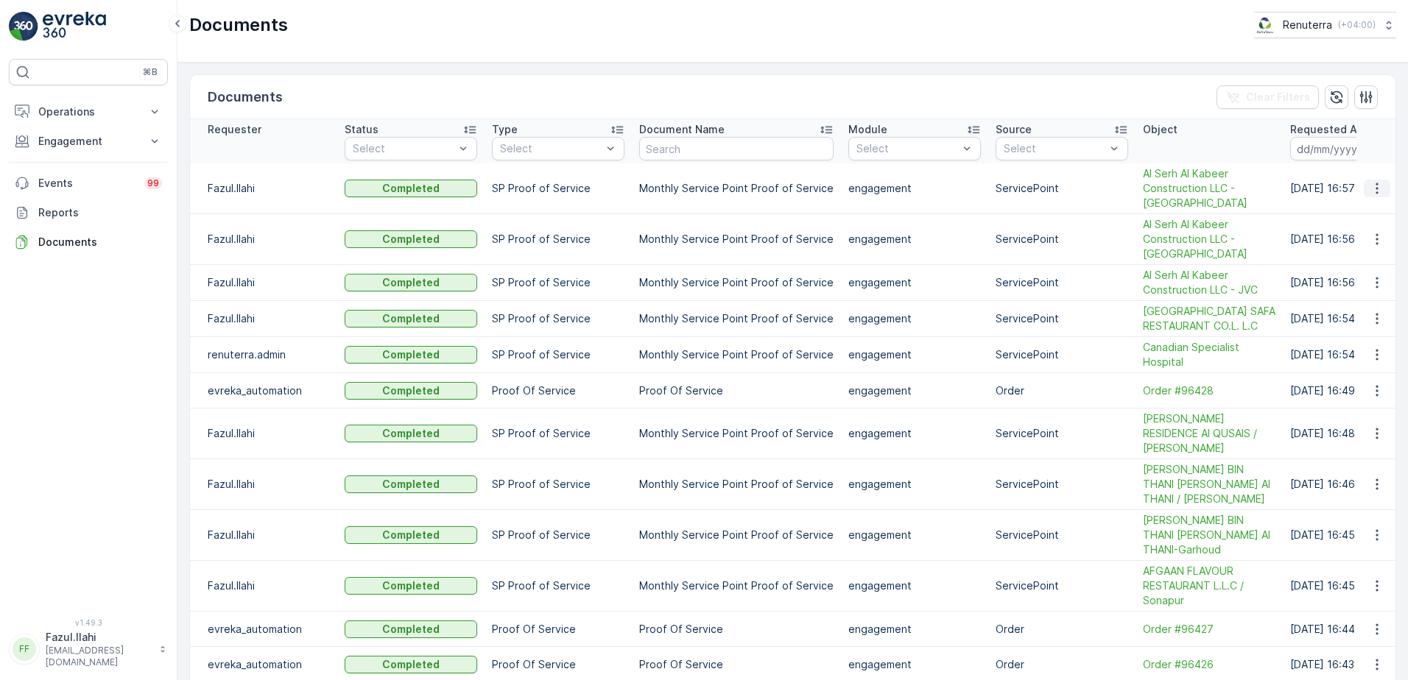
click at [1373, 186] on icon "button" at bounding box center [1377, 188] width 15 height 15
click at [1378, 213] on span "See Details" at bounding box center [1373, 210] width 57 height 15
